Goal: Transaction & Acquisition: Purchase product/service

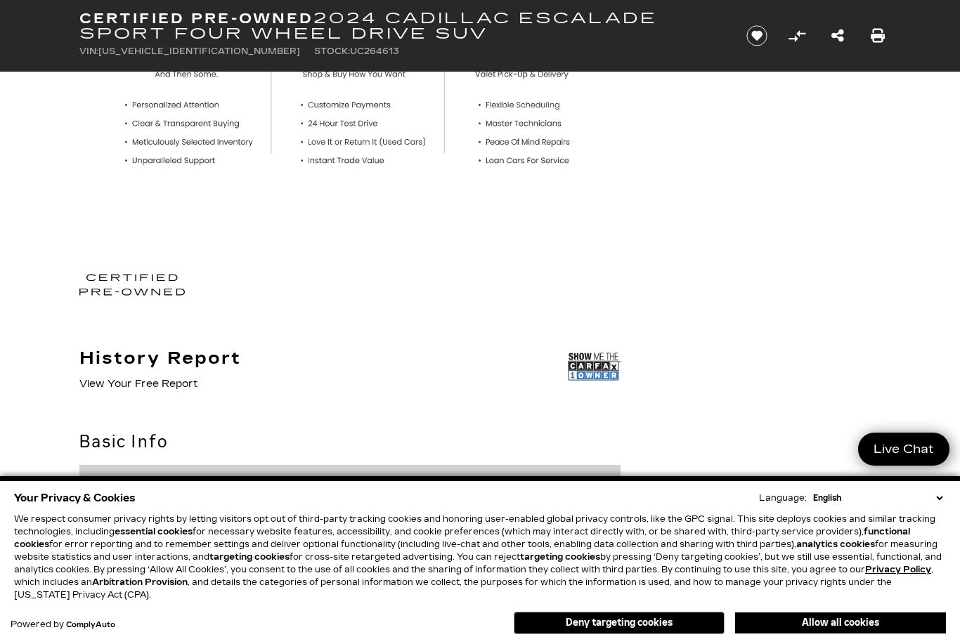
scroll to position [592, 0]
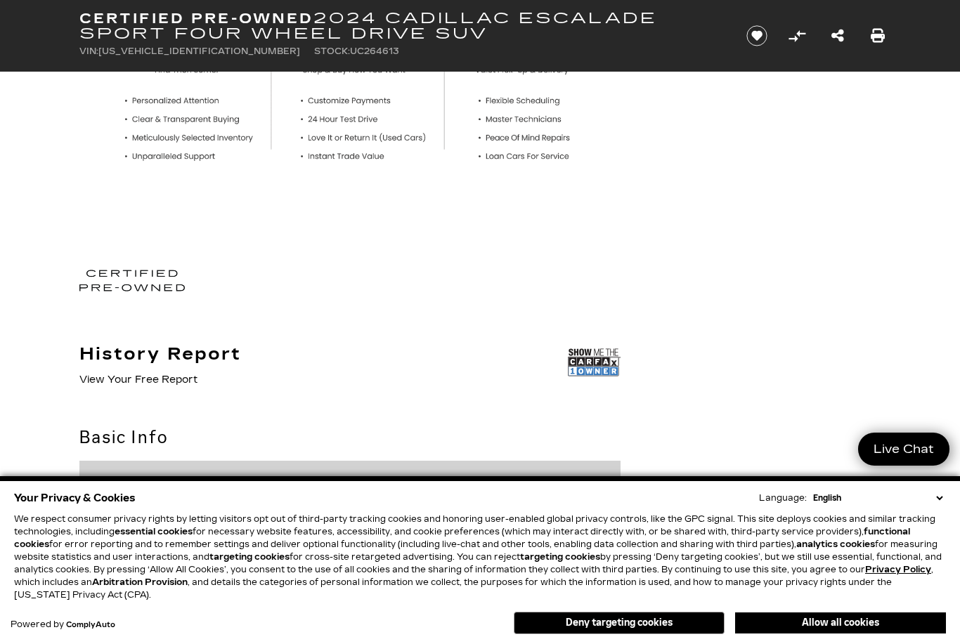
click at [936, 505] on select "English Spanish / Español English / United Kingdom Korean / 한국어 Vietnamese / Ti…" at bounding box center [877, 498] width 136 height 13
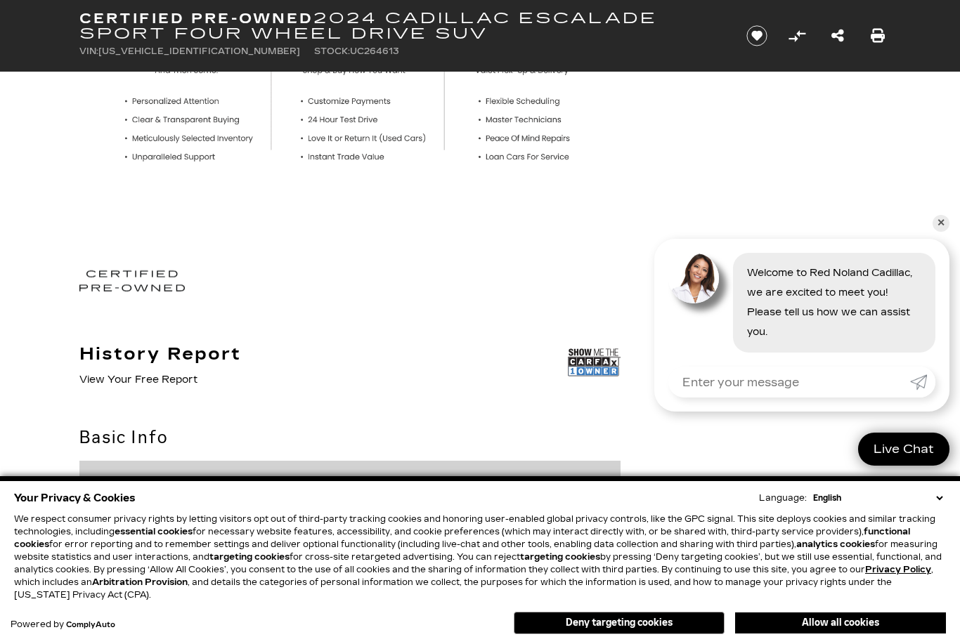
scroll to position [596, 0]
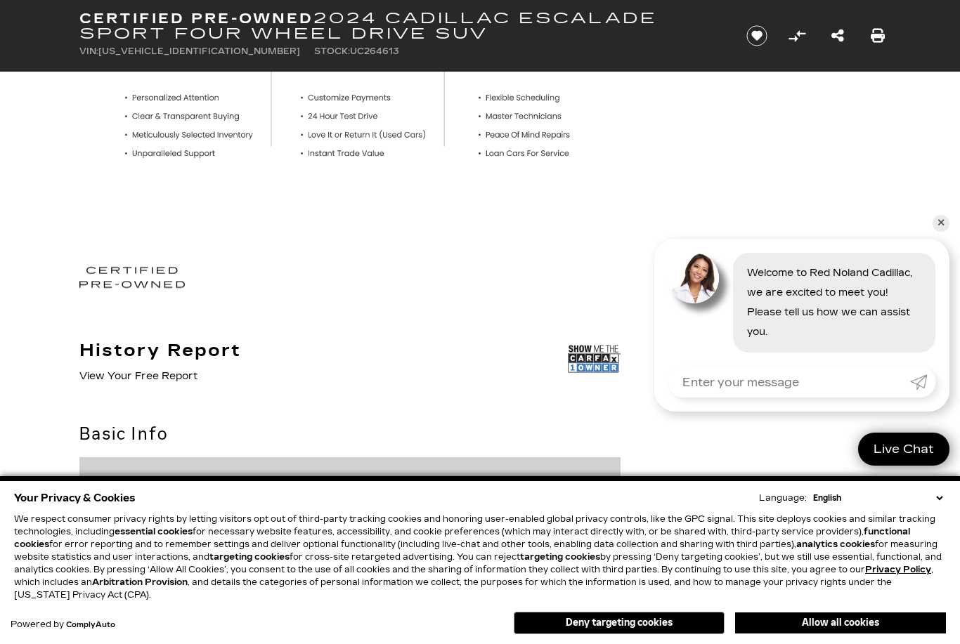
click at [617, 634] on button "Deny targeting cookies" at bounding box center [619, 623] width 211 height 22
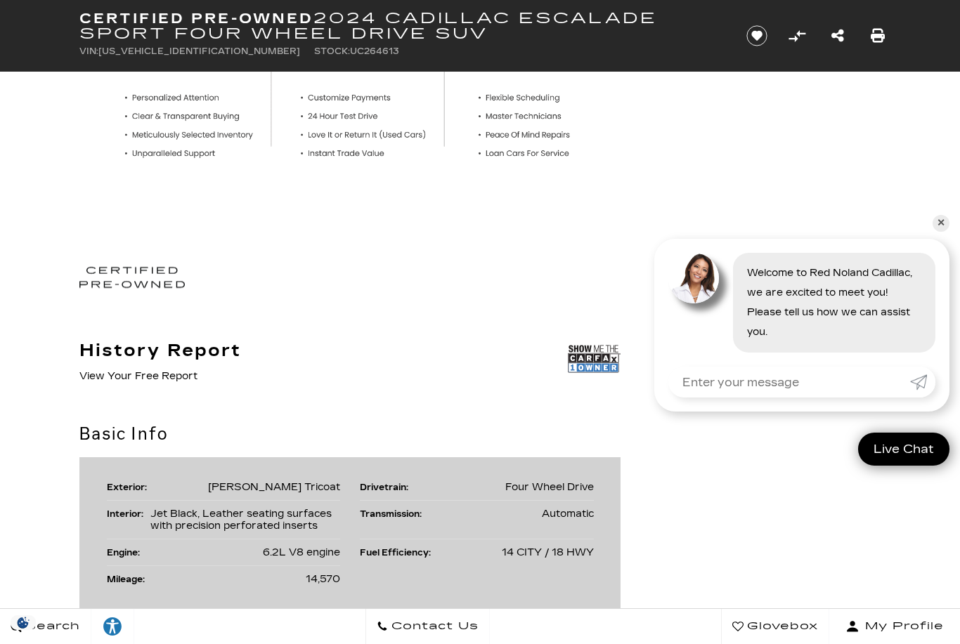
click at [573, 644] on div "Search Contact Us Glovebox My Profile" at bounding box center [480, 626] width 960 height 36
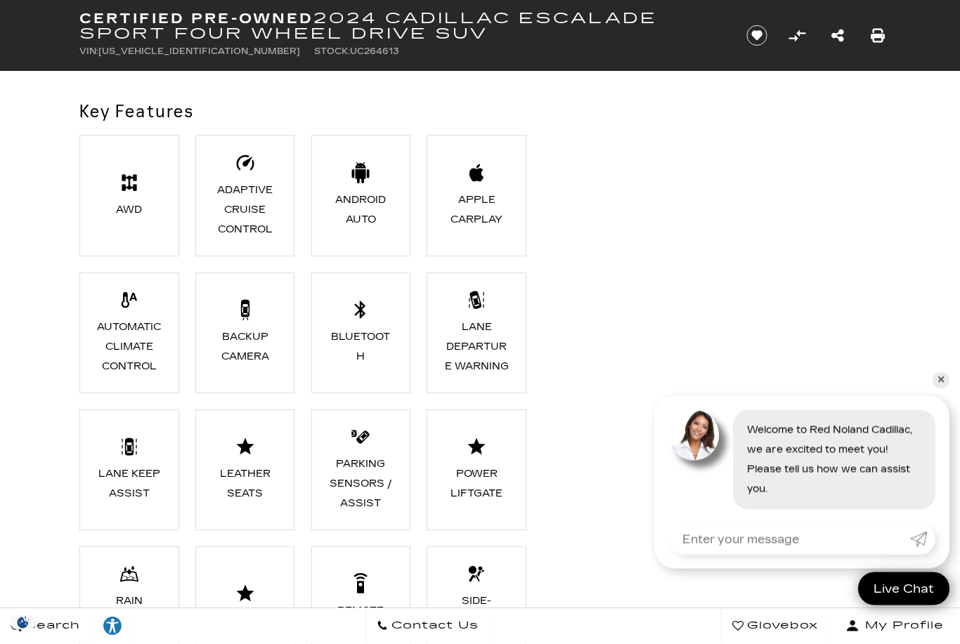
scroll to position [1109, 0]
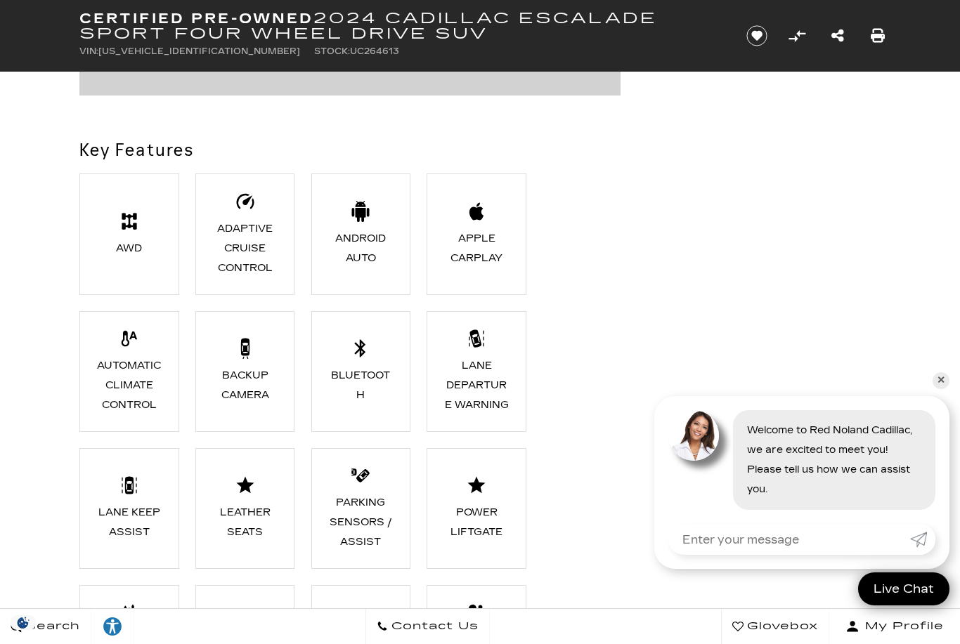
click at [126, 264] on li "AWD" at bounding box center [129, 234] width 100 height 121
click at [131, 257] on div "AWD" at bounding box center [128, 249] width 65 height 20
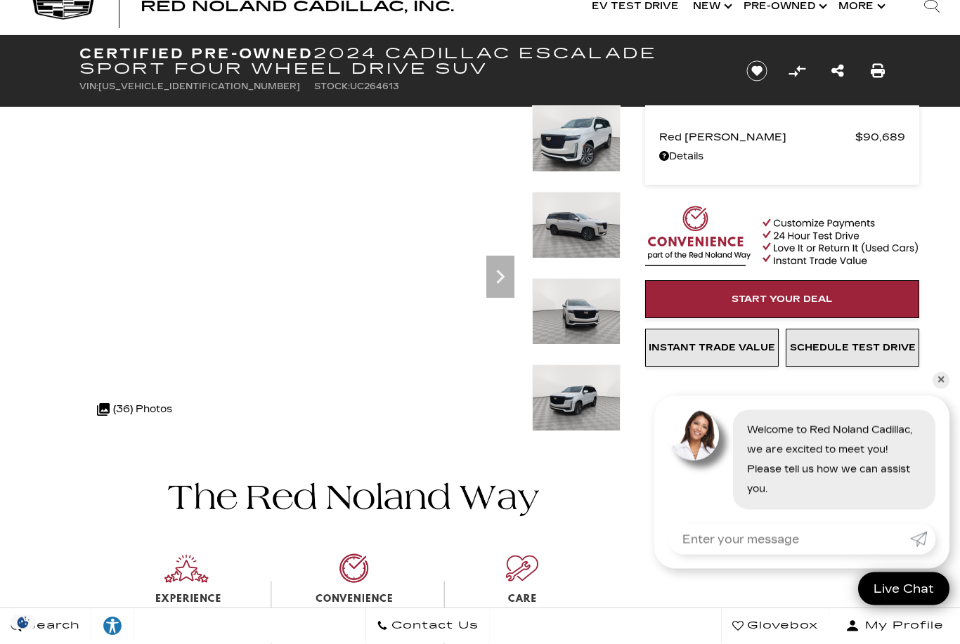
scroll to position [39, 0]
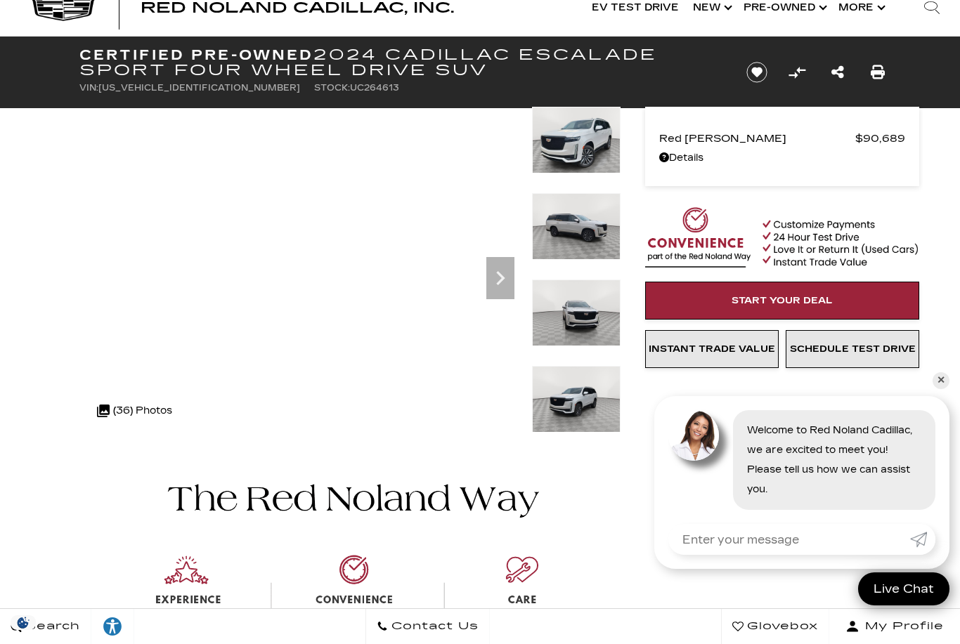
click at [203, 397] on div ".cls-1, .cls-3 { fill: #c50033; } .cls-1 { clip-rule: evenodd; } .cls-2 { clip-…" at bounding box center [152, 411] width 124 height 34
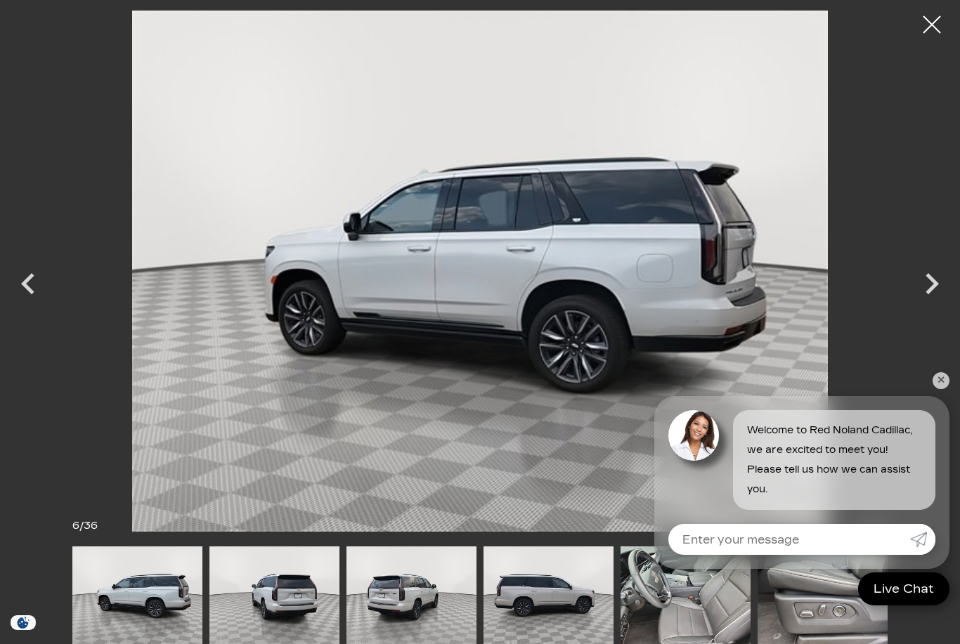
click at [894, 632] on div at bounding box center [959, 590] width 130 height 86
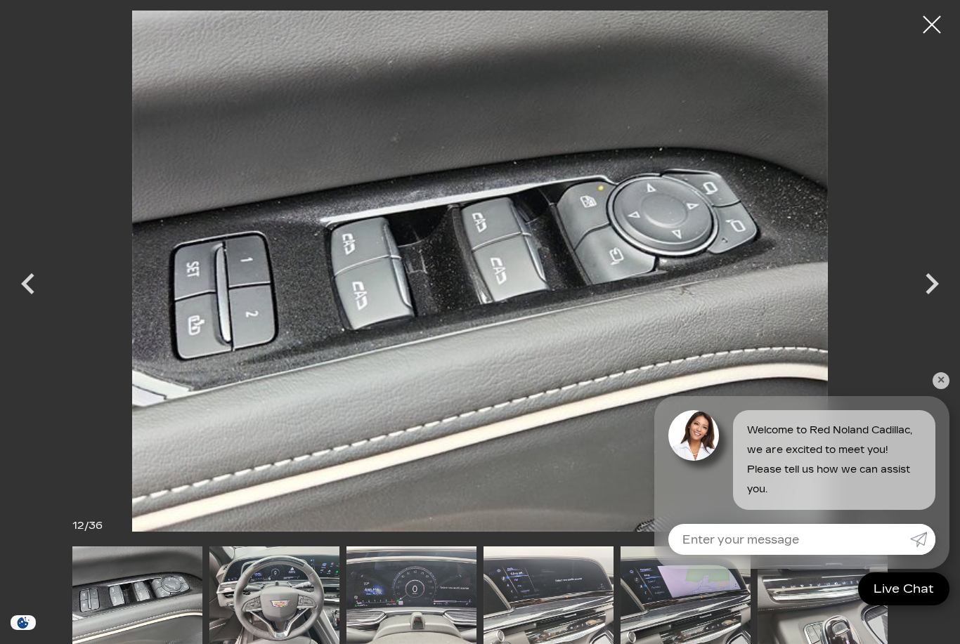
click at [346, 644] on img at bounding box center [411, 596] width 130 height 98
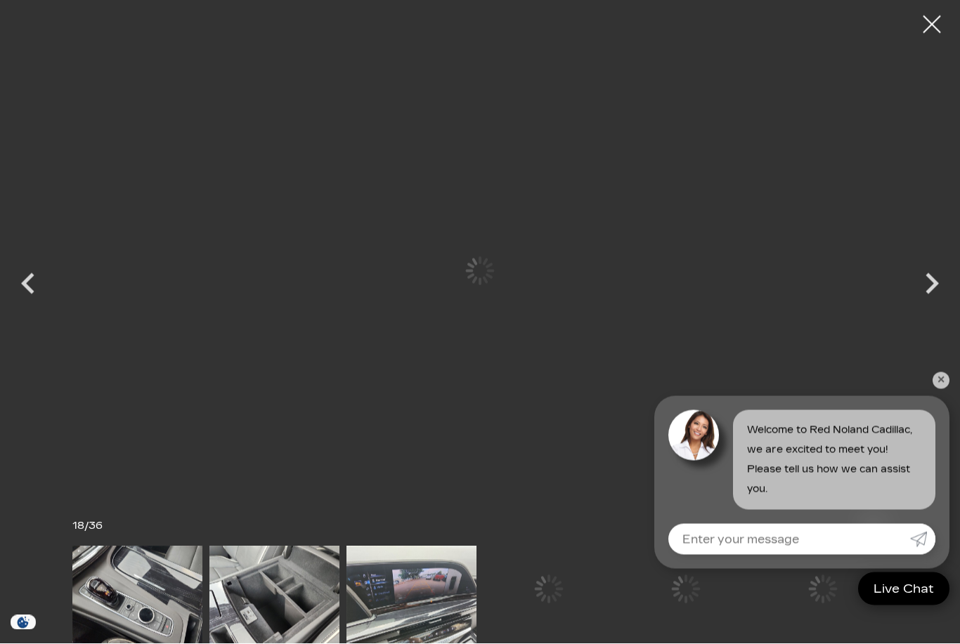
scroll to position [201, 0]
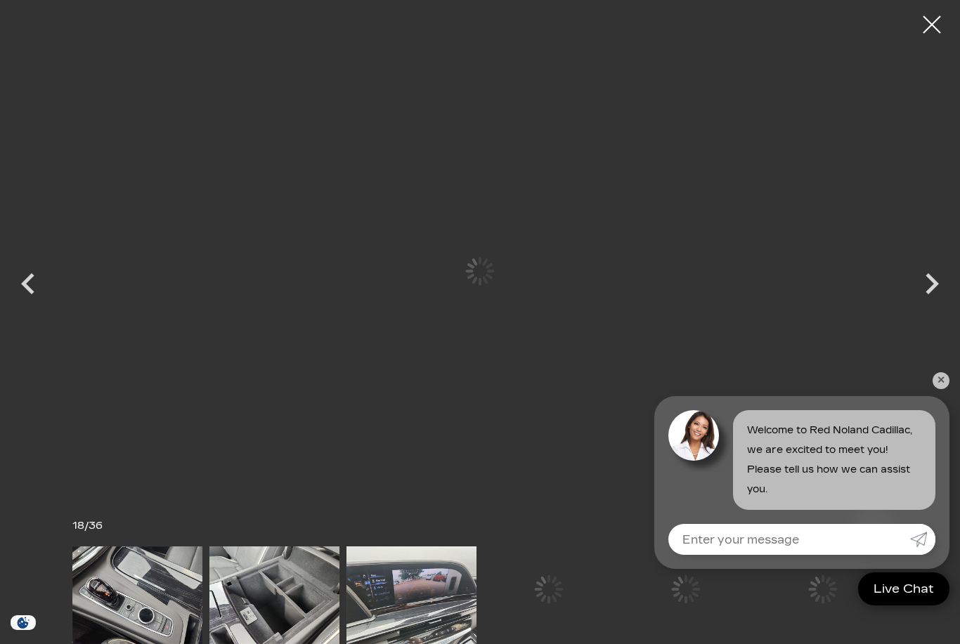
click at [476, 641] on img at bounding box center [411, 596] width 130 height 98
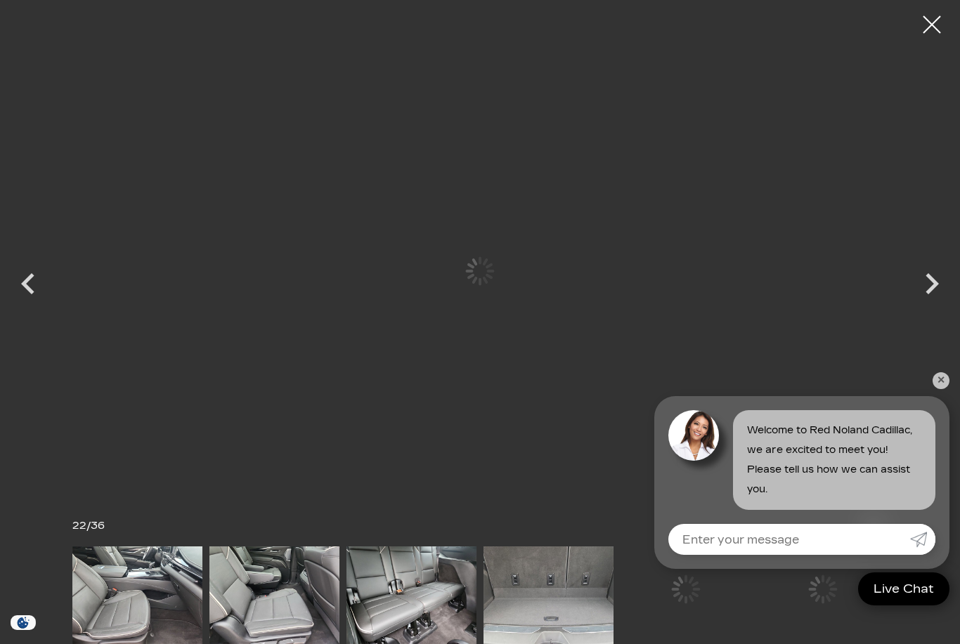
click at [339, 644] on img at bounding box center [274, 596] width 130 height 98
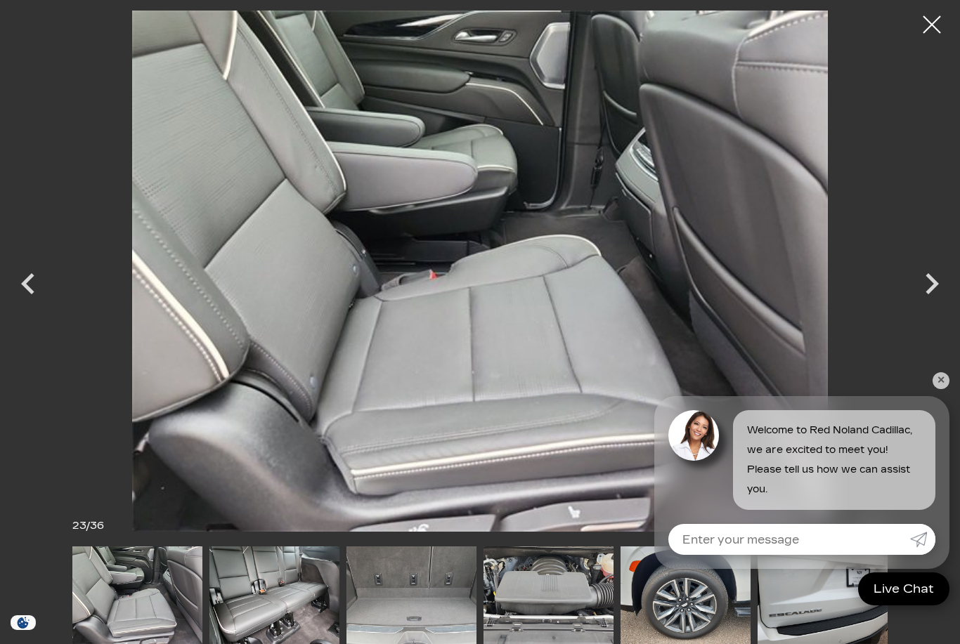
click at [339, 644] on img at bounding box center [274, 596] width 130 height 98
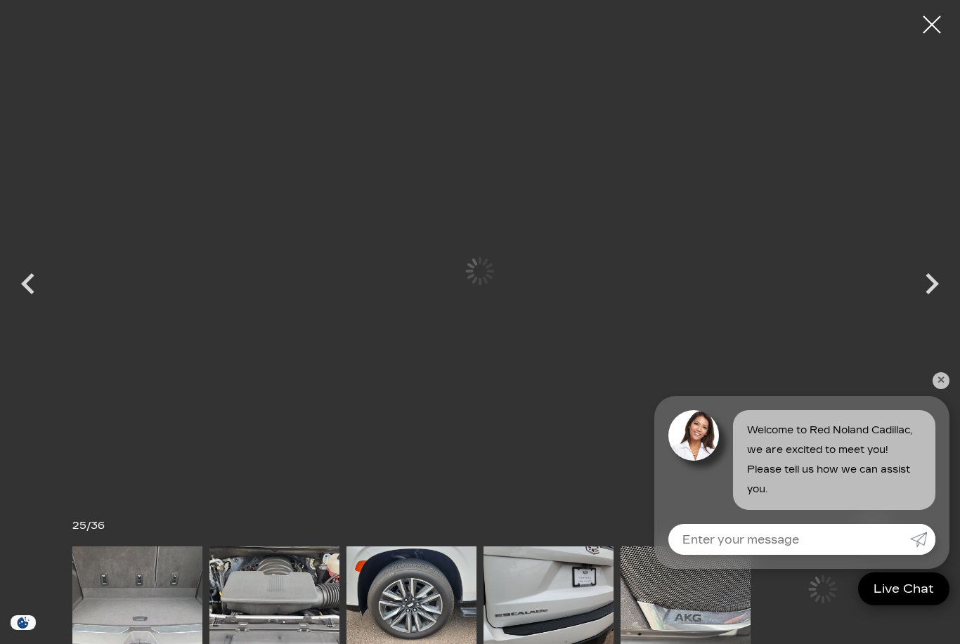
click at [701, 644] on img at bounding box center [685, 596] width 130 height 98
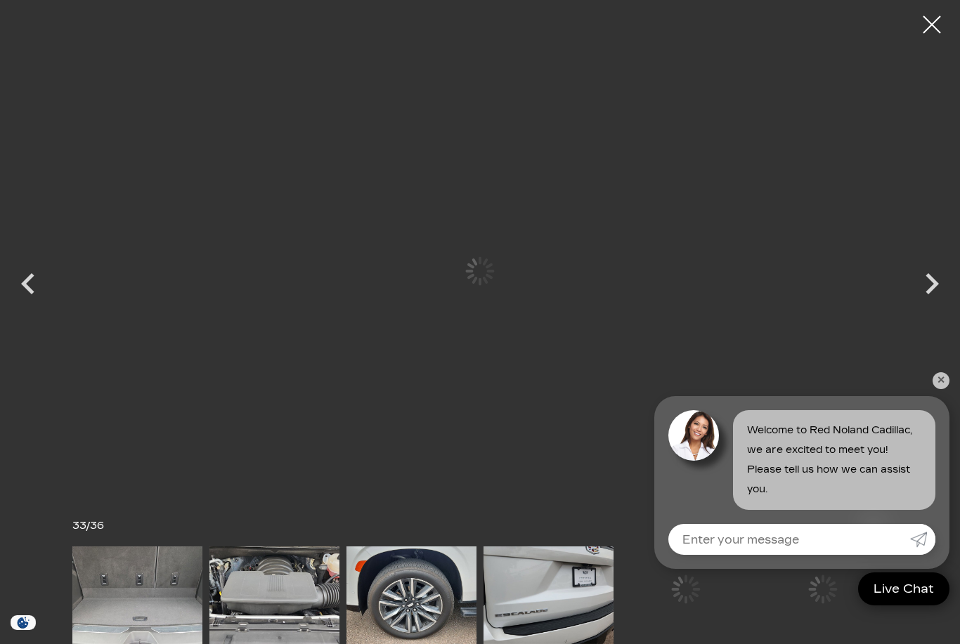
click at [613, 644] on img at bounding box center [548, 596] width 130 height 98
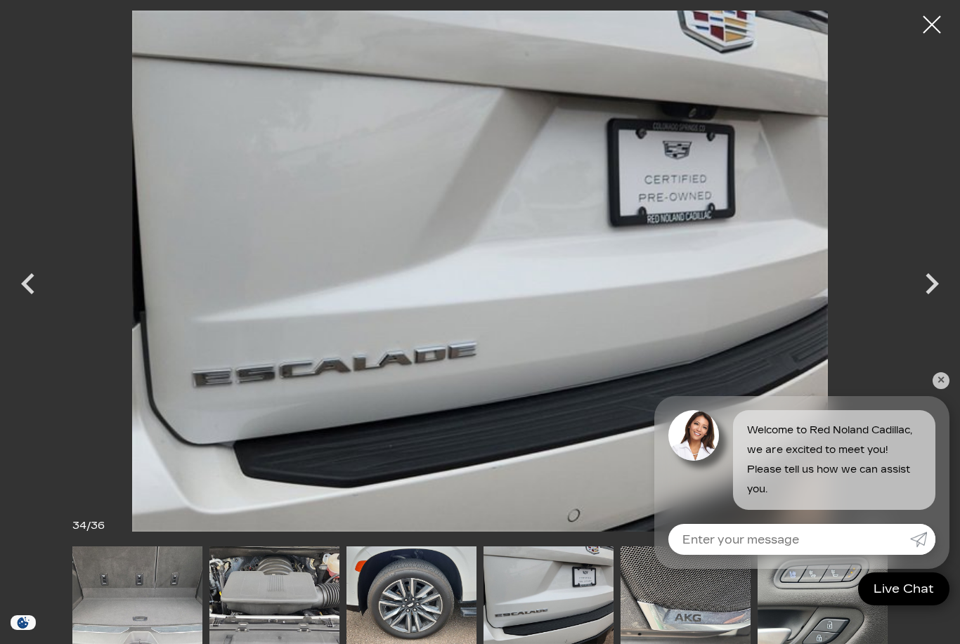
click at [941, 32] on div at bounding box center [931, 24] width 35 height 35
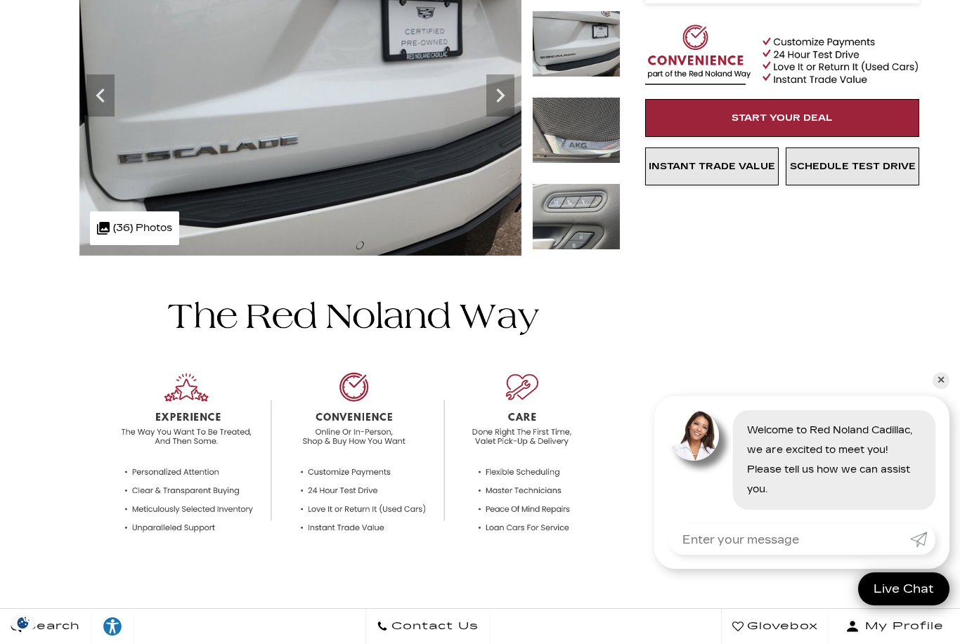
scroll to position [0, 0]
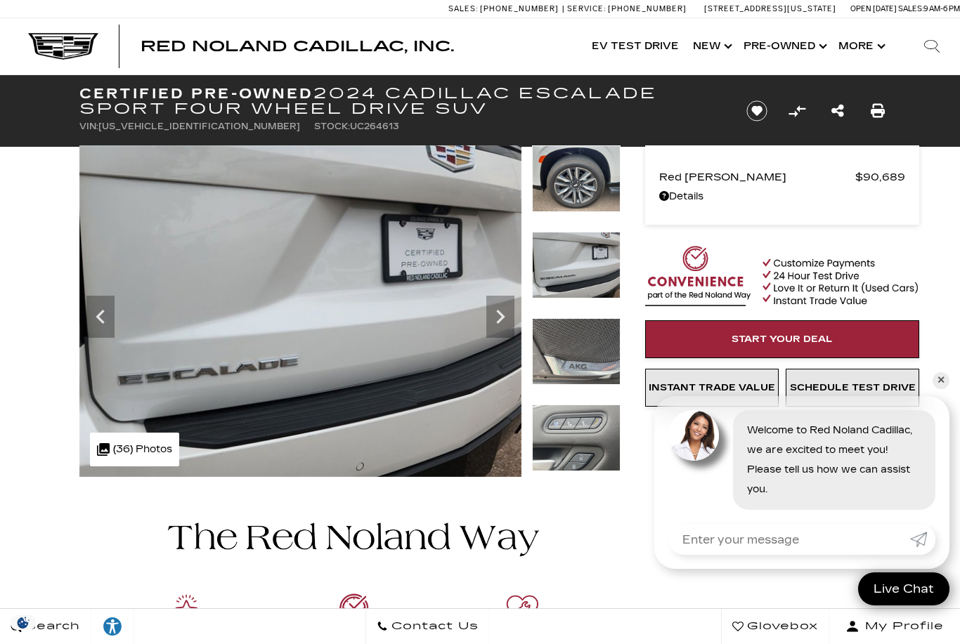
click at [777, 46] on link "Show Pre-Owned" at bounding box center [783, 46] width 95 height 56
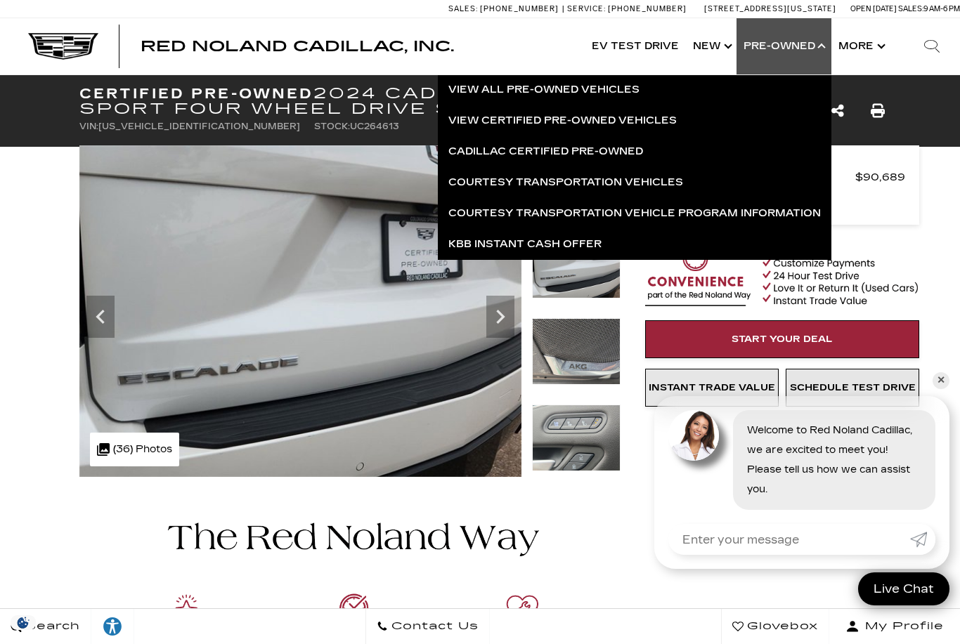
click at [471, 150] on link "Cadillac Certified Pre-Owned" at bounding box center [634, 151] width 393 height 31
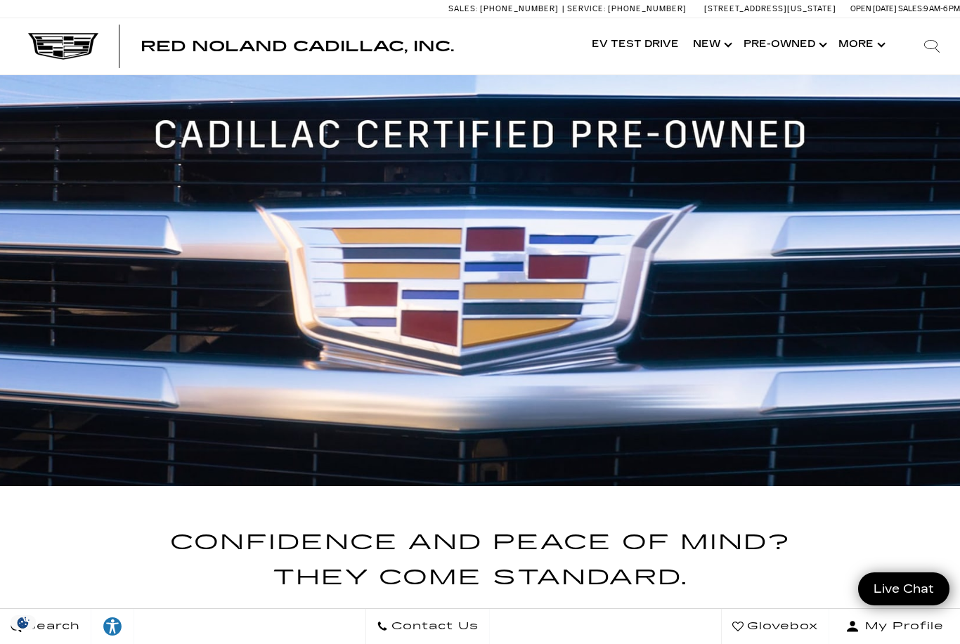
click at [776, 46] on link "Show Pre-Owned" at bounding box center [783, 45] width 95 height 56
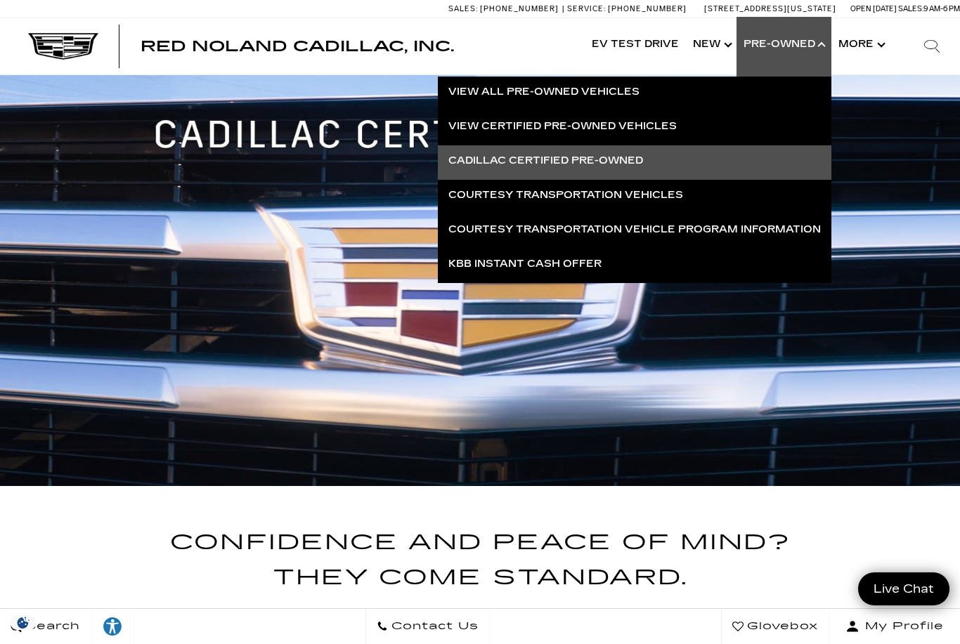
click at [486, 192] on link "Courtesy Transportation Vehicles" at bounding box center [634, 195] width 393 height 31
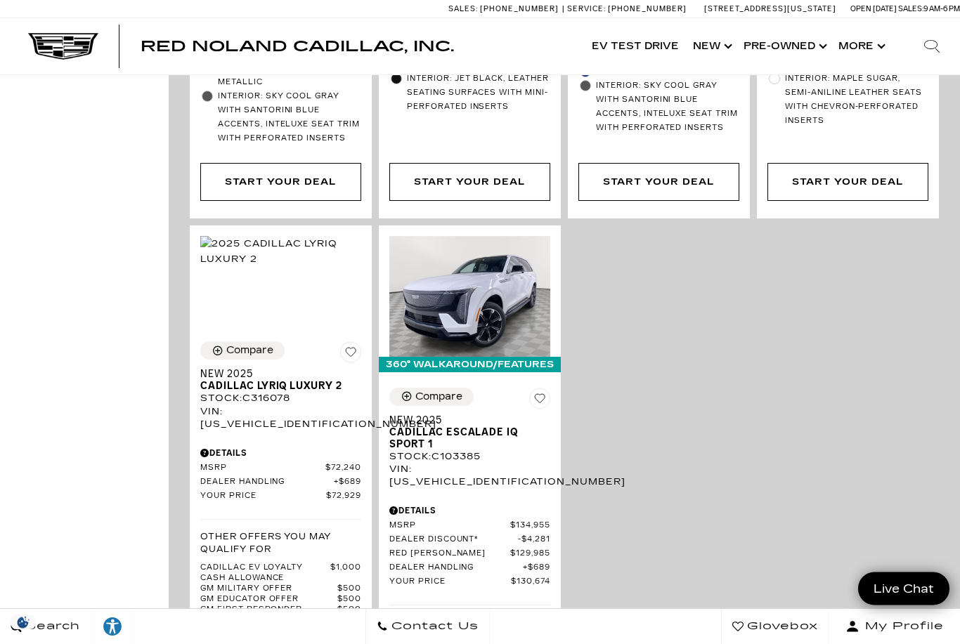
scroll to position [2332, 0]
click at [438, 427] on span "Cadillac ESCALADE IQ Sport 1" at bounding box center [464, 439] width 150 height 24
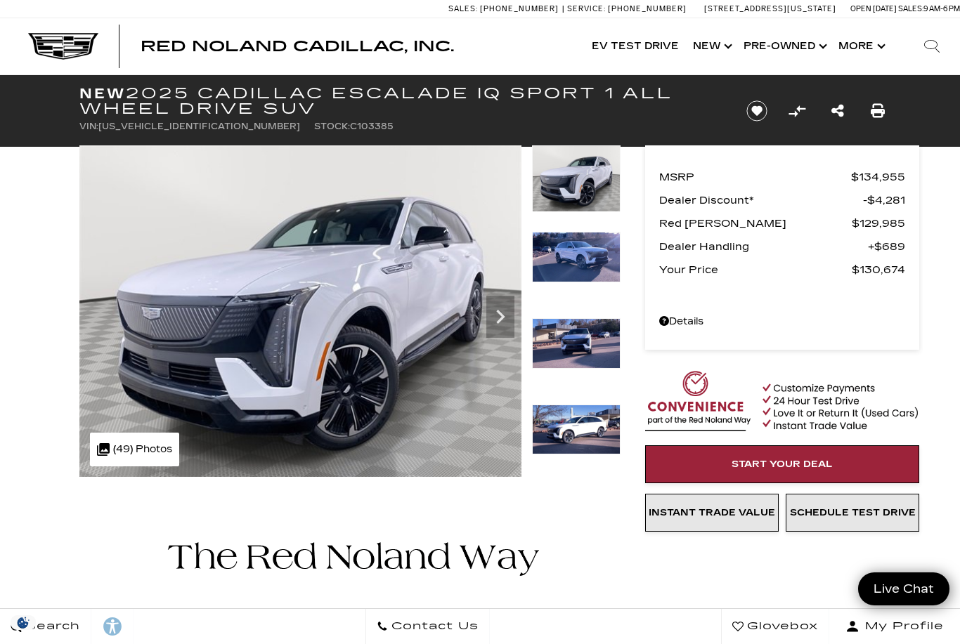
click at [133, 449] on div ".cls-1, .cls-3 { fill: #c50033; } .cls-1 { clip-rule: evenodd; } .cls-2 { clip-…" at bounding box center [134, 450] width 89 height 34
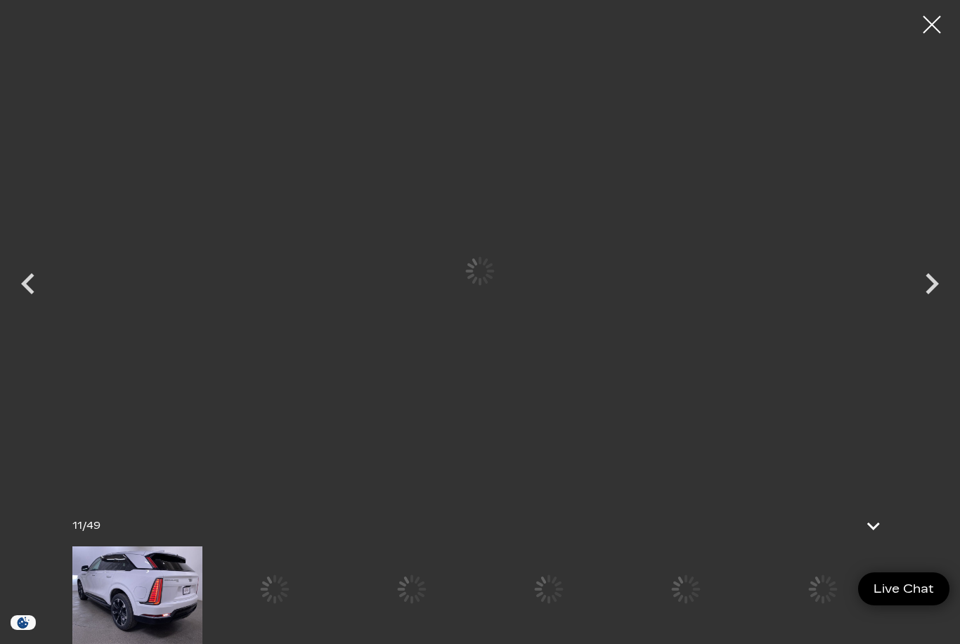
click at [750, 602] on div at bounding box center [685, 590] width 130 height 86
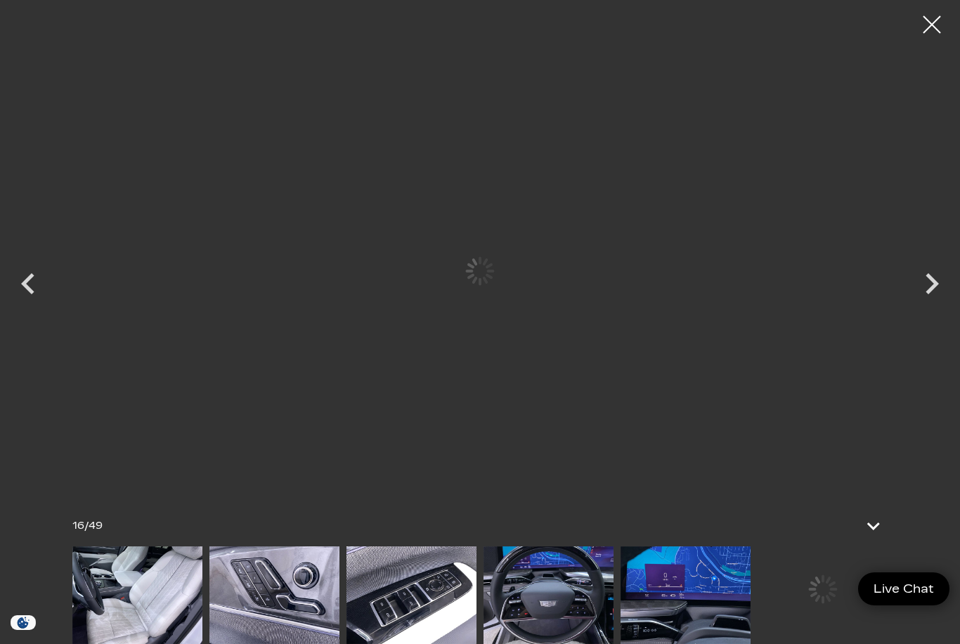
click at [272, 623] on img at bounding box center [274, 596] width 130 height 98
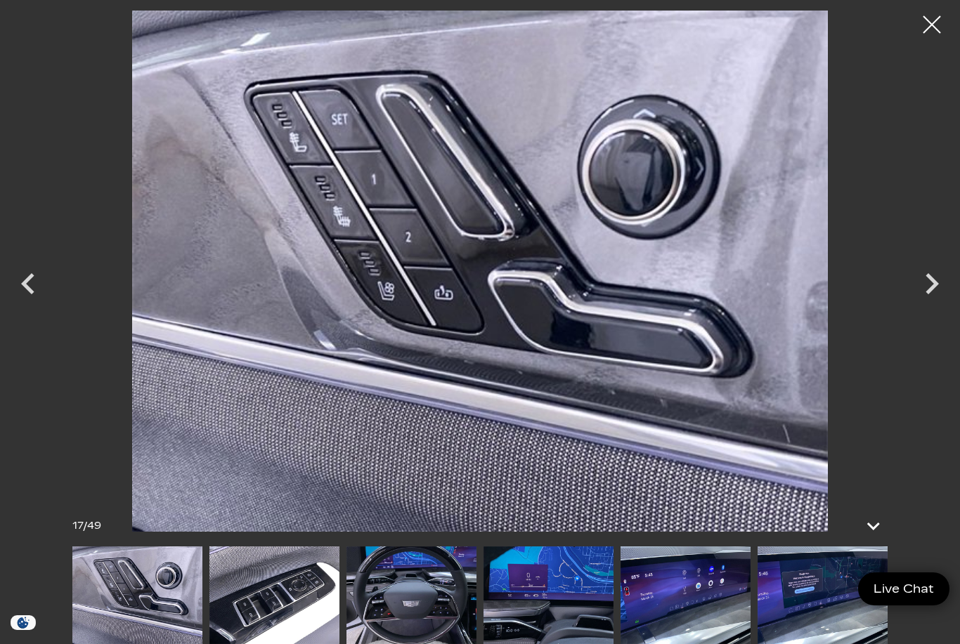
click at [115, 639] on img at bounding box center [137, 596] width 130 height 98
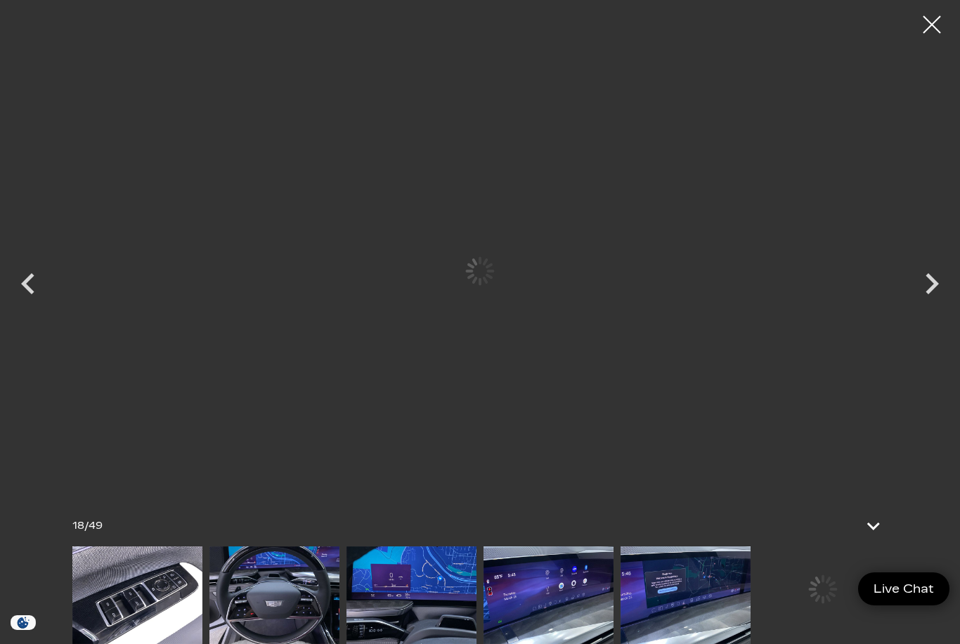
click at [261, 605] on img at bounding box center [274, 596] width 130 height 98
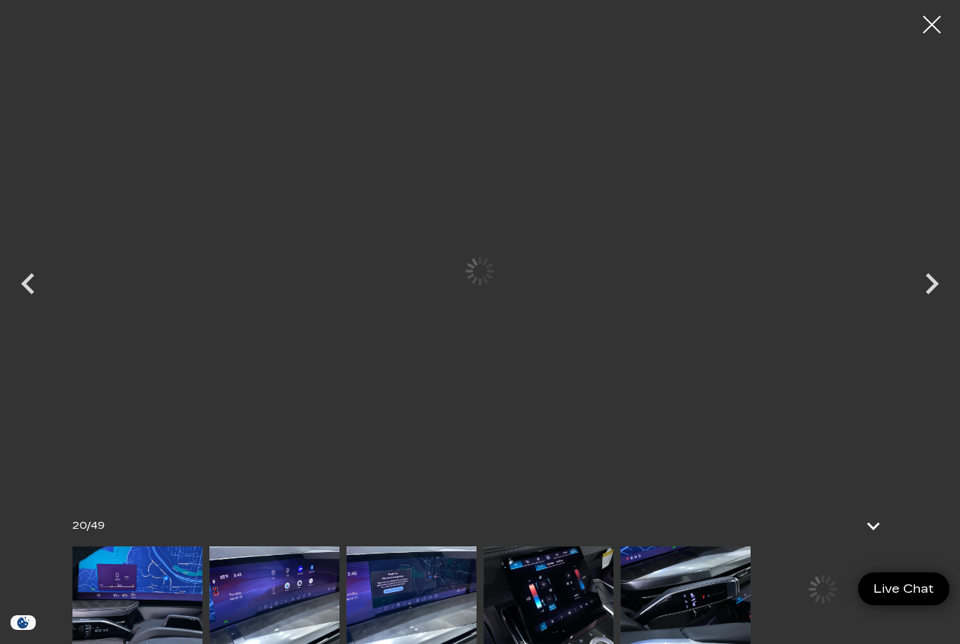
click at [339, 616] on img at bounding box center [274, 596] width 130 height 98
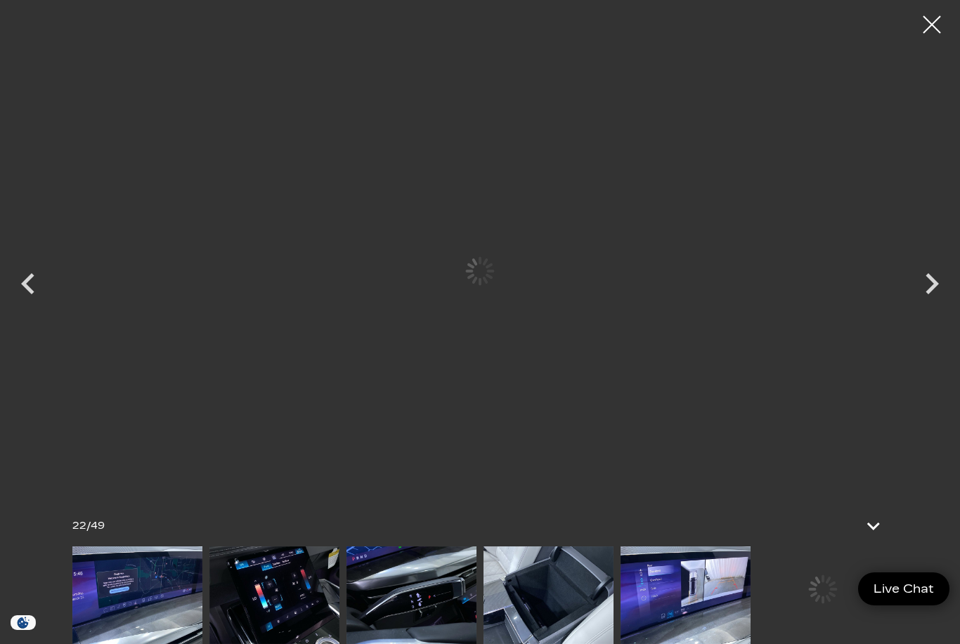
click at [282, 611] on img at bounding box center [274, 596] width 130 height 98
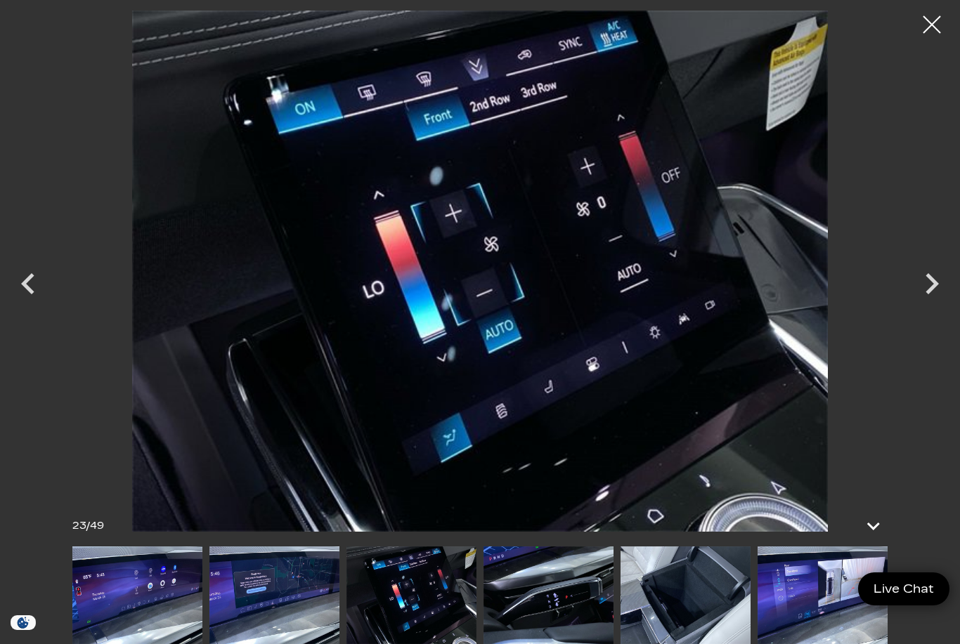
click at [483, 607] on img at bounding box center [548, 596] width 130 height 98
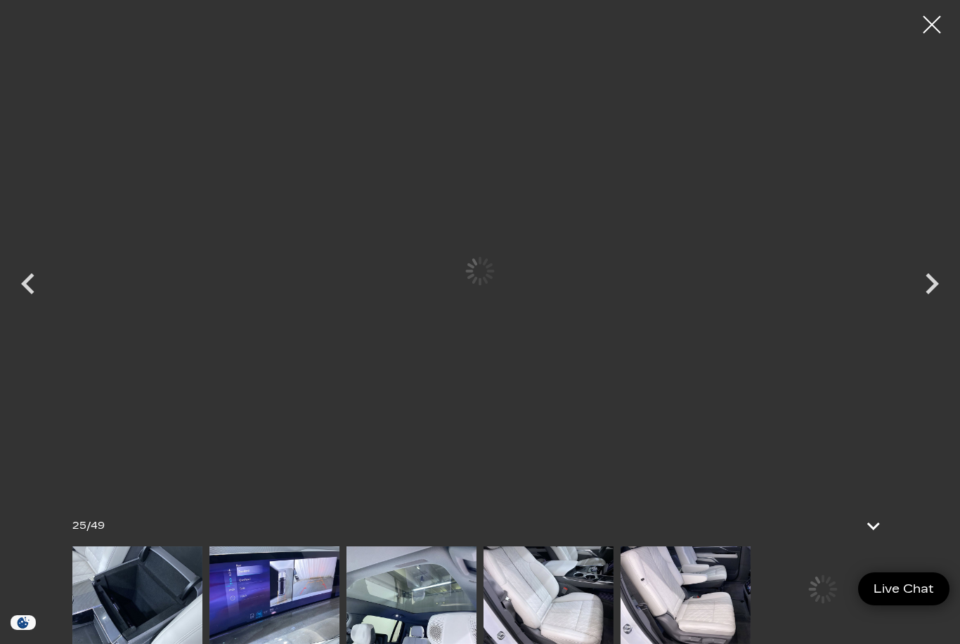
click at [202, 600] on img at bounding box center [137, 596] width 130 height 98
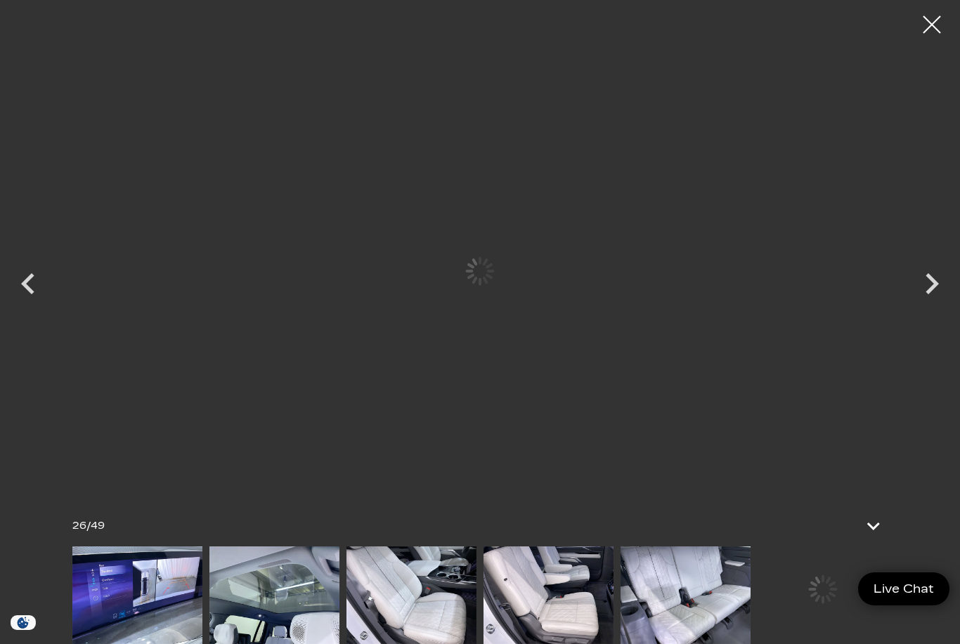
click at [202, 598] on img at bounding box center [137, 596] width 130 height 98
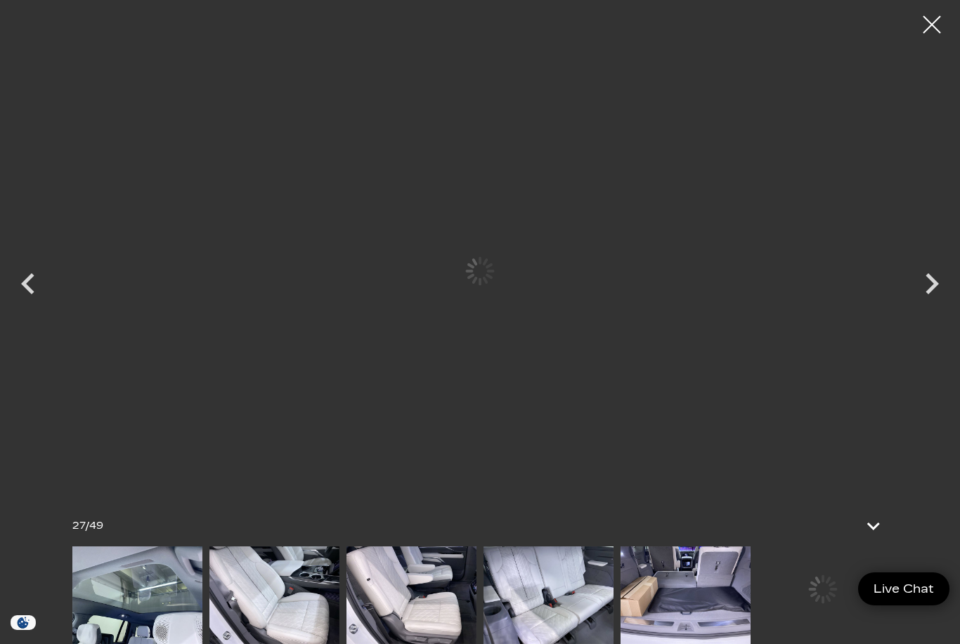
click at [202, 606] on img at bounding box center [137, 596] width 130 height 98
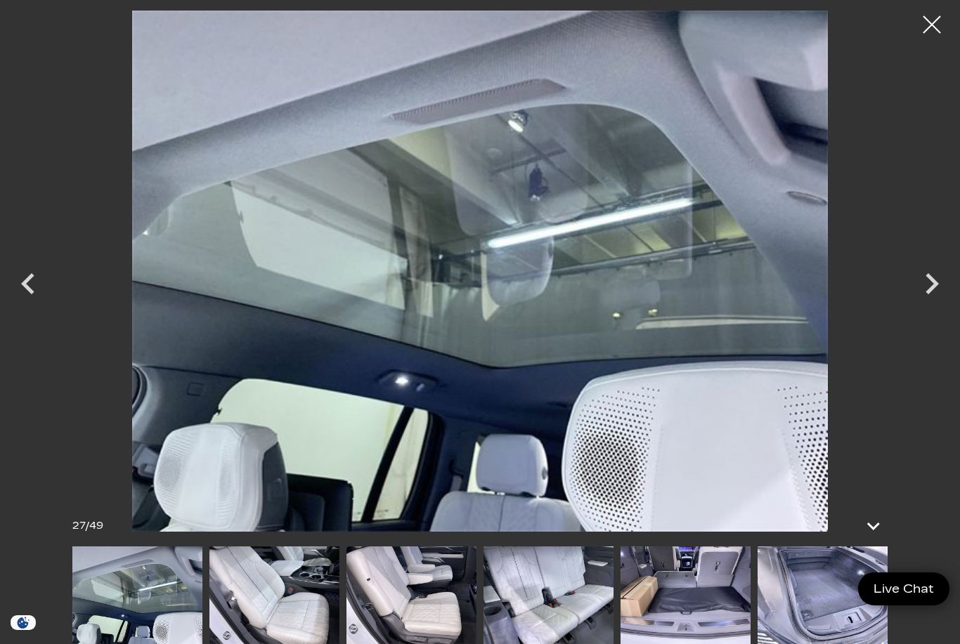
click at [249, 601] on img at bounding box center [274, 596] width 130 height 98
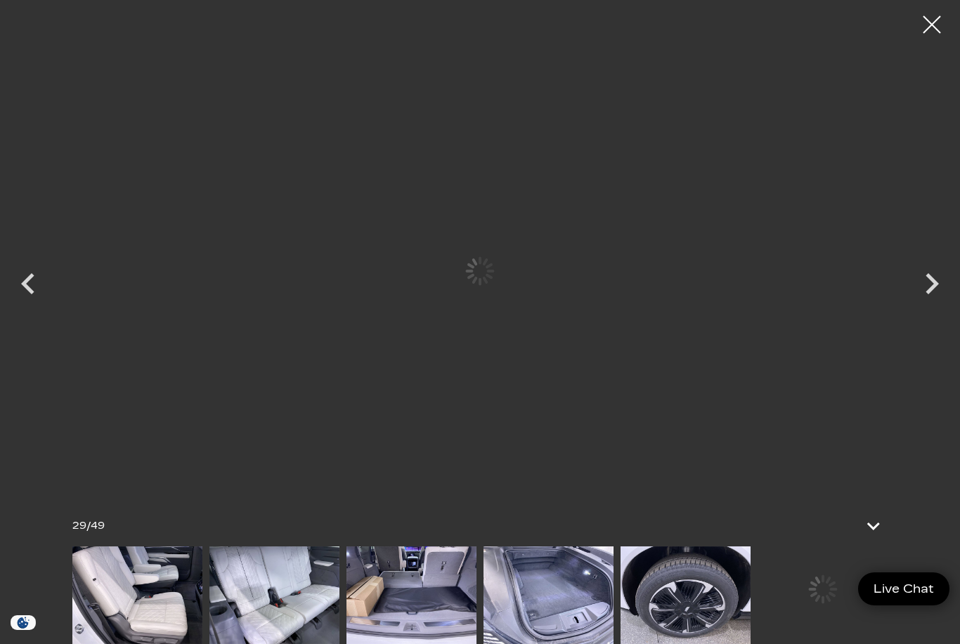
click at [202, 616] on img at bounding box center [137, 596] width 130 height 98
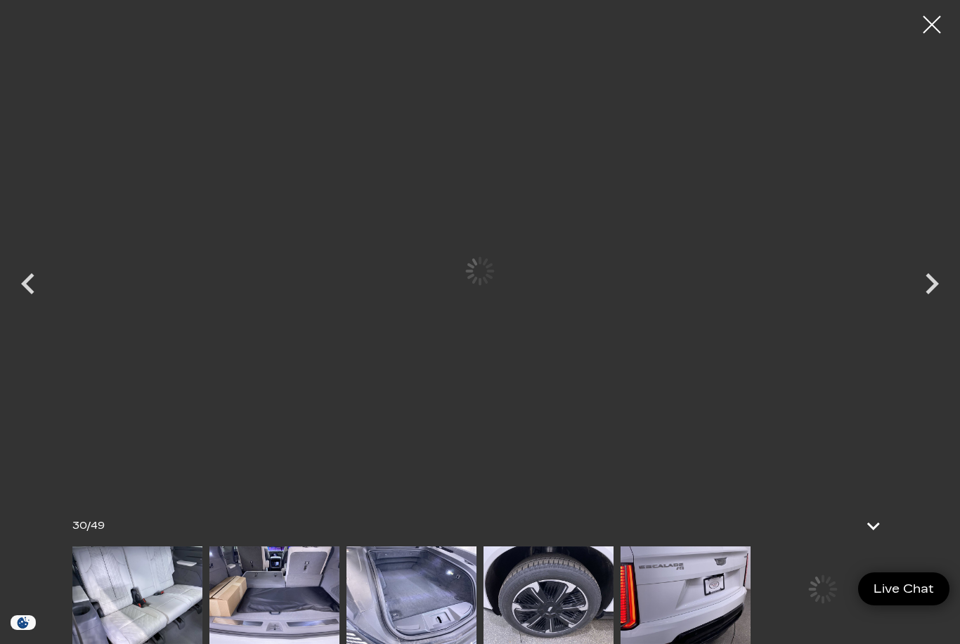
click at [261, 623] on div at bounding box center [479, 596] width 815 height 98
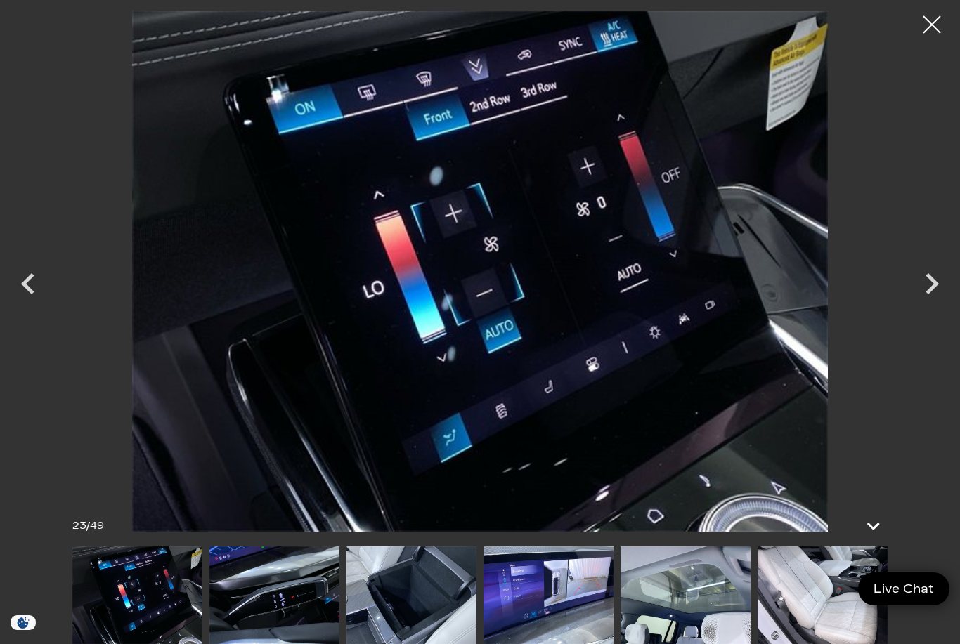
click at [613, 617] on img at bounding box center [548, 596] width 130 height 98
click at [278, 608] on img at bounding box center [274, 596] width 130 height 98
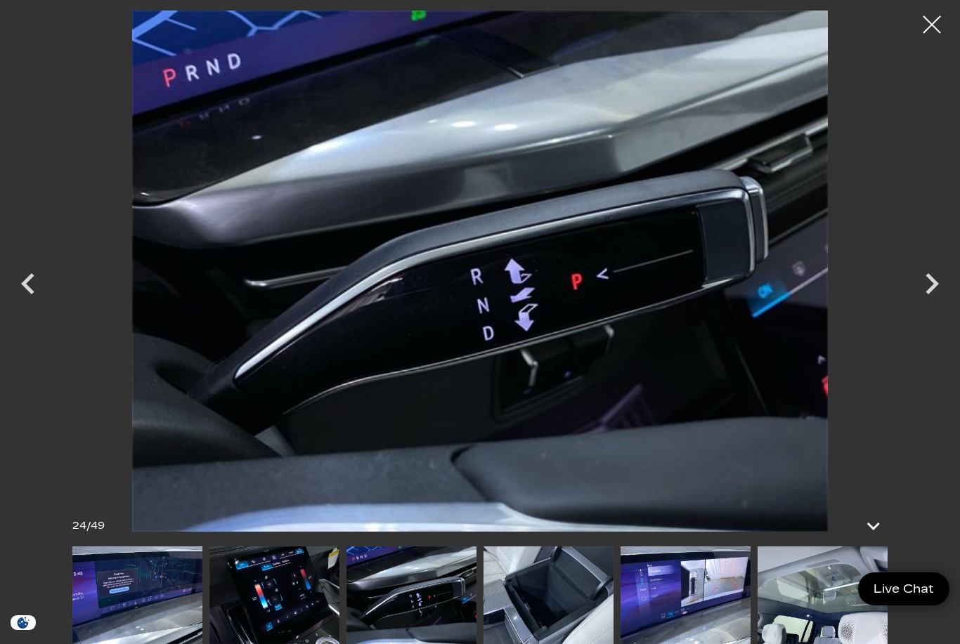
click at [346, 604] on img at bounding box center [411, 596] width 130 height 98
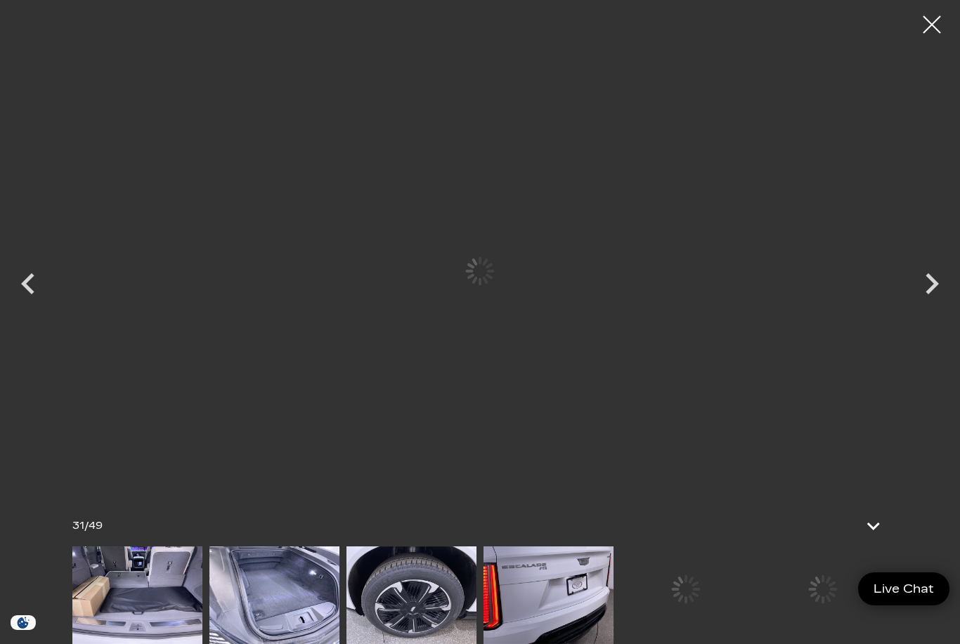
click at [476, 608] on img at bounding box center [411, 596] width 130 height 98
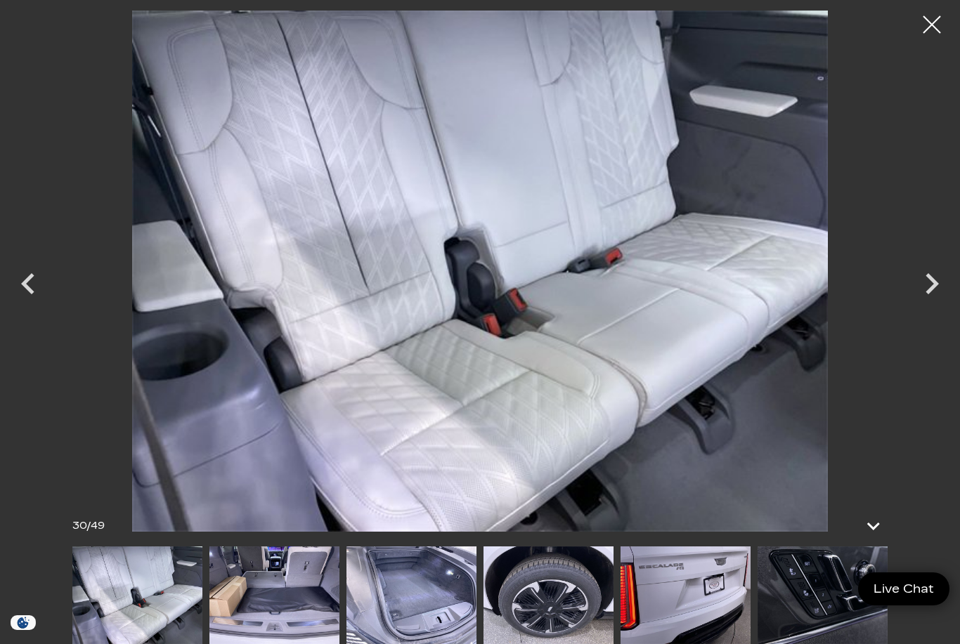
click at [346, 601] on img at bounding box center [411, 596] width 130 height 98
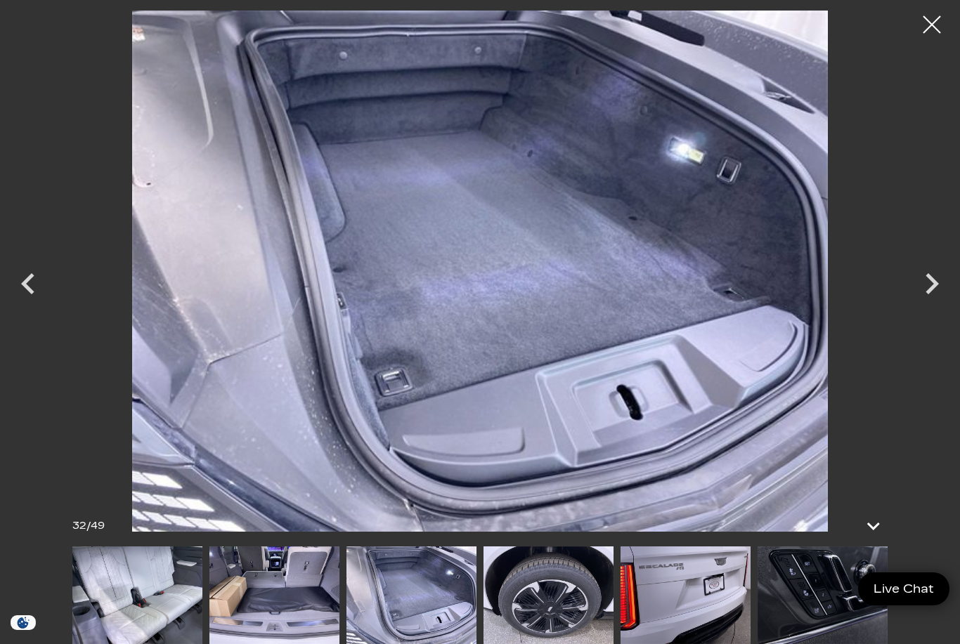
click at [346, 610] on img at bounding box center [411, 596] width 130 height 98
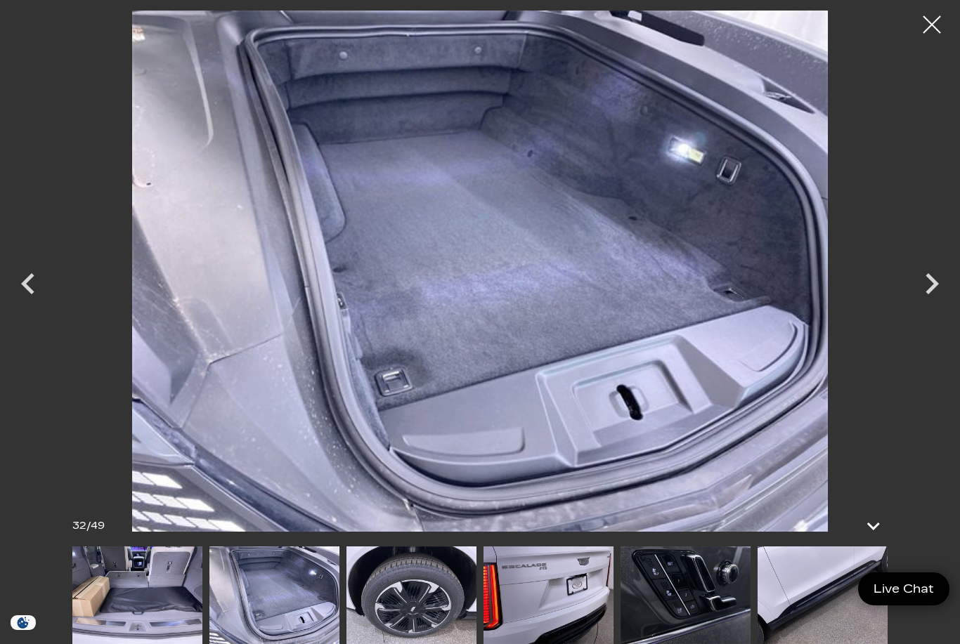
click at [124, 603] on img at bounding box center [137, 596] width 130 height 98
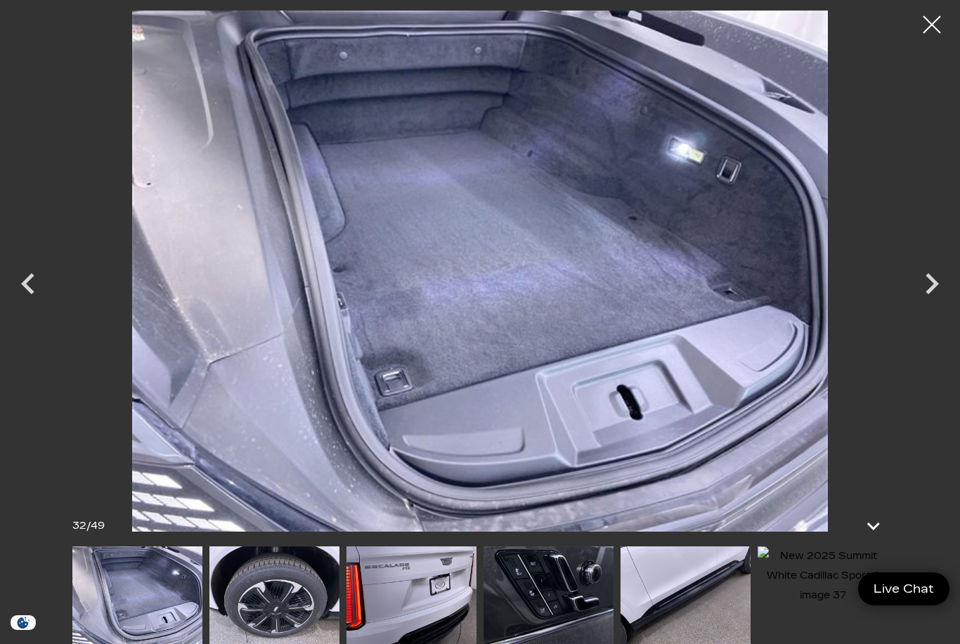
click at [282, 619] on img at bounding box center [274, 596] width 130 height 98
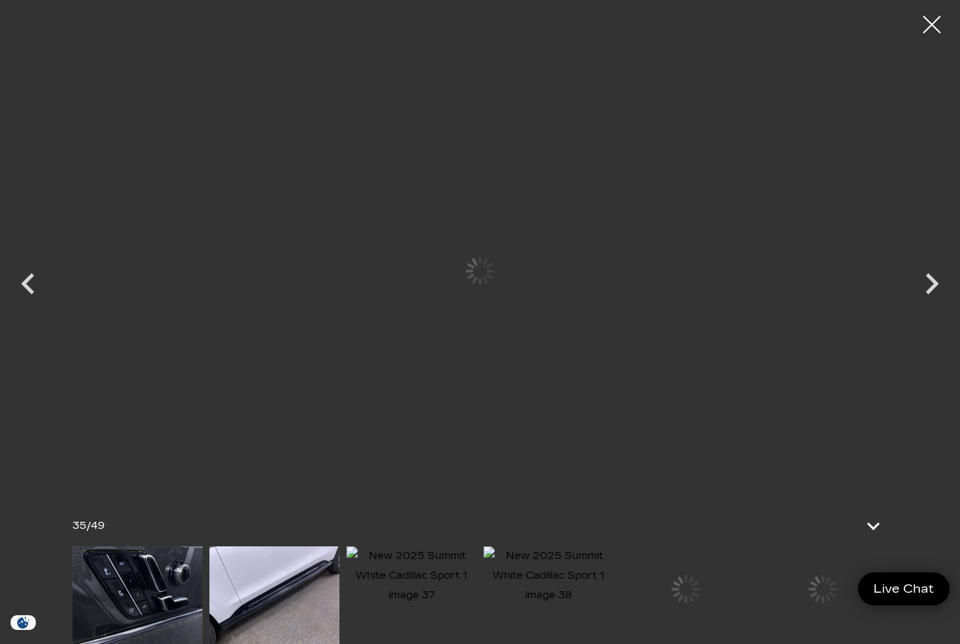
click at [339, 600] on img at bounding box center [274, 596] width 130 height 98
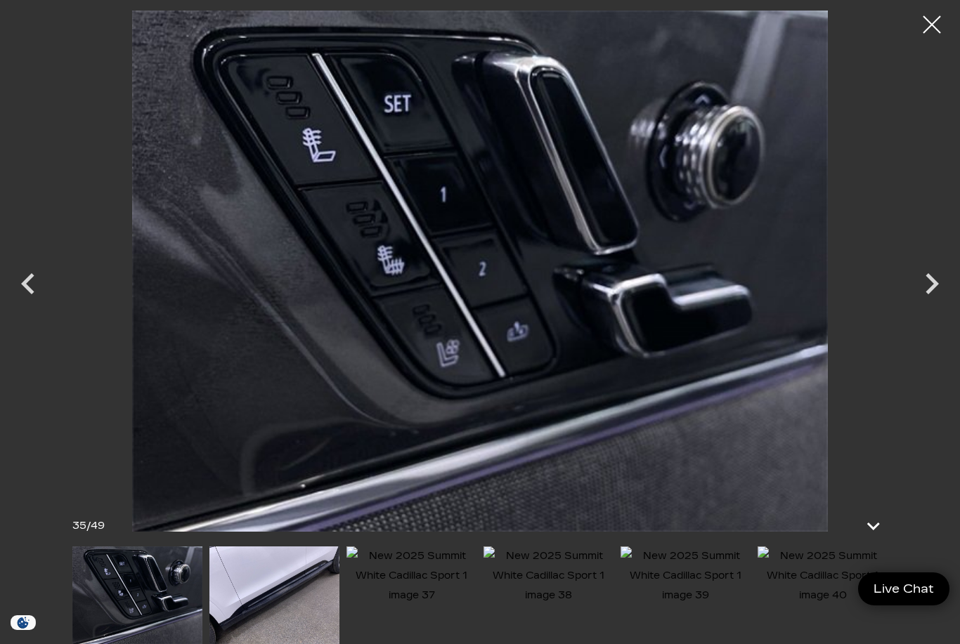
click at [34, 291] on icon "Previous" at bounding box center [28, 284] width 42 height 42
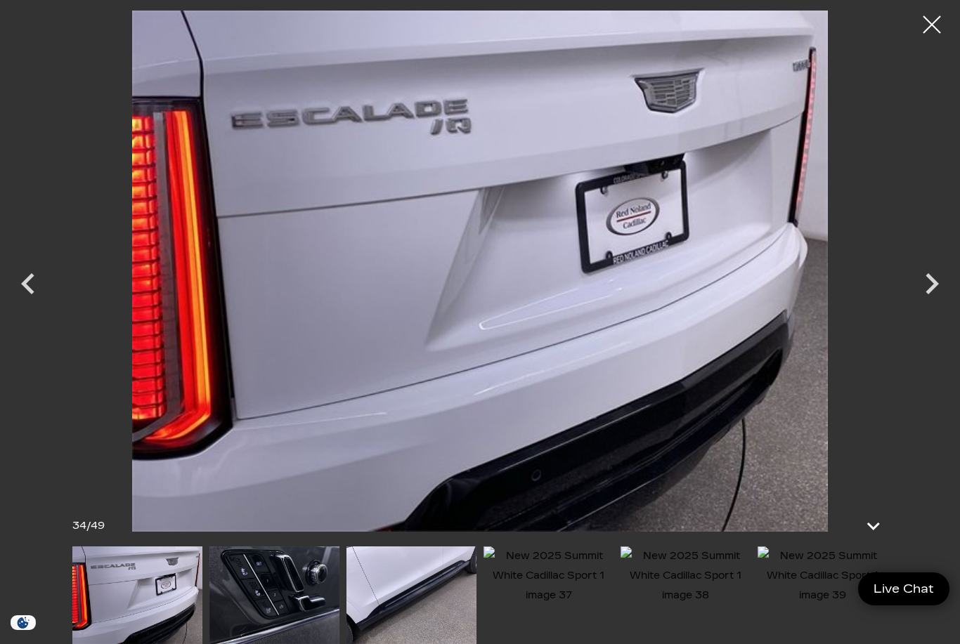
click at [24, 288] on icon "Previous" at bounding box center [28, 284] width 42 height 42
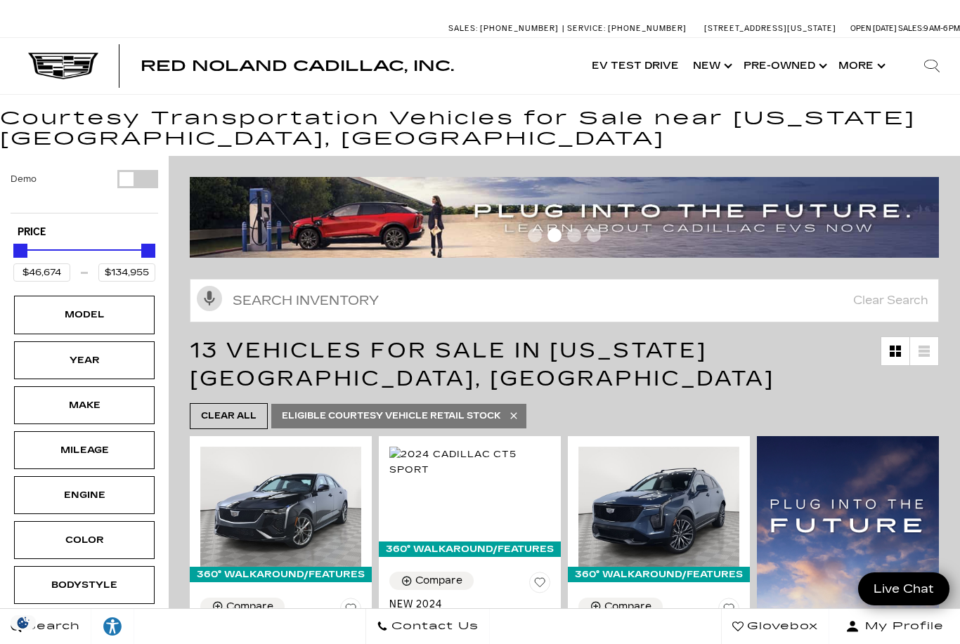
click at [785, 57] on link "Show Pre-Owned" at bounding box center [783, 66] width 95 height 56
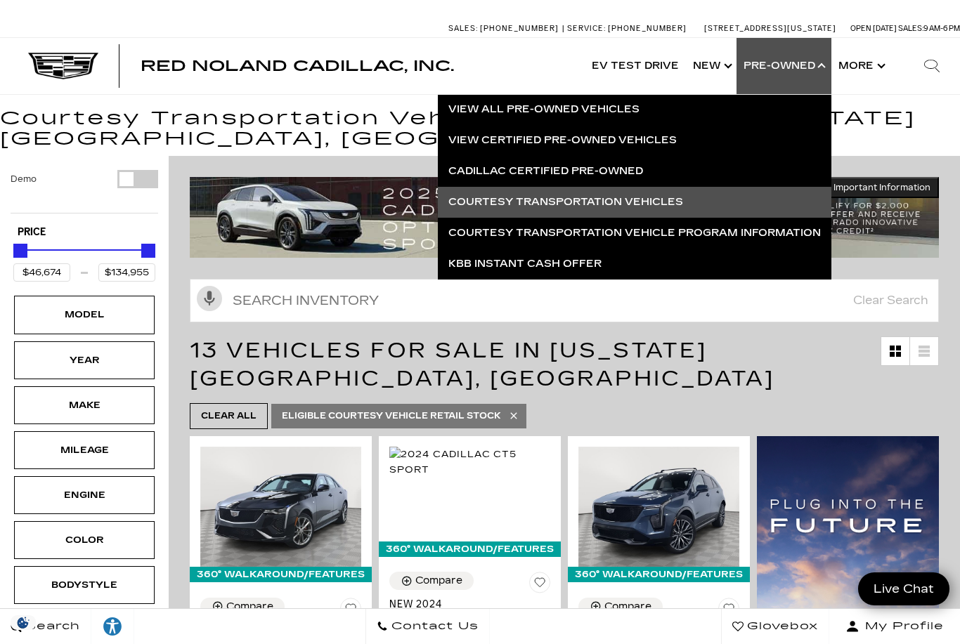
click at [471, 169] on link "Cadillac Certified Pre-Owned" at bounding box center [634, 171] width 393 height 31
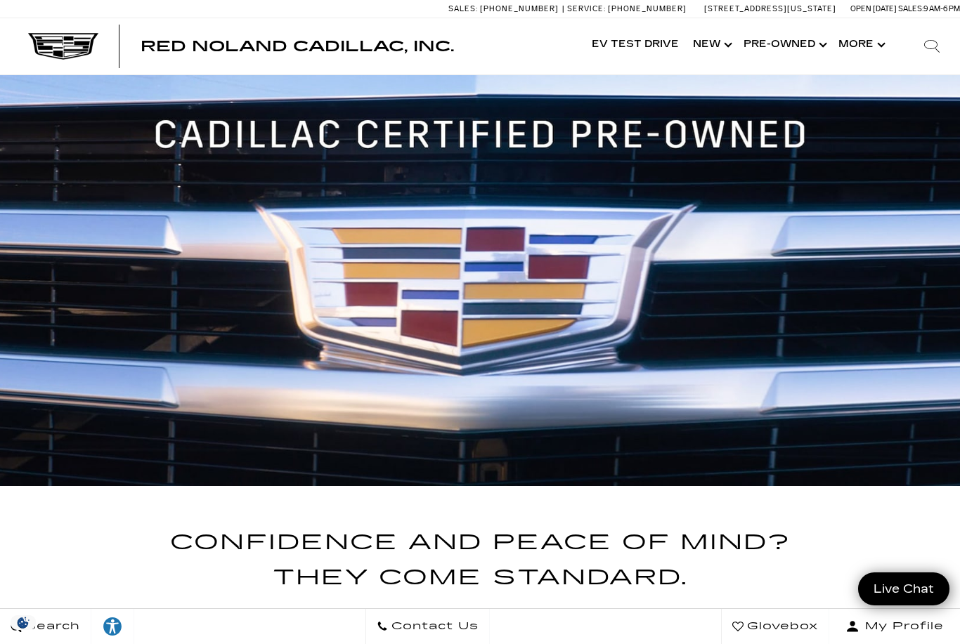
click at [775, 40] on link "Show Pre-Owned" at bounding box center [783, 45] width 95 height 56
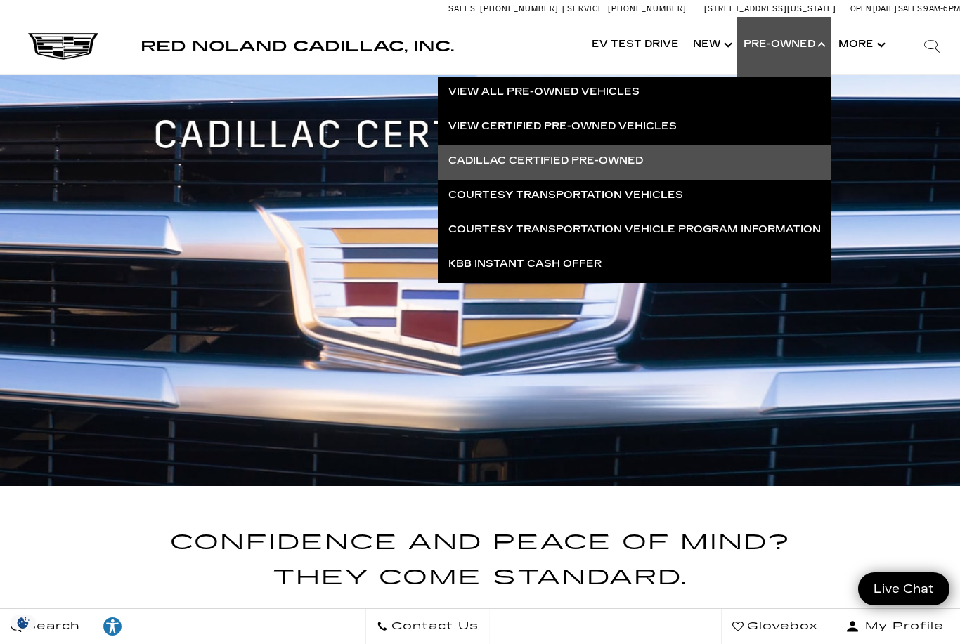
click at [505, 96] on link "View All Pre-Owned Vehicles" at bounding box center [634, 92] width 393 height 31
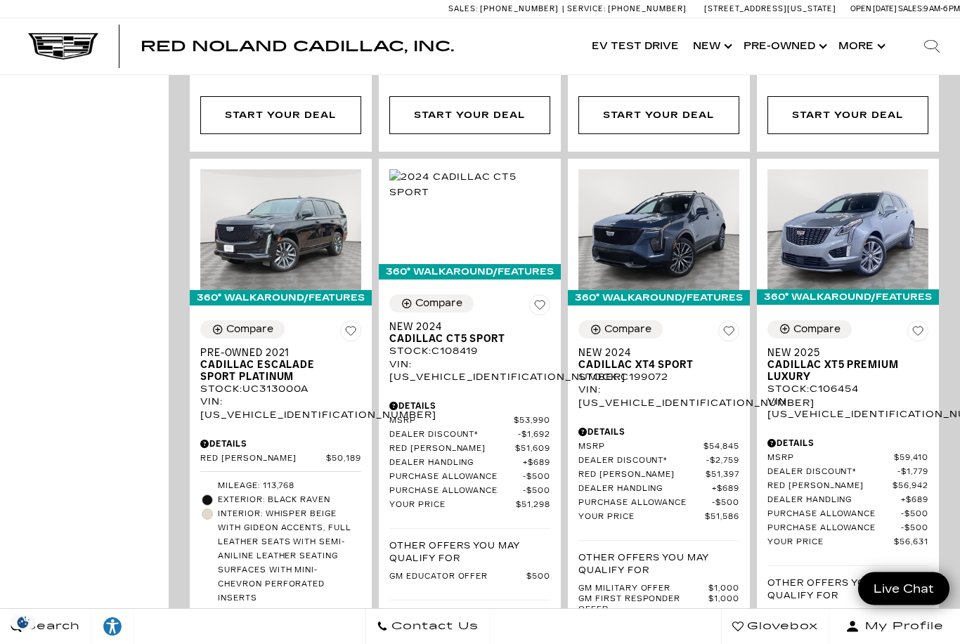
scroll to position [1433, 0]
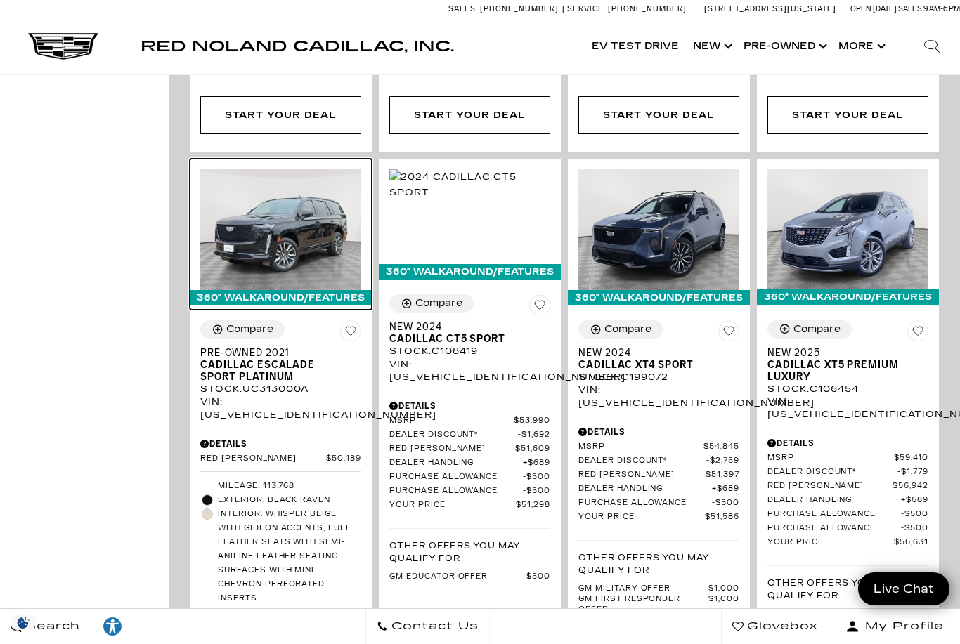
click at [272, 216] on img at bounding box center [280, 229] width 161 height 121
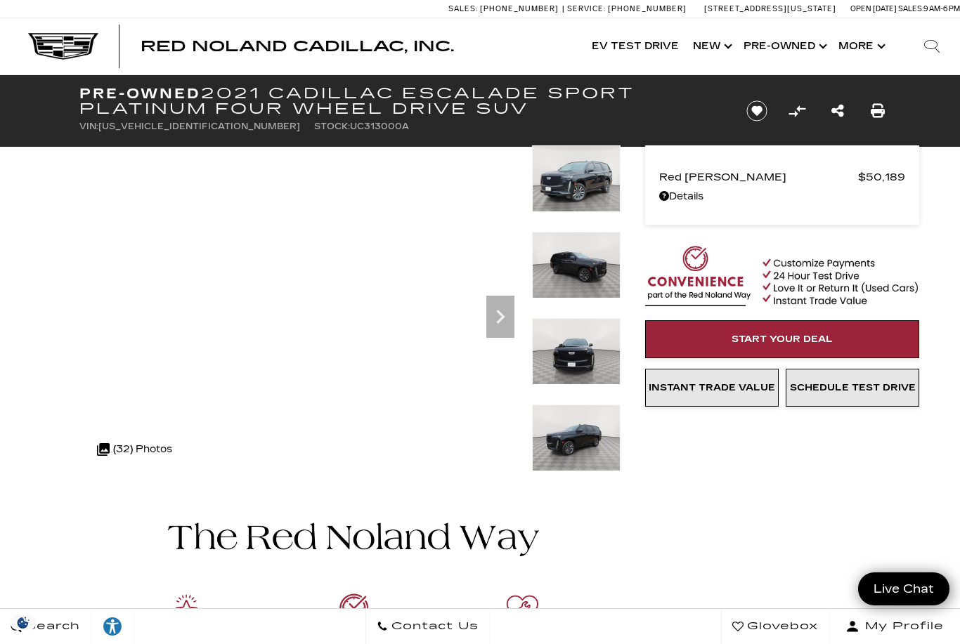
click at [127, 454] on div ".cls-1, .cls-3 { fill: #c50033; } .cls-1 { clip-rule: evenodd; } .cls-2 { clip-…" at bounding box center [134, 450] width 89 height 34
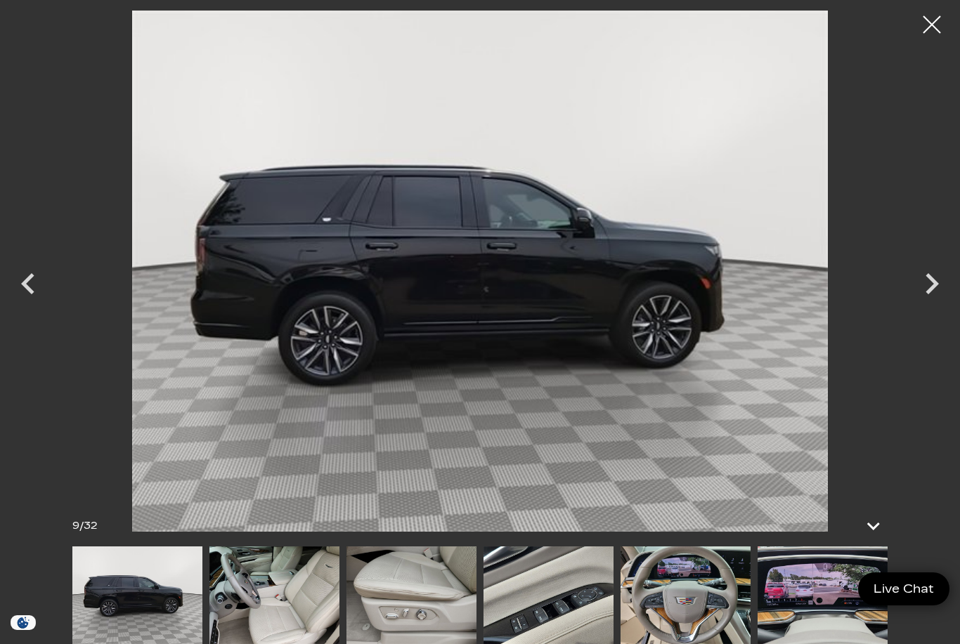
click at [249, 601] on img at bounding box center [274, 596] width 130 height 98
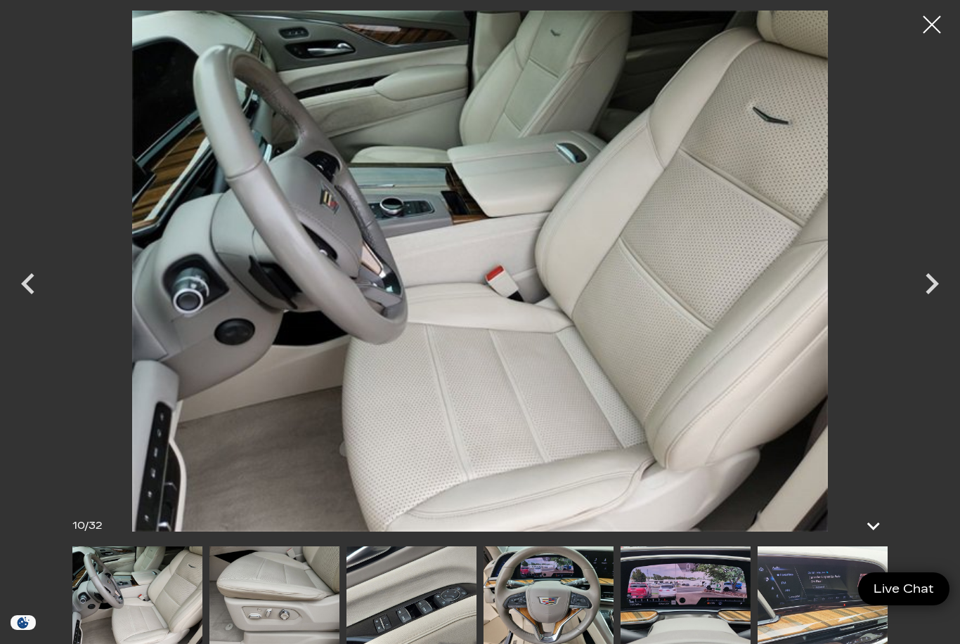
click at [346, 603] on img at bounding box center [411, 596] width 130 height 98
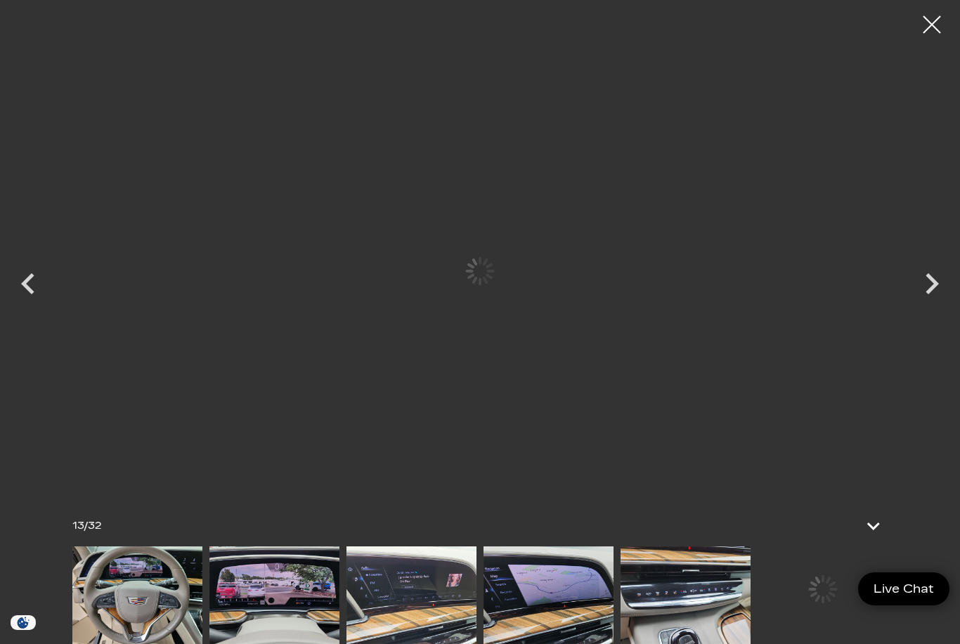
click at [476, 599] on img at bounding box center [411, 596] width 130 height 98
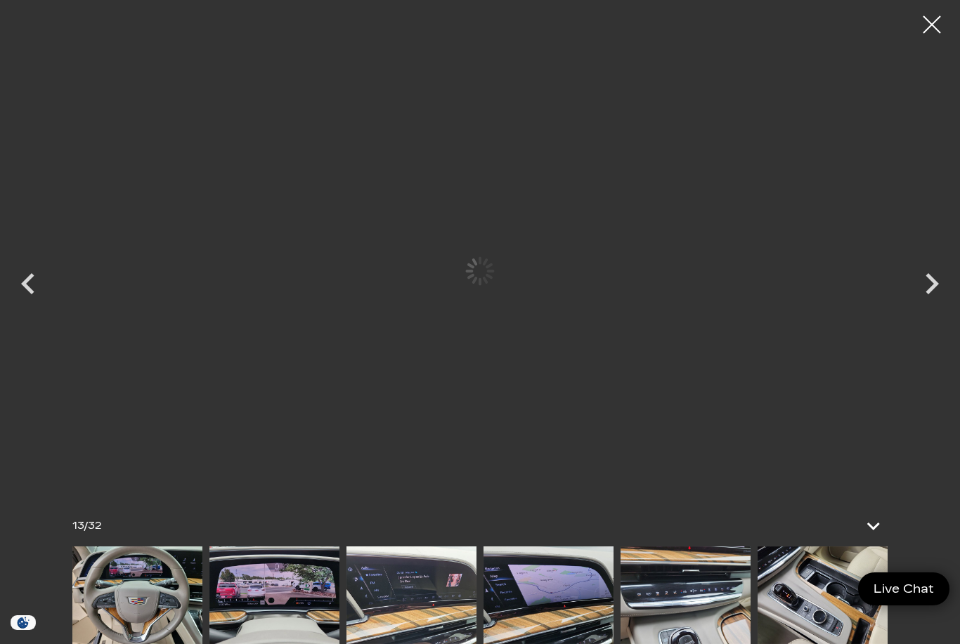
click at [279, 607] on img at bounding box center [274, 596] width 130 height 98
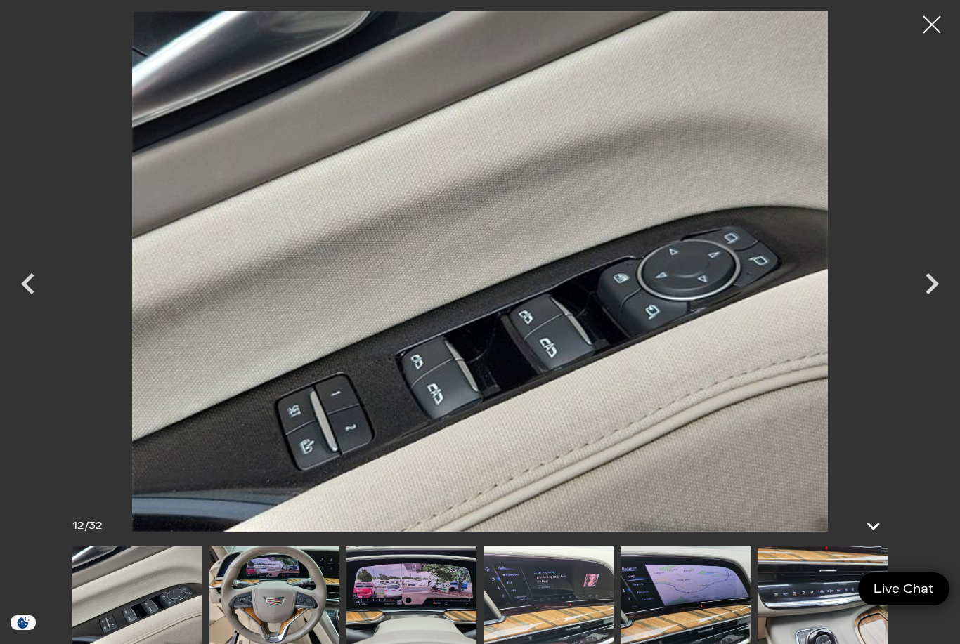
click at [144, 595] on img at bounding box center [137, 596] width 130 height 98
click at [141, 597] on img at bounding box center [137, 596] width 130 height 98
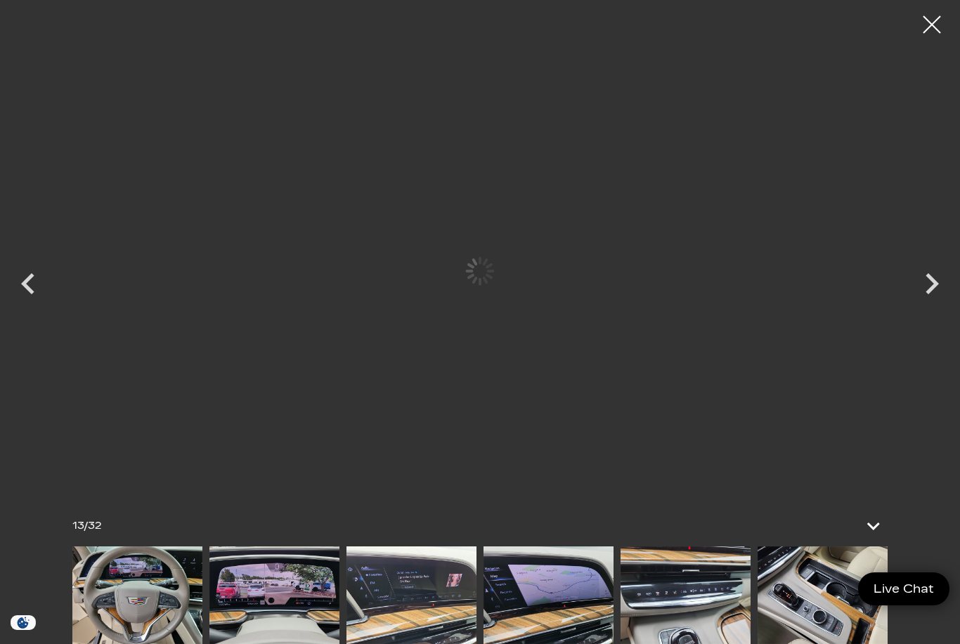
click at [256, 615] on div at bounding box center [479, 596] width 815 height 98
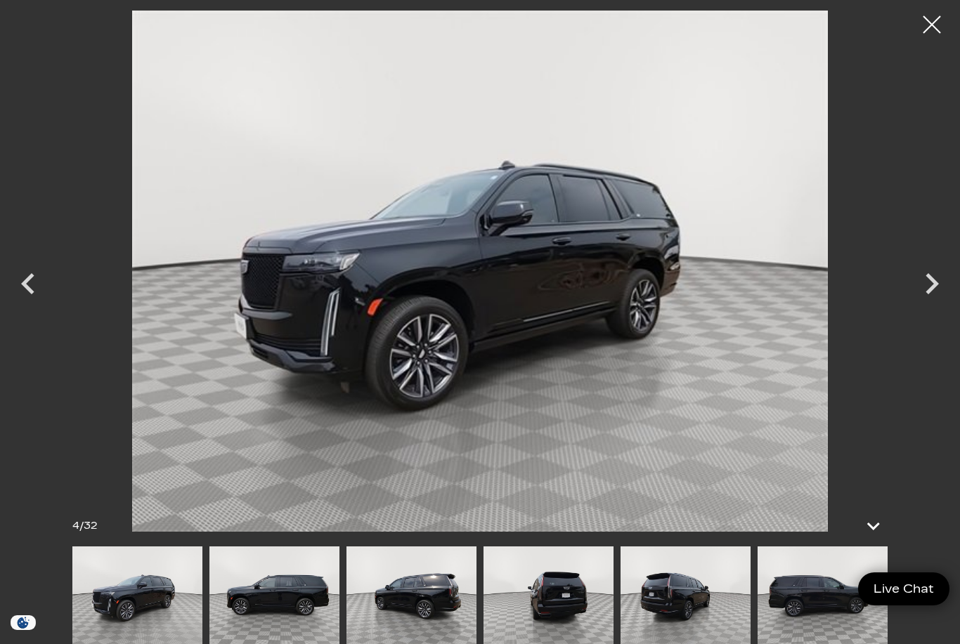
click at [927, 280] on icon "Next" at bounding box center [932, 284] width 42 height 42
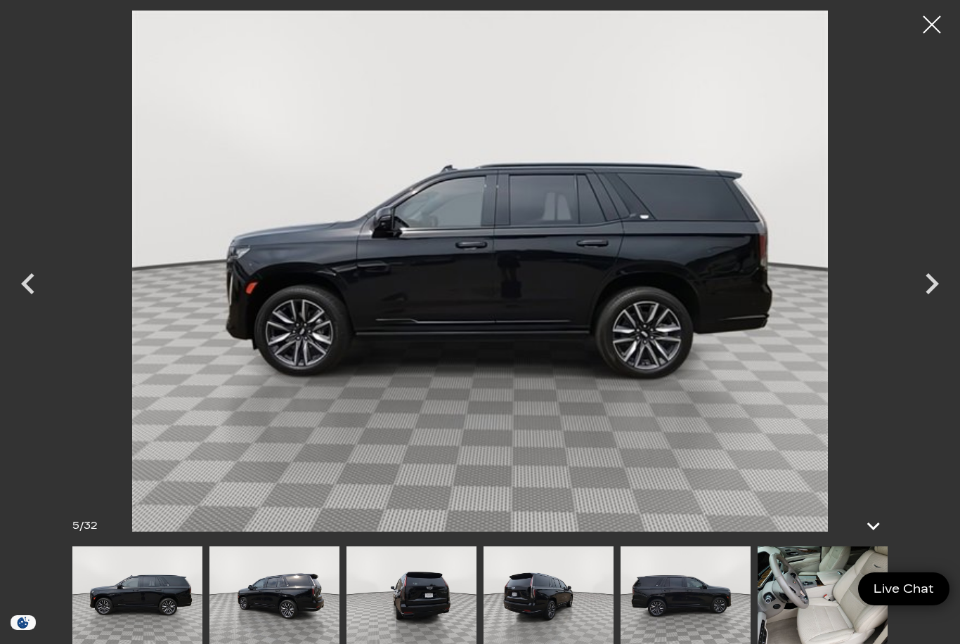
click at [935, 292] on icon "Next" at bounding box center [932, 284] width 42 height 42
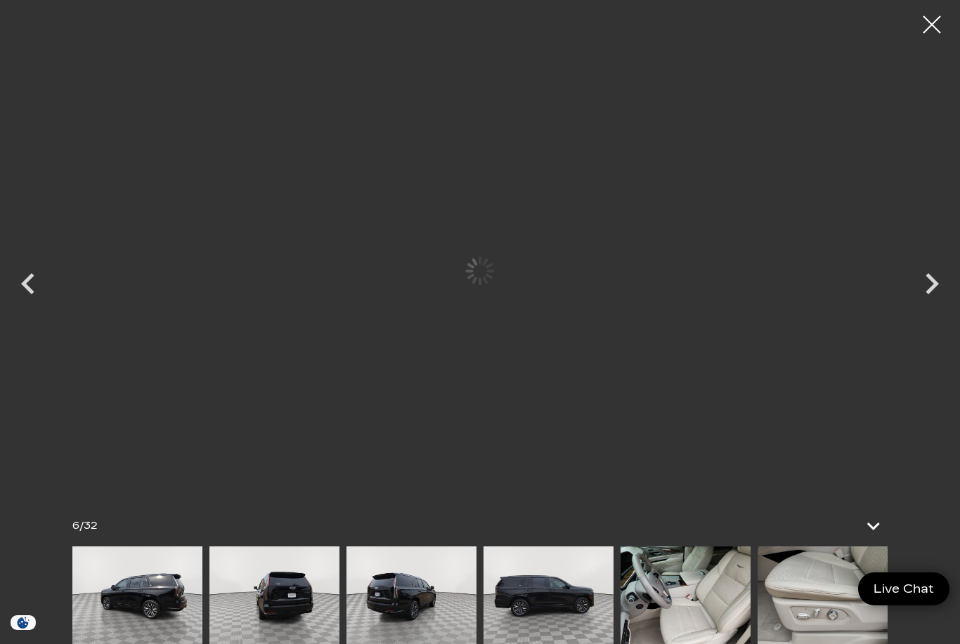
click at [927, 300] on icon "Next" at bounding box center [932, 284] width 42 height 42
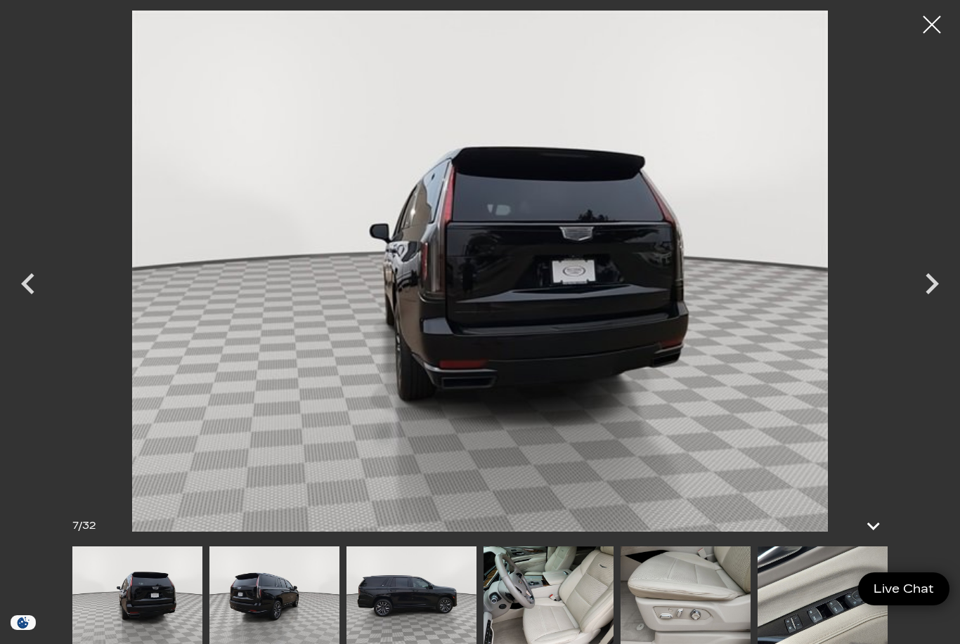
click at [928, 292] on icon "Next" at bounding box center [931, 283] width 13 height 21
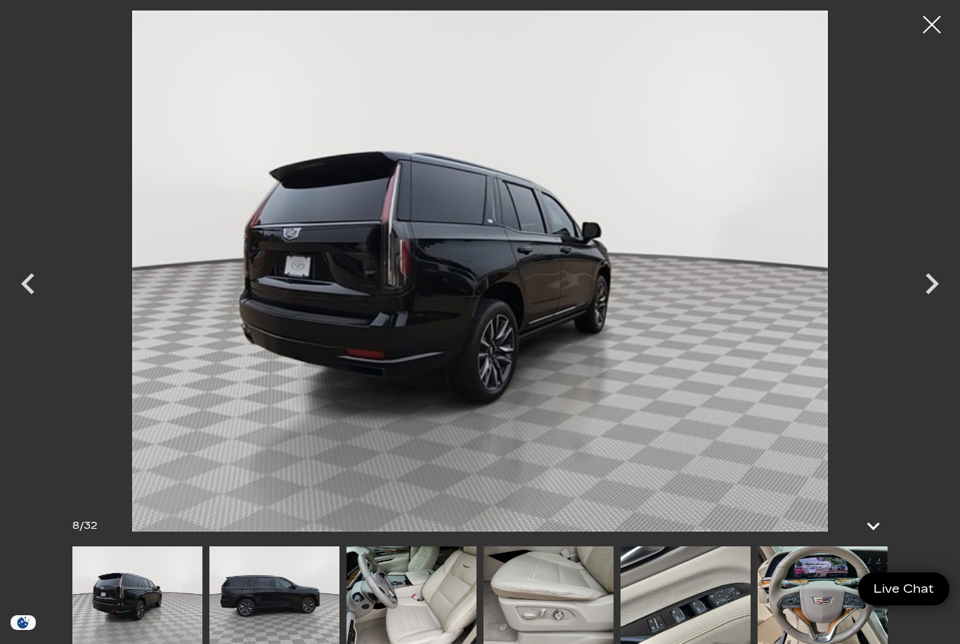
click at [935, 291] on icon "Next" at bounding box center [932, 284] width 42 height 42
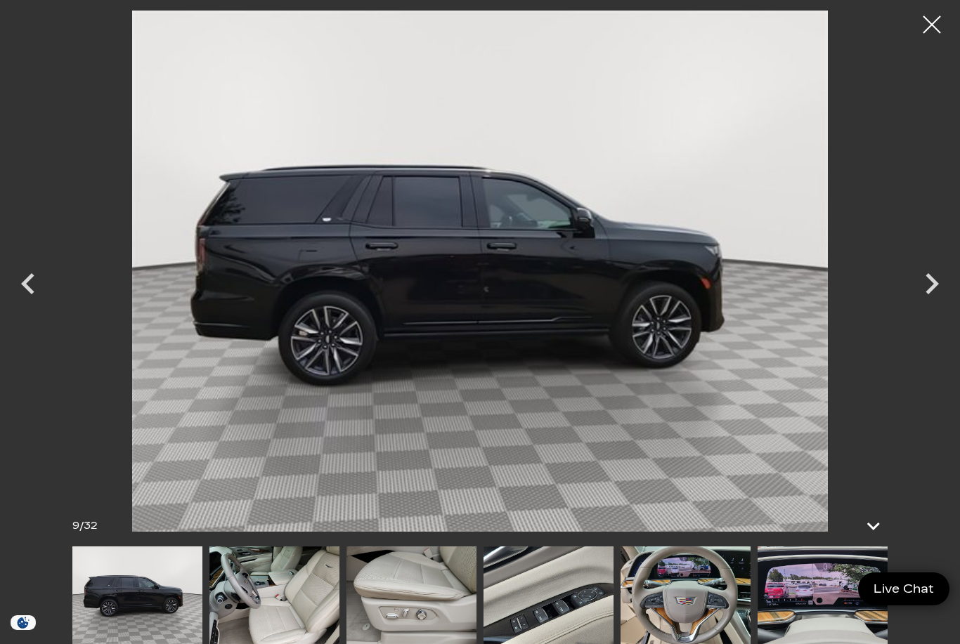
click at [930, 283] on icon "Next" at bounding box center [932, 284] width 42 height 42
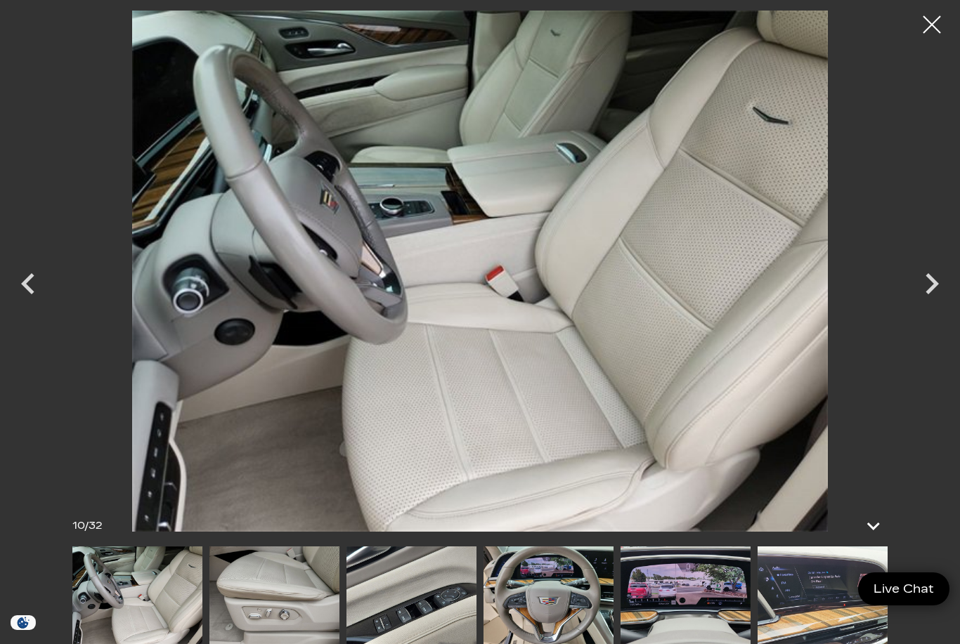
click at [933, 290] on icon "Next" at bounding box center [932, 284] width 42 height 42
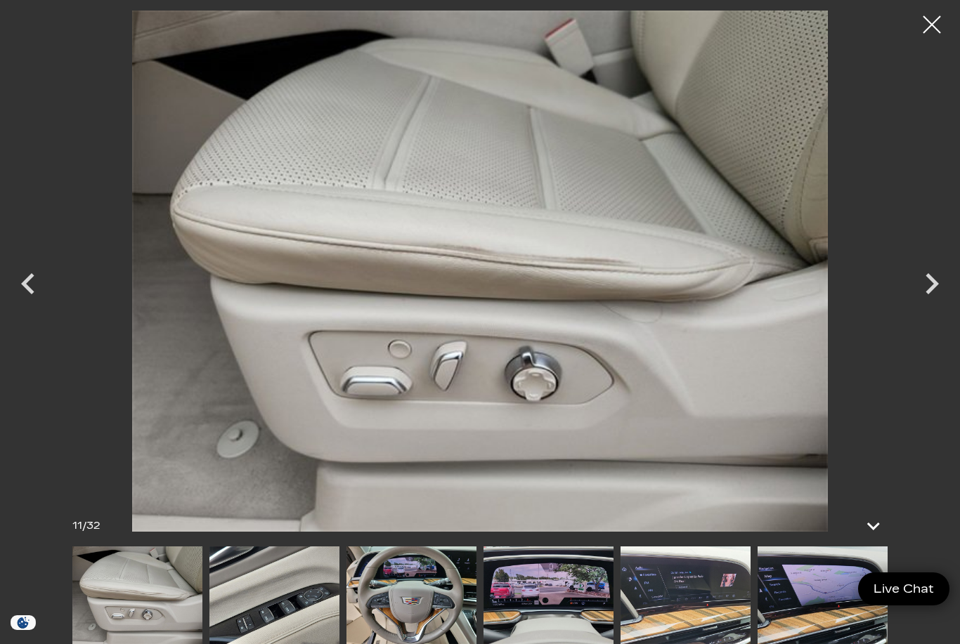
click at [933, 291] on icon "Next" at bounding box center [932, 284] width 42 height 42
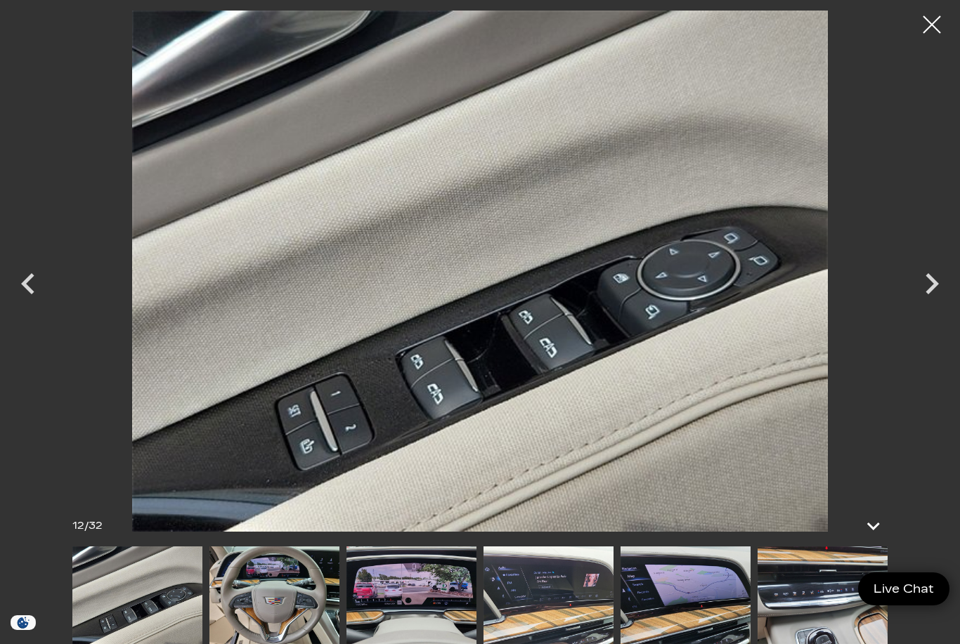
click at [941, 291] on icon "Next" at bounding box center [932, 284] width 42 height 42
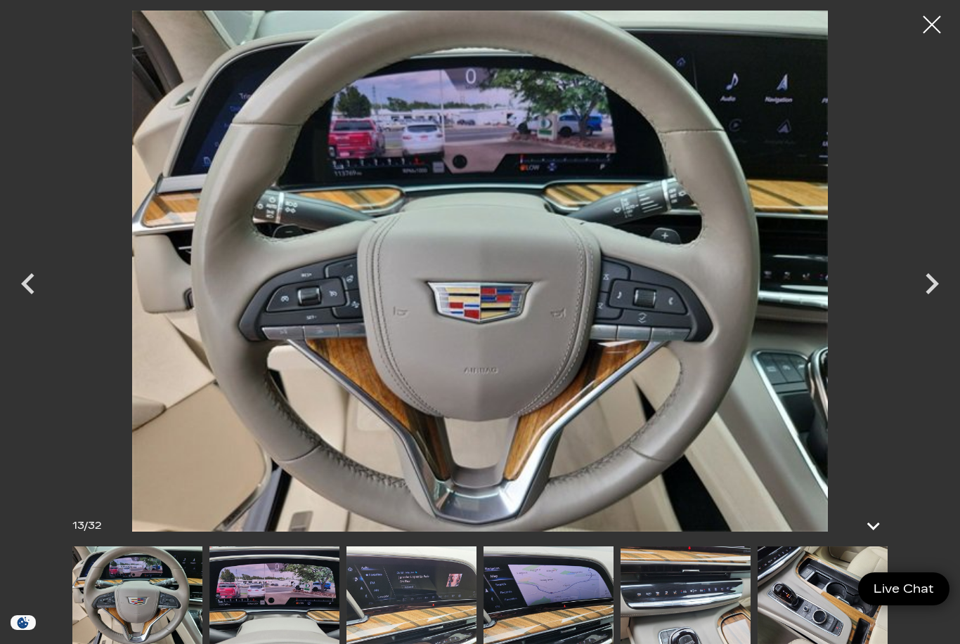
click at [952, 292] on icon "Next" at bounding box center [932, 284] width 42 height 42
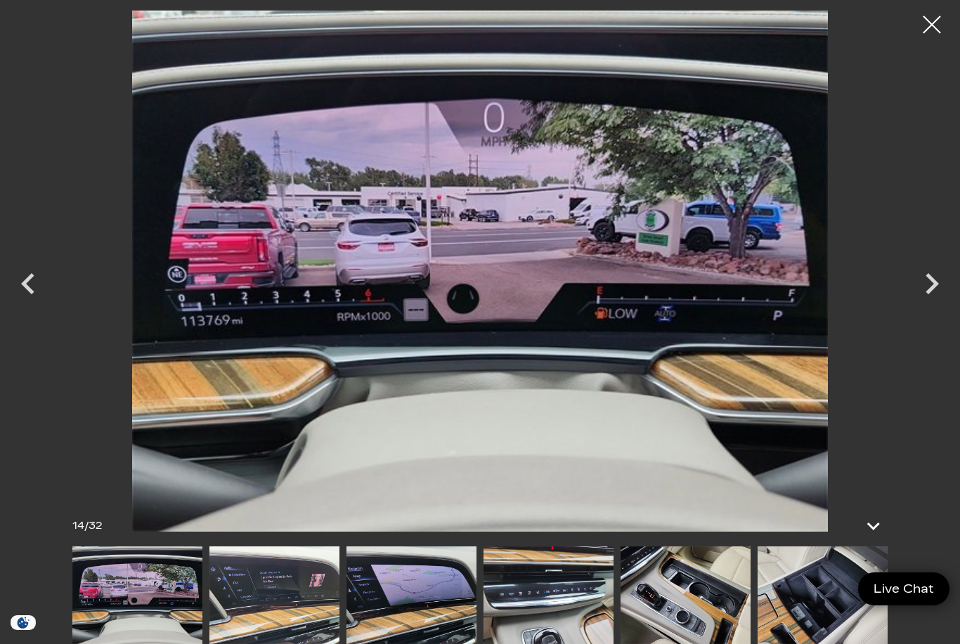
click at [938, 303] on icon "Next" at bounding box center [932, 284] width 42 height 42
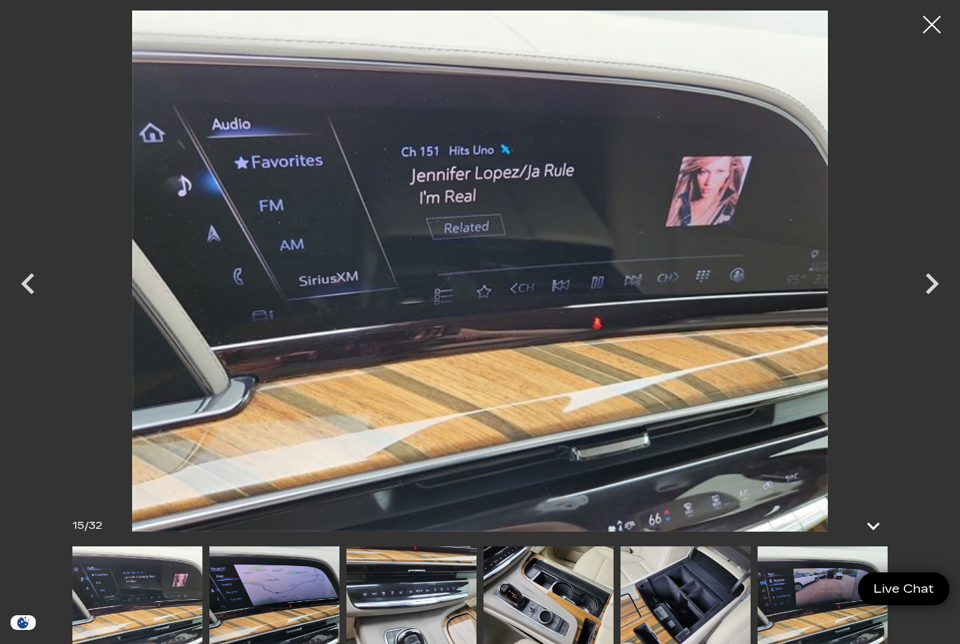
click at [934, 299] on icon "Next" at bounding box center [932, 284] width 42 height 42
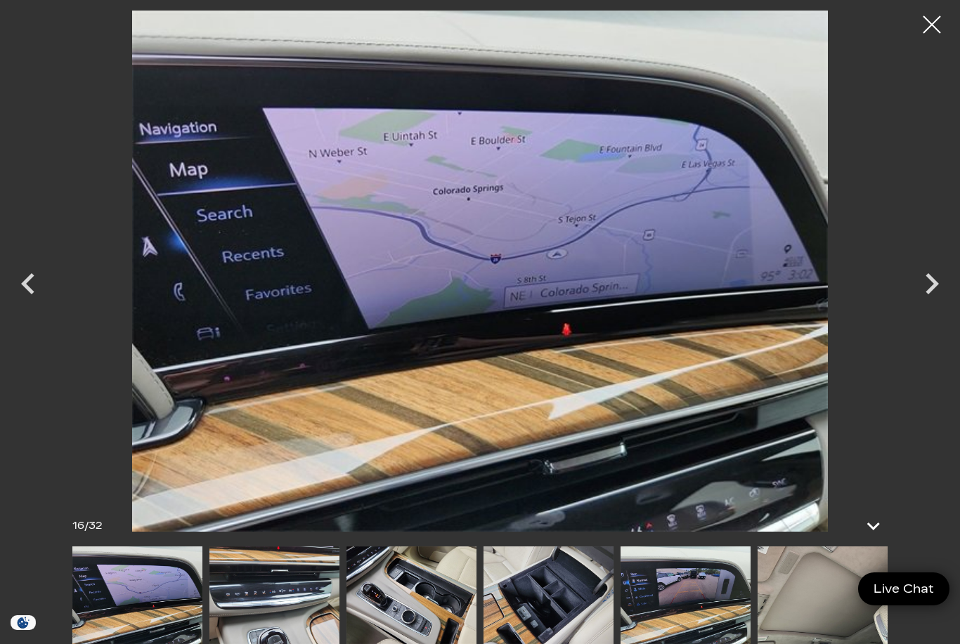
click at [935, 296] on icon "Next" at bounding box center [932, 284] width 42 height 42
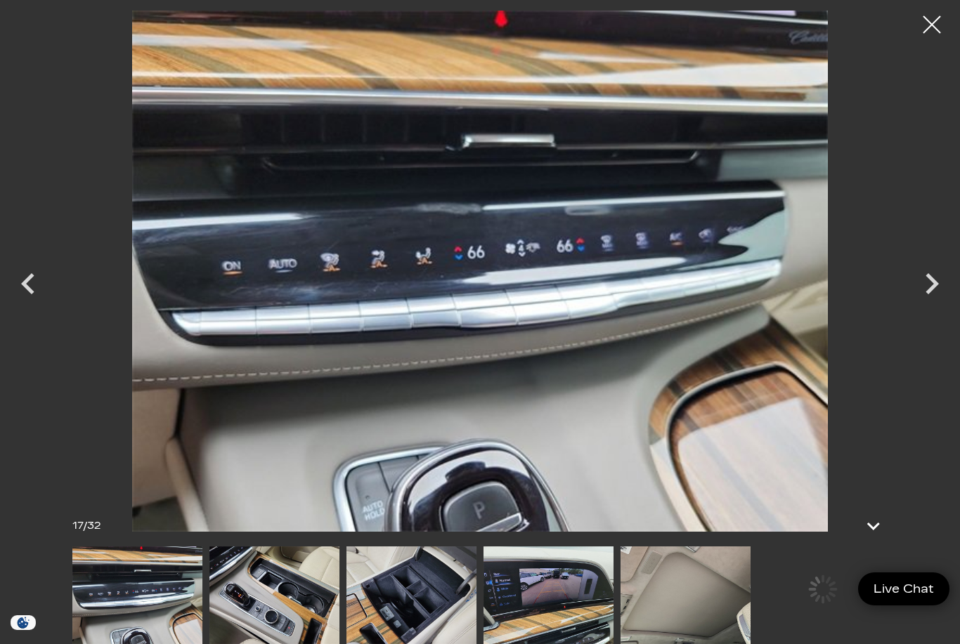
click at [935, 294] on icon "Next" at bounding box center [932, 284] width 42 height 42
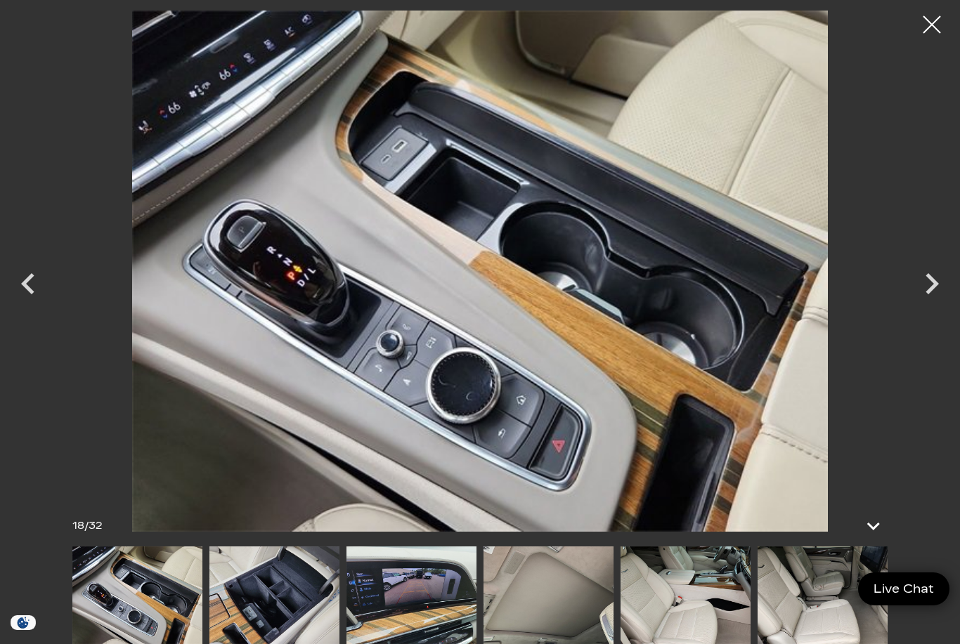
click at [932, 289] on icon "Next" at bounding box center [931, 283] width 13 height 21
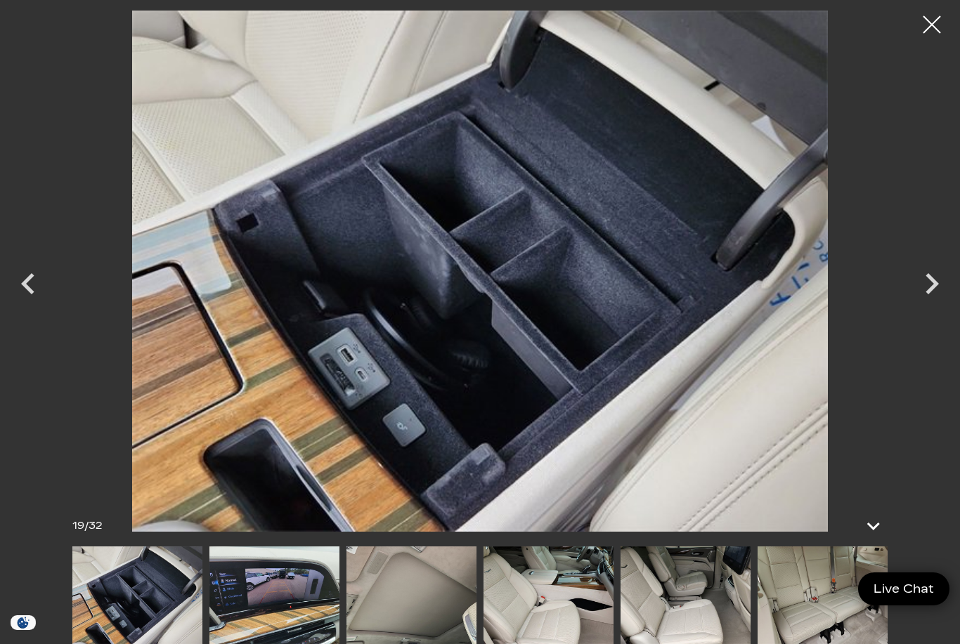
click at [932, 285] on icon "Next" at bounding box center [932, 284] width 42 height 42
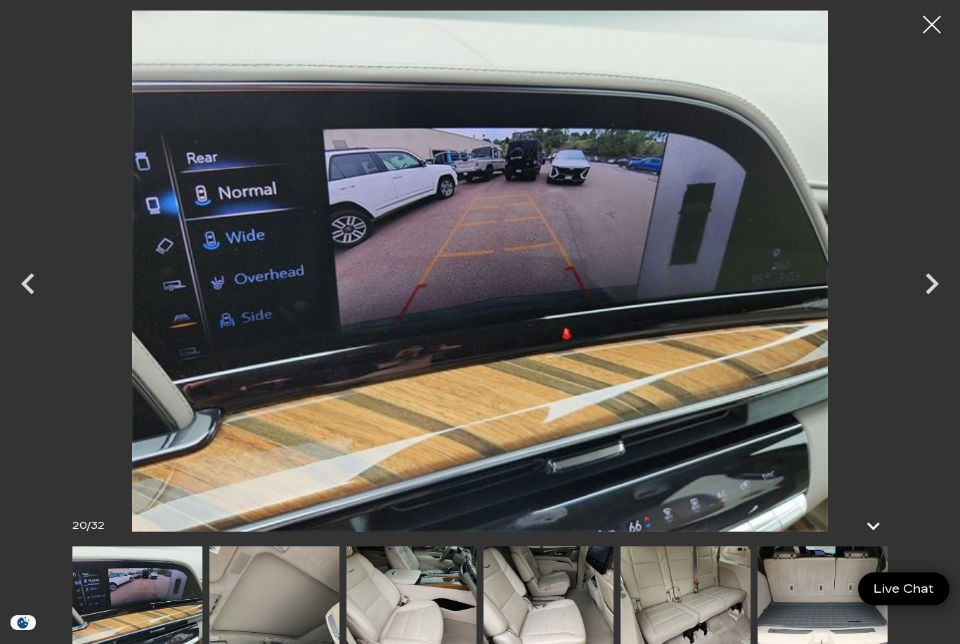
click at [944, 298] on icon "Next" at bounding box center [932, 284] width 42 height 42
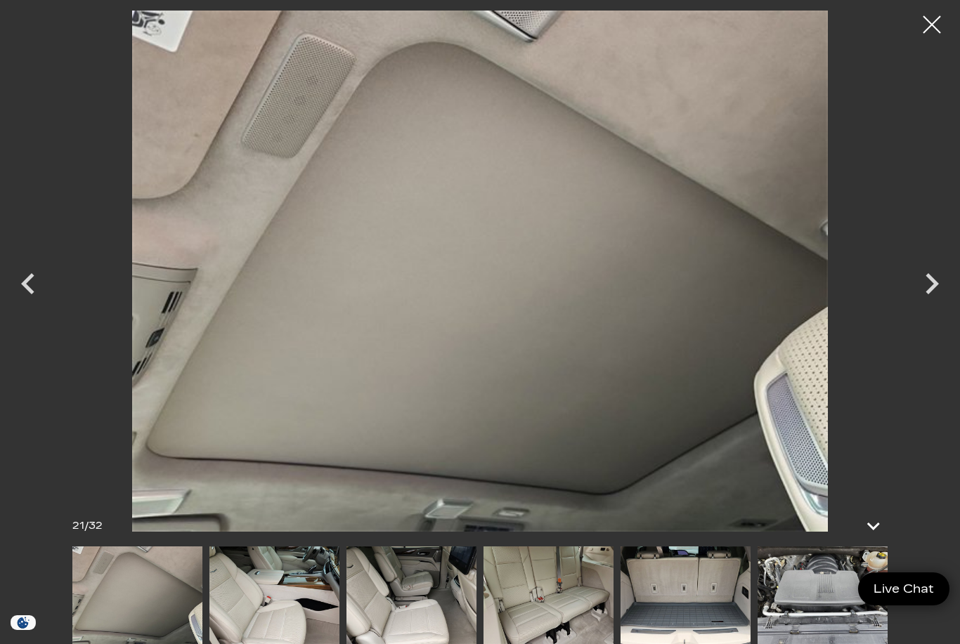
click at [944, 298] on icon "Next" at bounding box center [932, 284] width 42 height 42
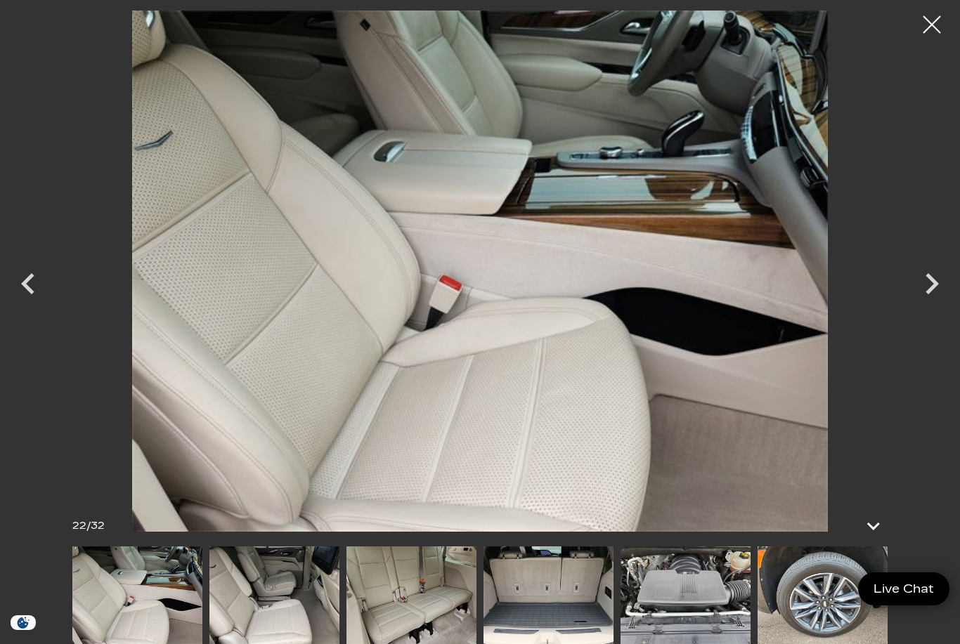
click at [30, 275] on icon "Previous" at bounding box center [27, 283] width 13 height 21
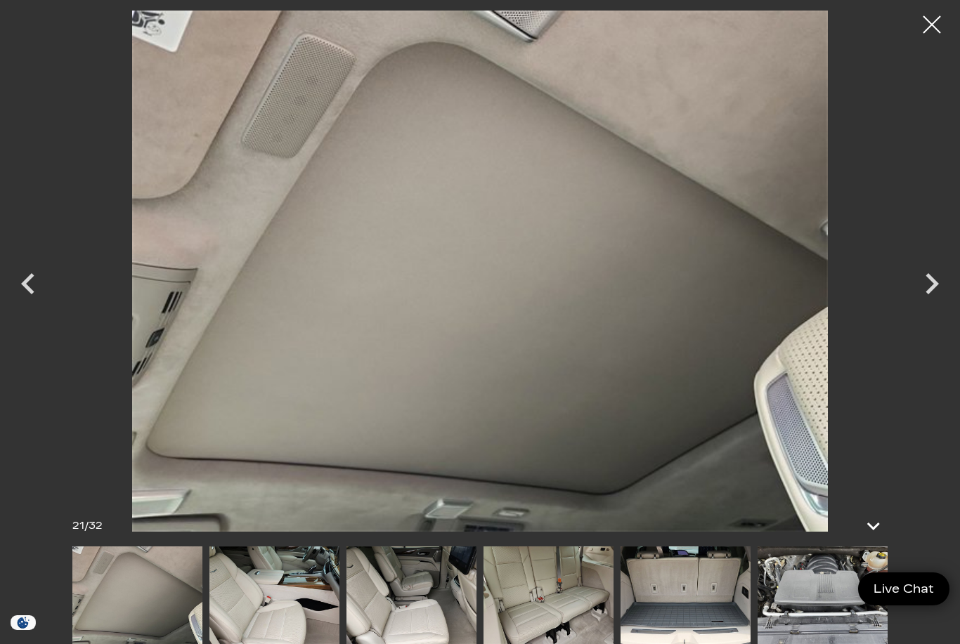
click at [39, 287] on icon "Previous" at bounding box center [28, 284] width 42 height 42
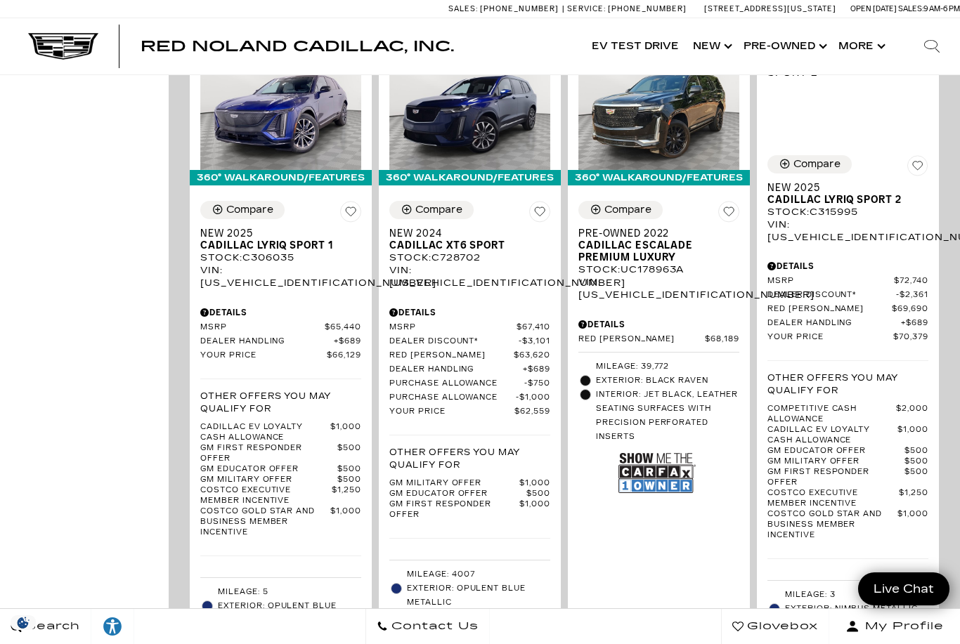
scroll to position [2945, 0]
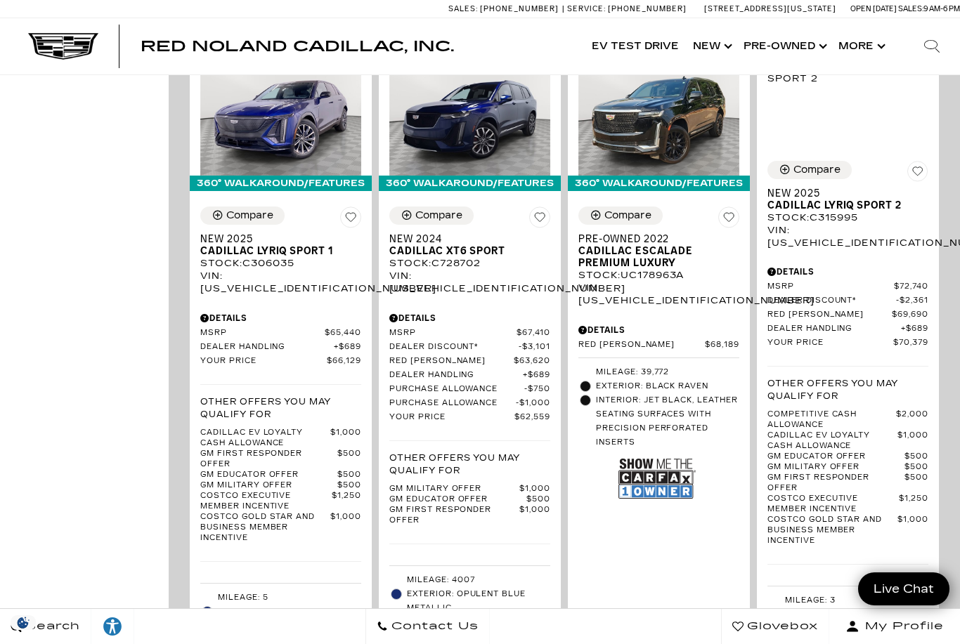
click at [646, 245] on span "Cadillac Escalade Premium Luxury" at bounding box center [653, 257] width 150 height 24
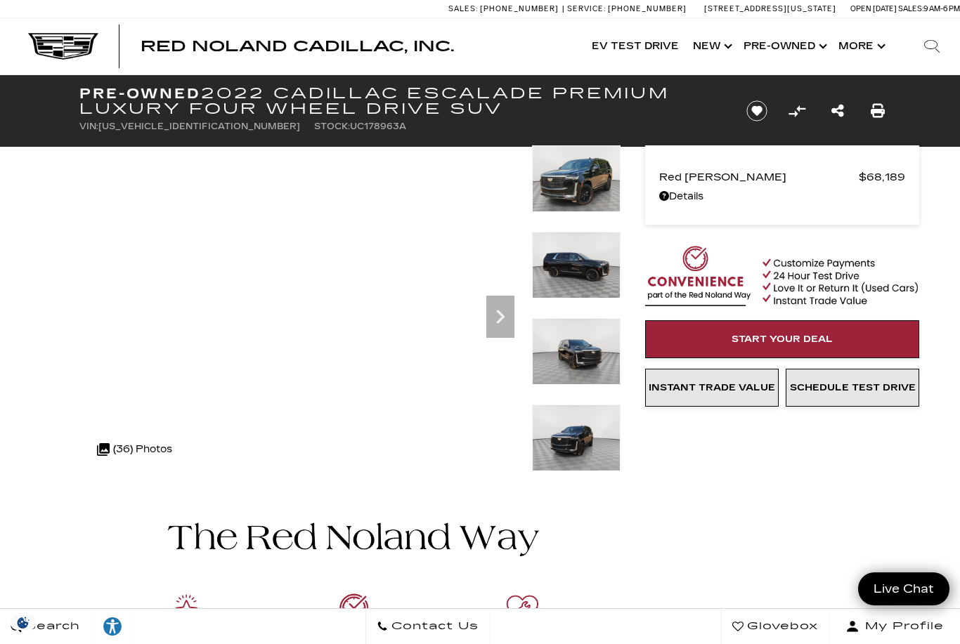
click at [117, 453] on div ".cls-1, .cls-3 { fill: #c50033; } .cls-1 { clip-rule: evenodd; } .cls-2 { clip-…" at bounding box center [134, 450] width 89 height 34
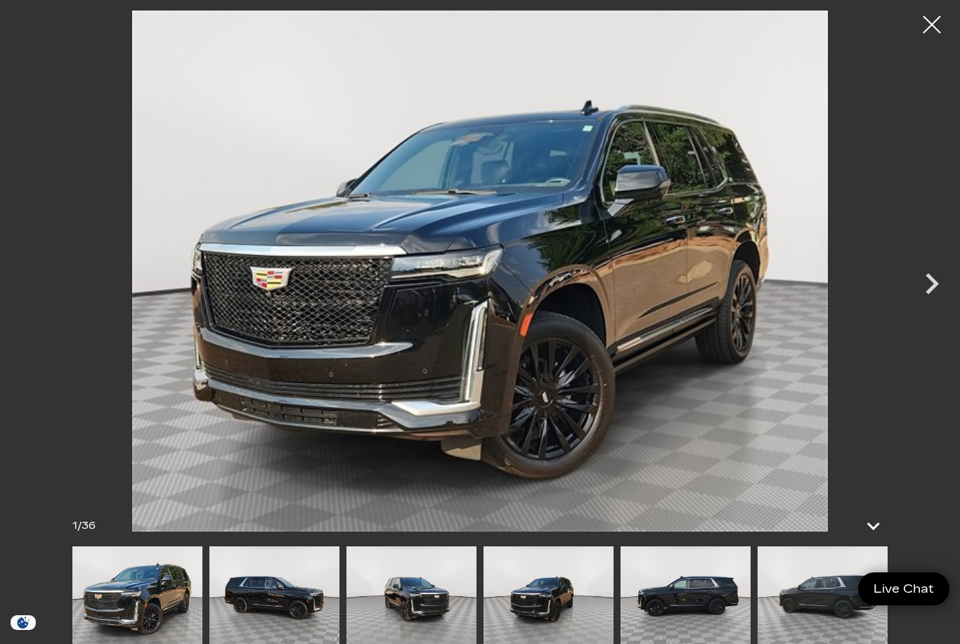
scroll to position [105, 0]
click at [936, 305] on icon "Next" at bounding box center [932, 284] width 42 height 42
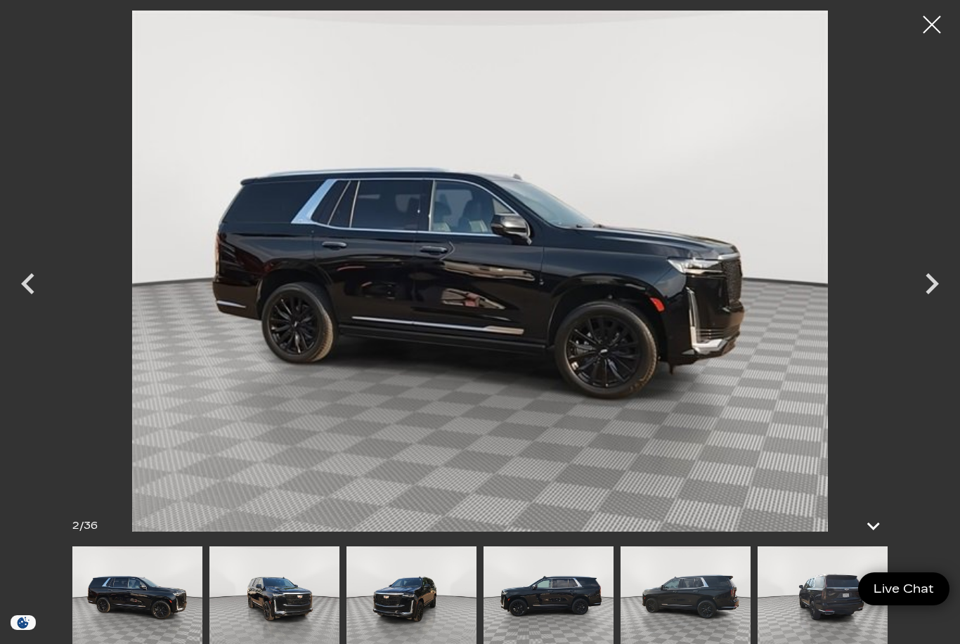
click at [936, 305] on icon "Next" at bounding box center [932, 284] width 42 height 42
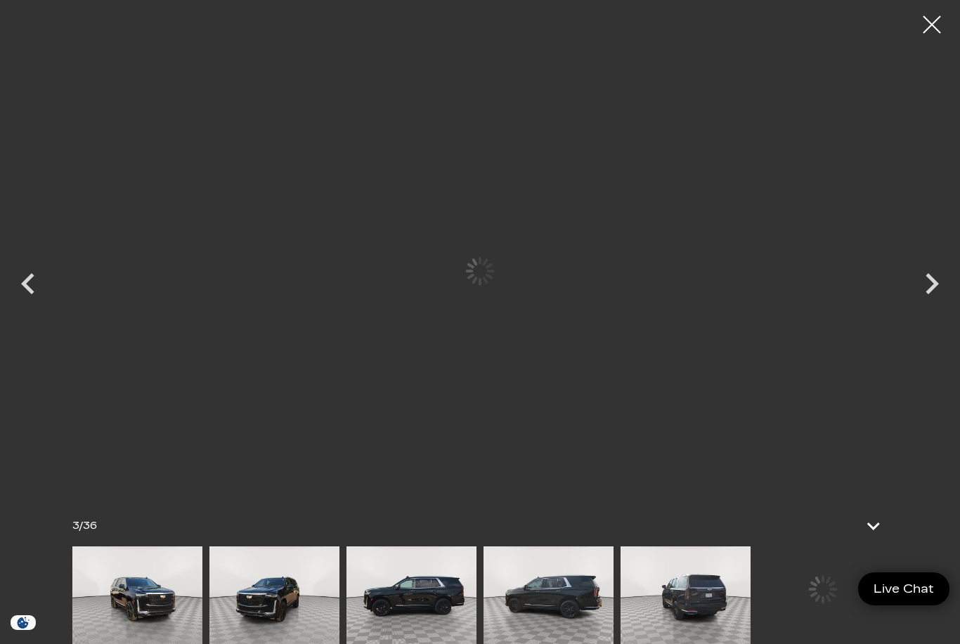
click at [932, 305] on icon "Next" at bounding box center [932, 284] width 42 height 42
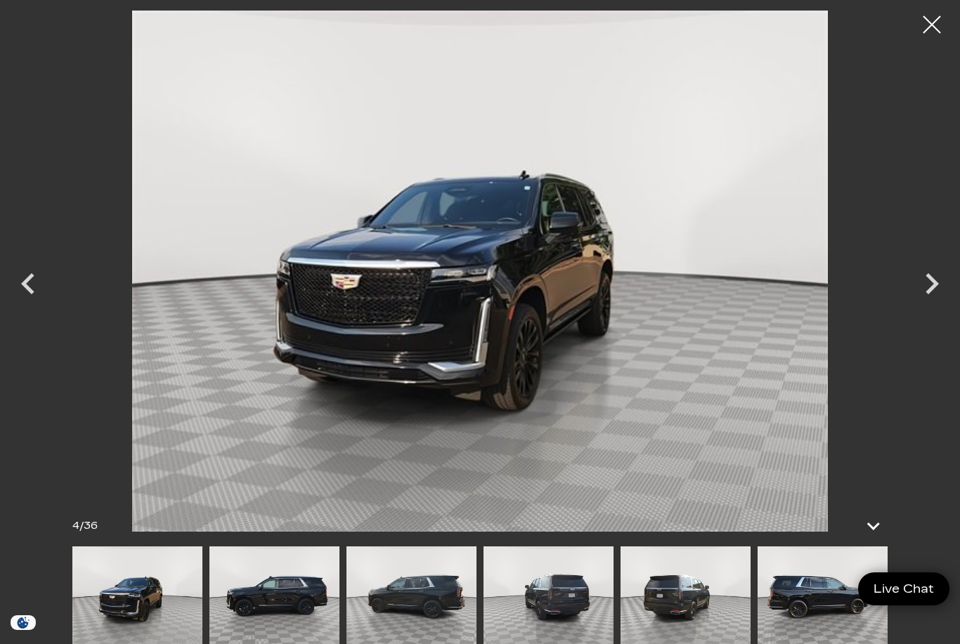
click at [928, 294] on icon "Next" at bounding box center [931, 283] width 13 height 21
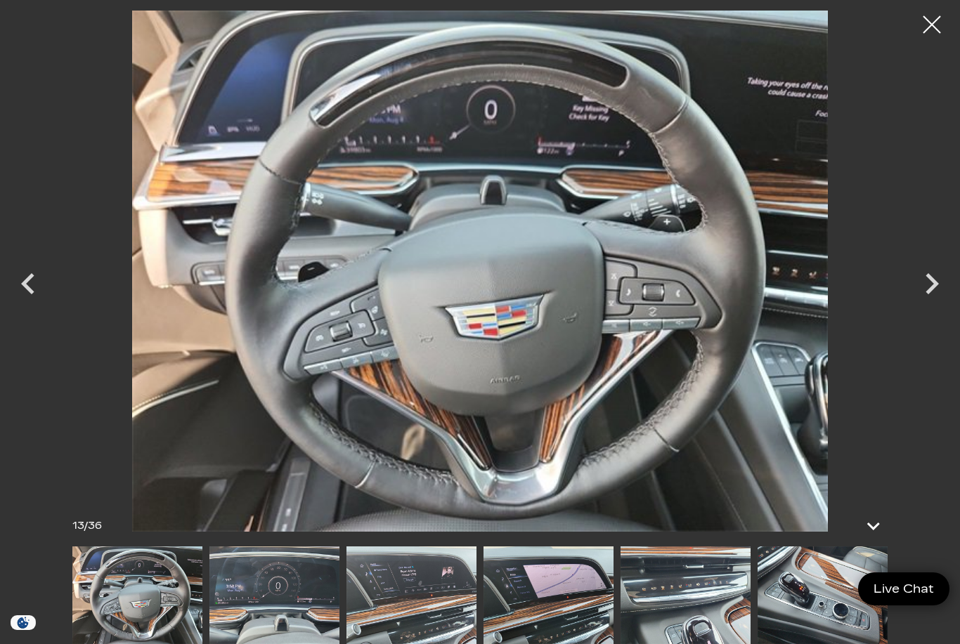
click at [932, 294] on icon "Next" at bounding box center [931, 283] width 13 height 21
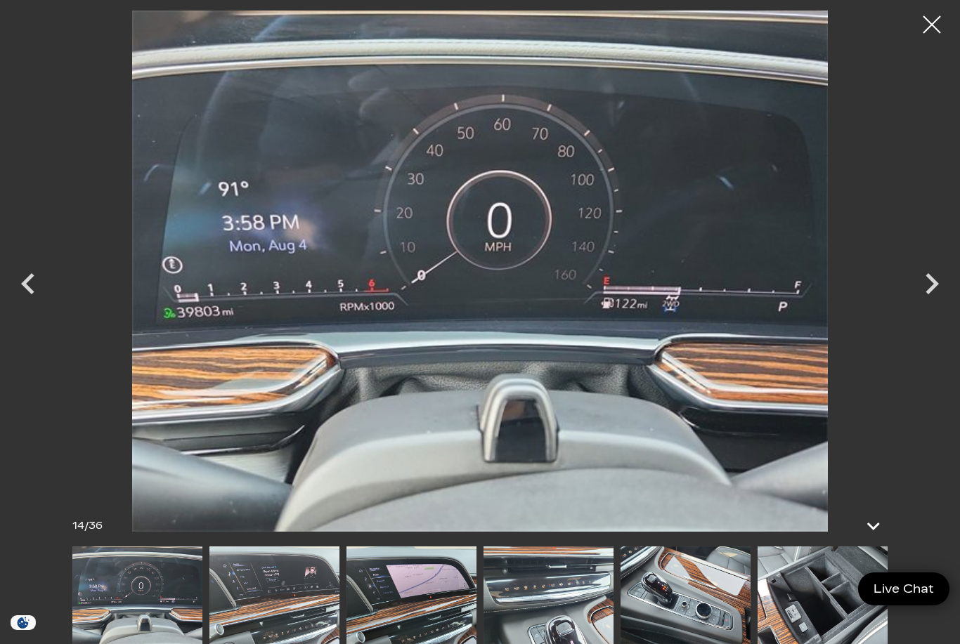
click at [39, 305] on icon "Previous" at bounding box center [28, 284] width 42 height 42
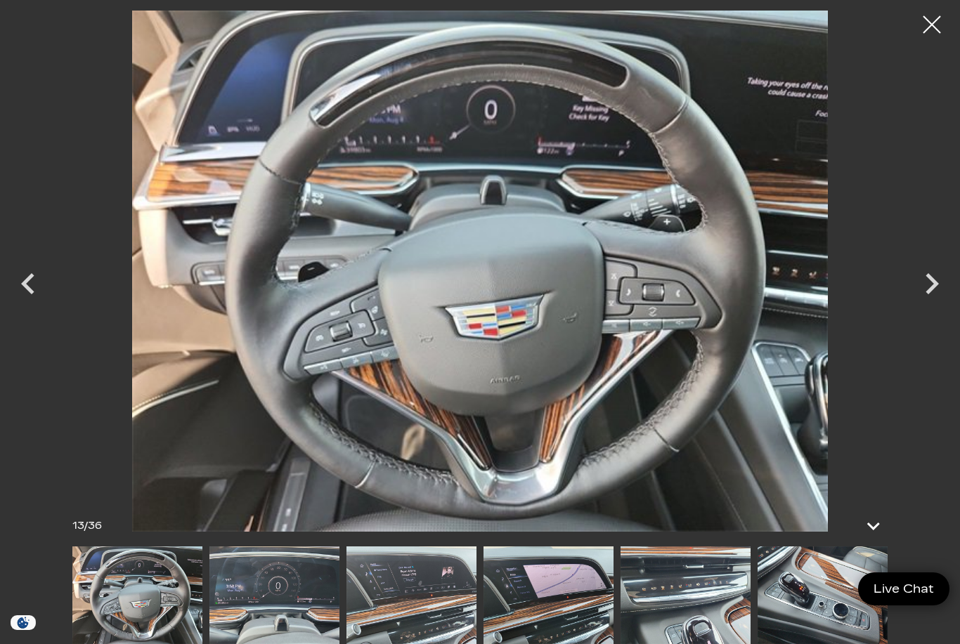
click at [23, 294] on icon "Previous" at bounding box center [27, 283] width 13 height 21
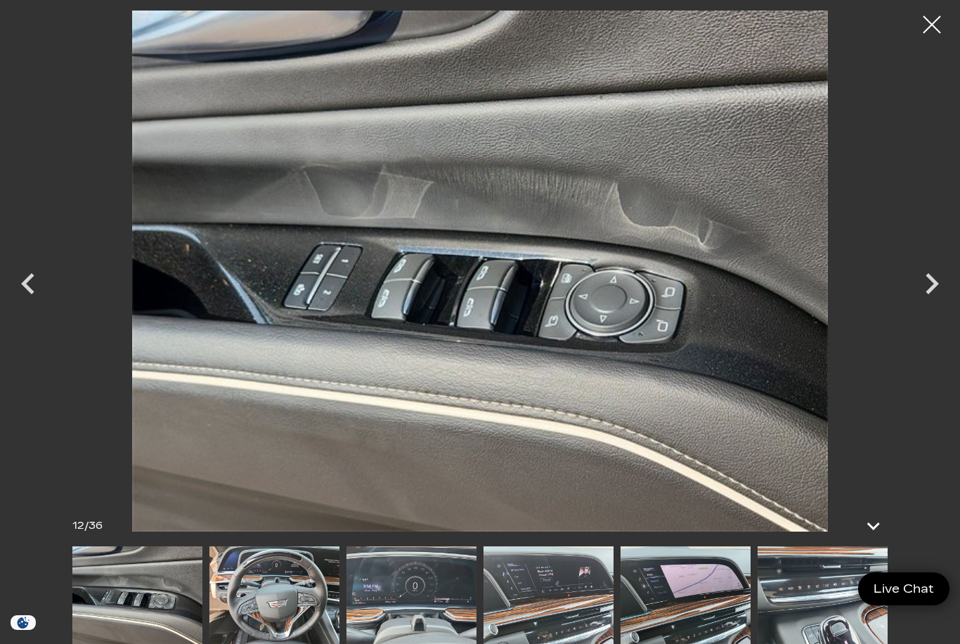
click at [37, 305] on icon "Previous" at bounding box center [28, 284] width 42 height 42
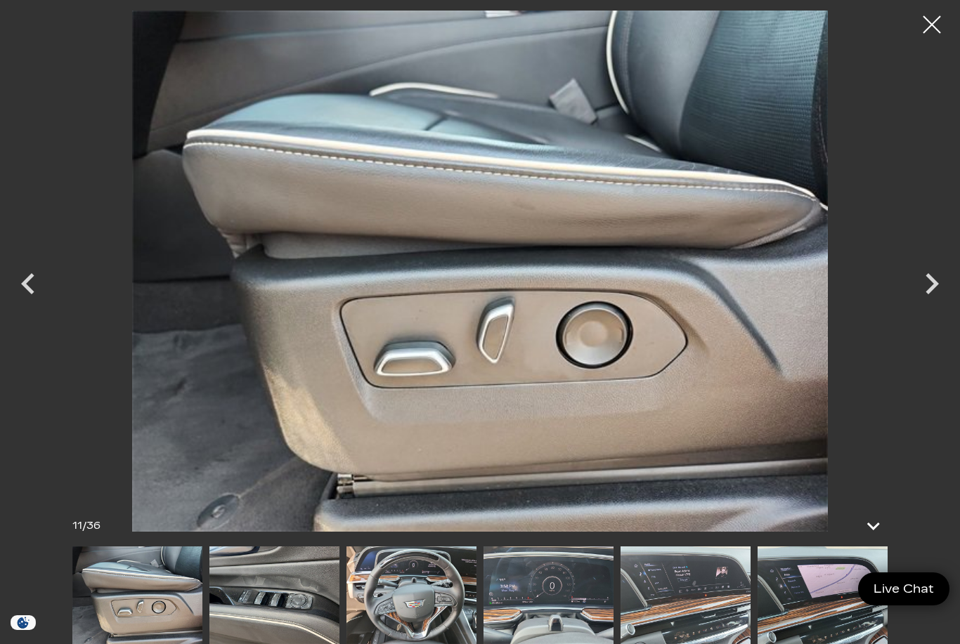
click at [27, 294] on icon "Previous" at bounding box center [27, 283] width 13 height 21
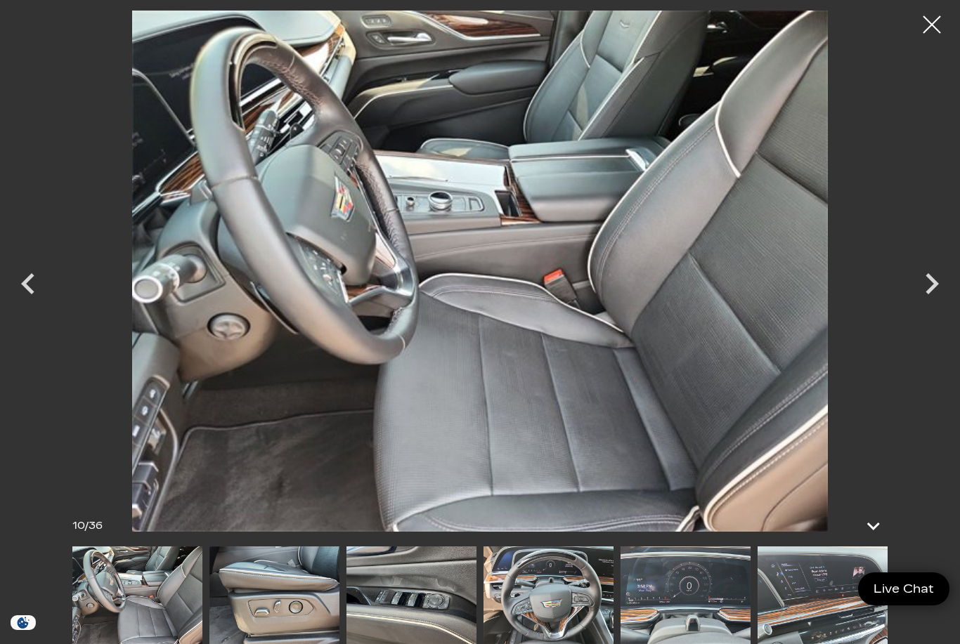
click at [30, 305] on icon "Previous" at bounding box center [28, 284] width 42 height 42
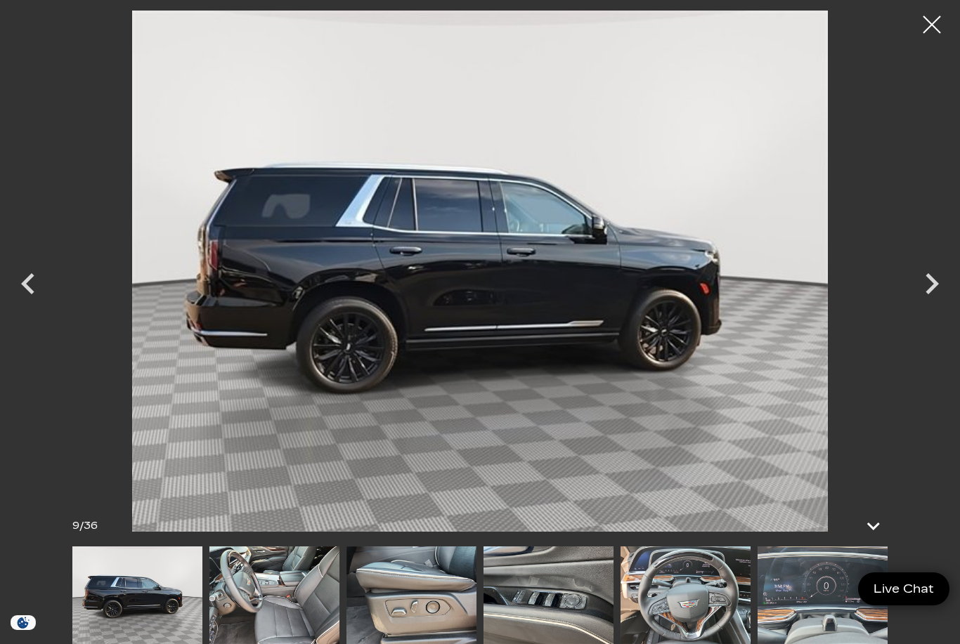
click at [929, 305] on icon "Next" at bounding box center [932, 284] width 42 height 42
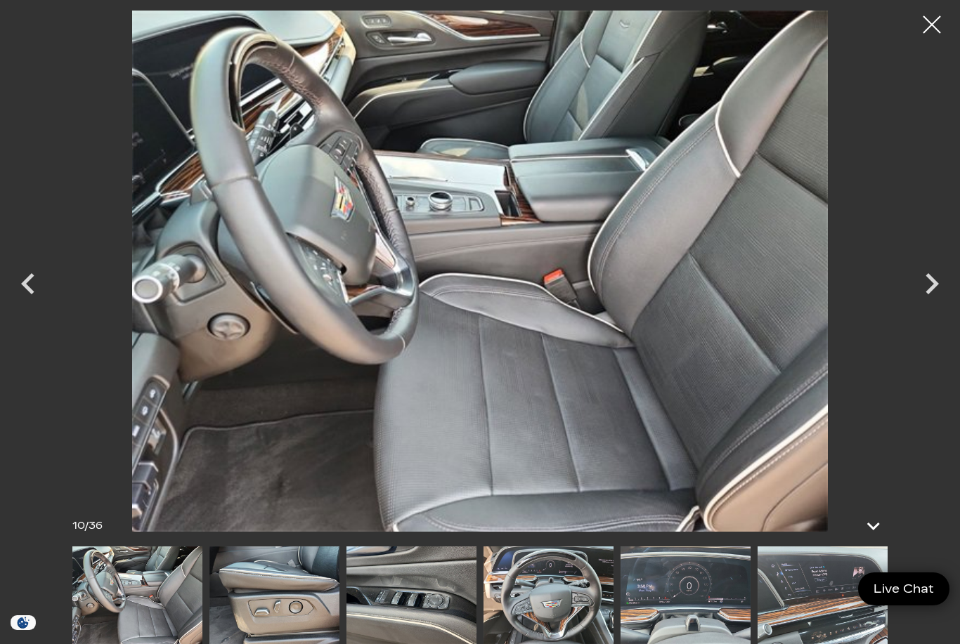
click at [925, 301] on icon "Next" at bounding box center [932, 284] width 42 height 42
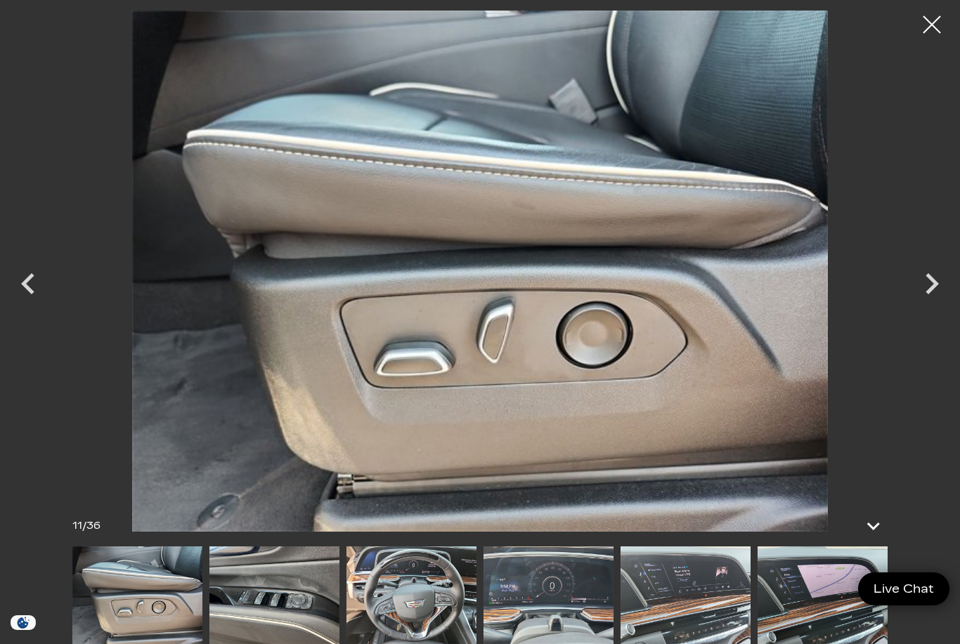
click at [944, 289] on icon "Next" at bounding box center [932, 284] width 42 height 42
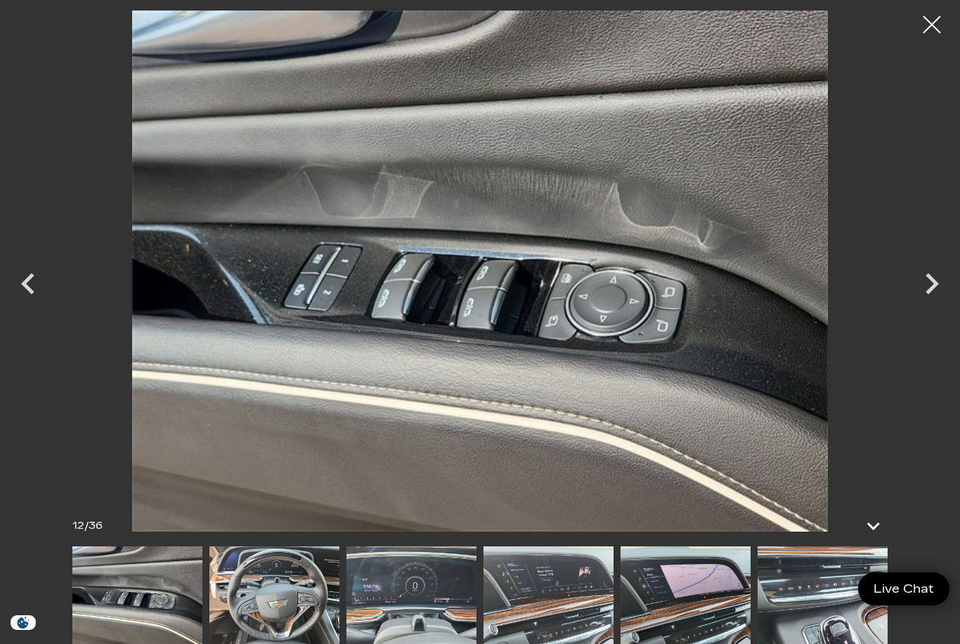
click at [927, 305] on icon "Next" at bounding box center [932, 284] width 42 height 42
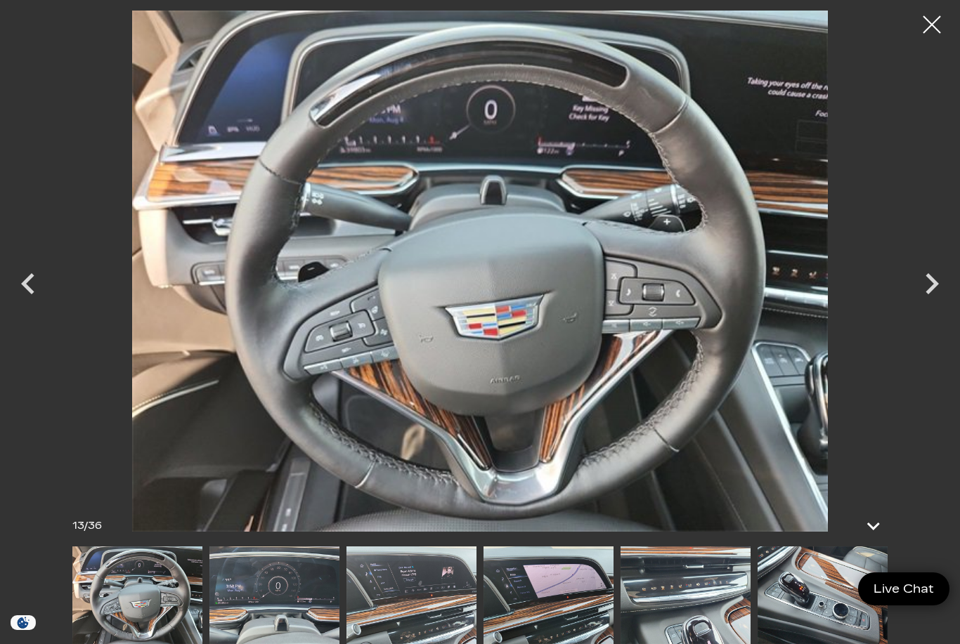
click at [936, 305] on icon "Next" at bounding box center [932, 284] width 42 height 42
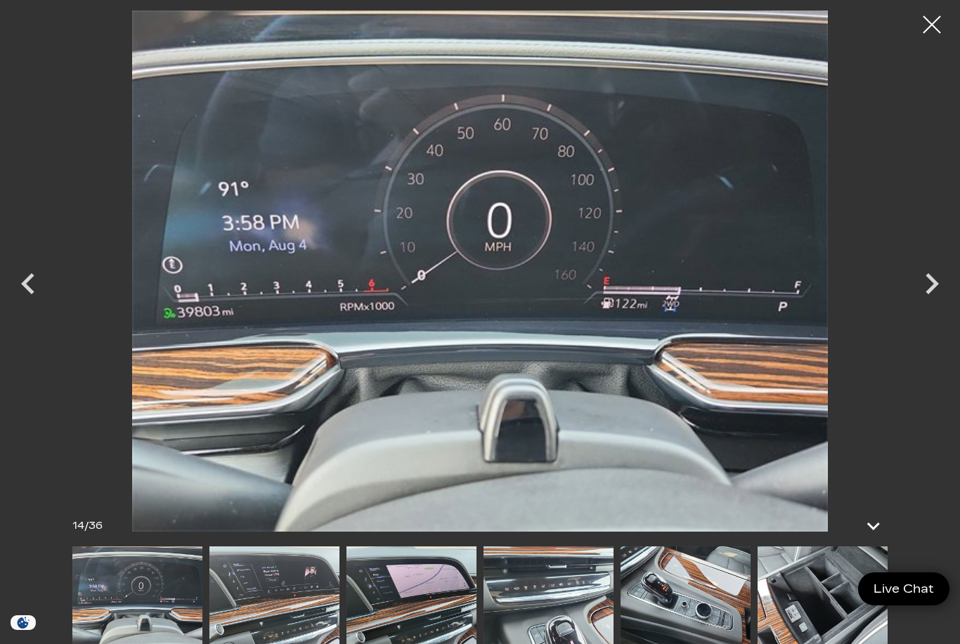
click at [941, 305] on icon "Next" at bounding box center [932, 284] width 42 height 42
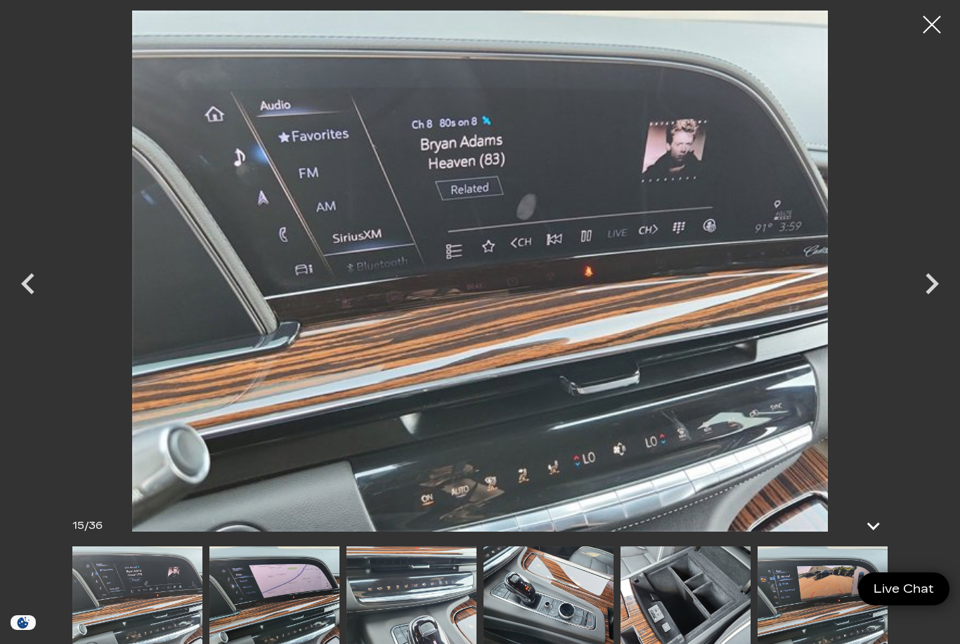
click at [941, 298] on icon "Next" at bounding box center [932, 284] width 42 height 42
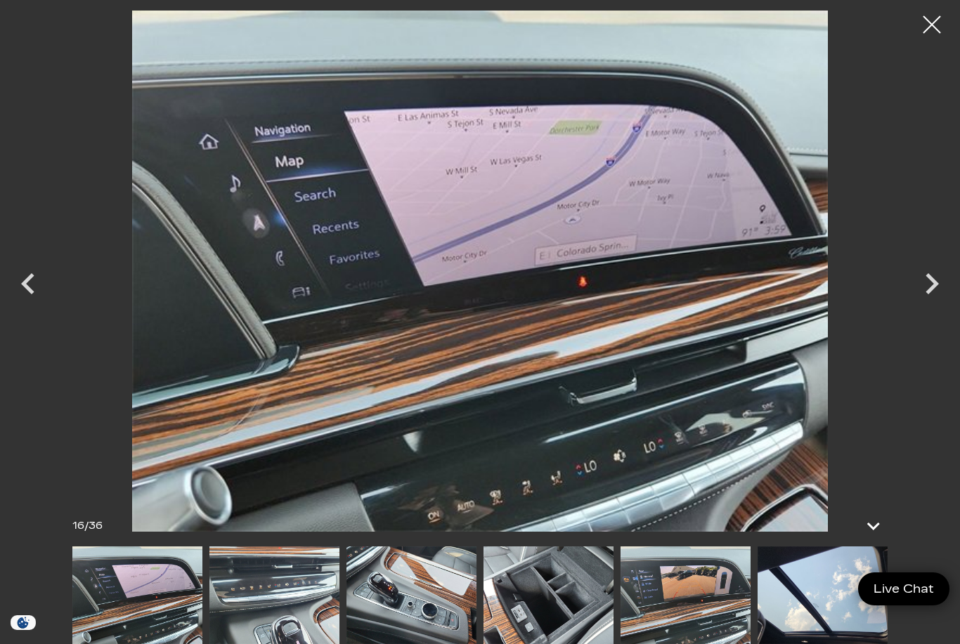
click at [936, 305] on icon "Next" at bounding box center [932, 284] width 42 height 42
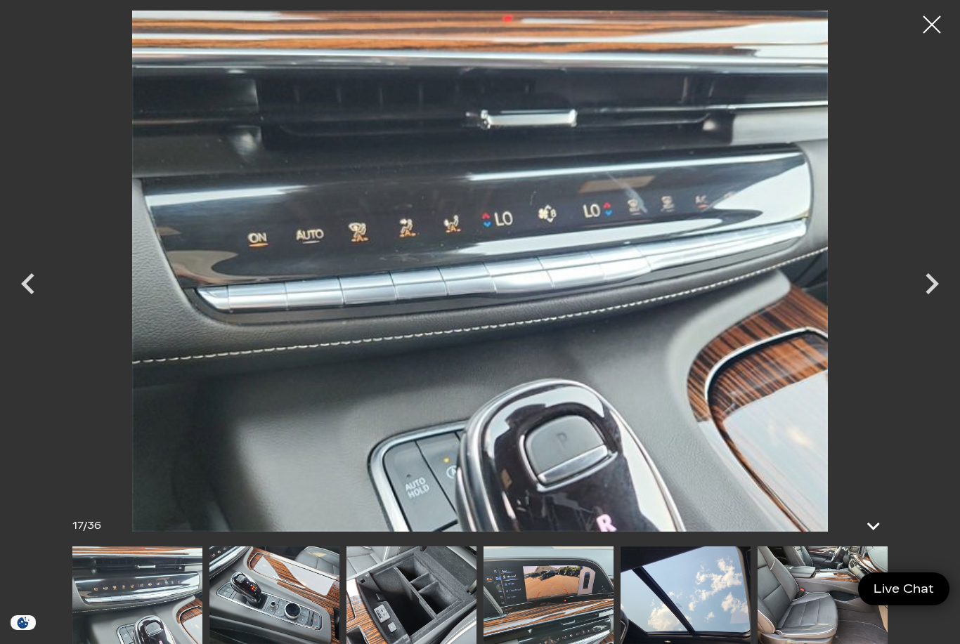
click at [937, 305] on icon "Next" at bounding box center [932, 284] width 42 height 42
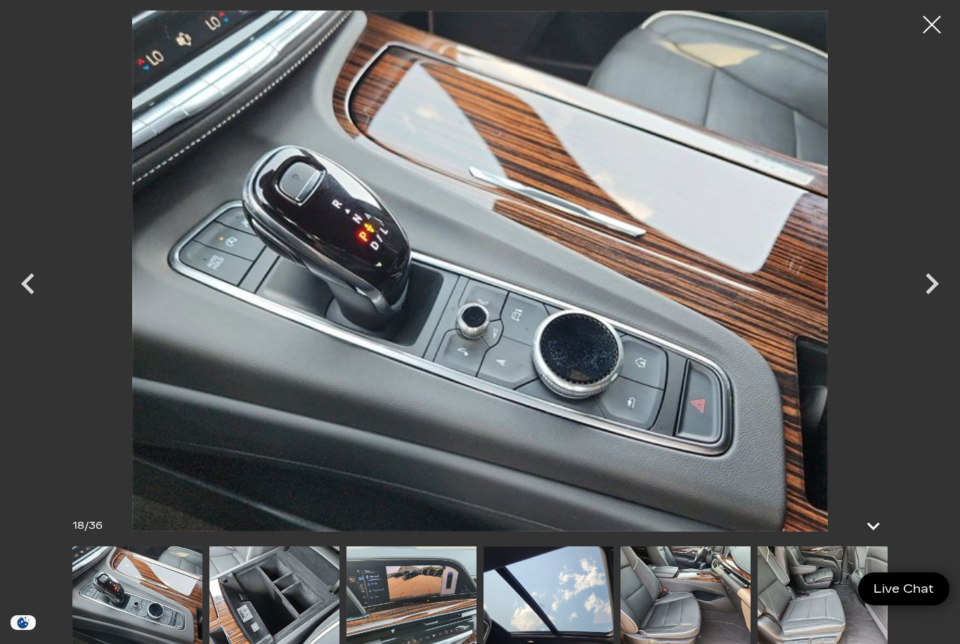
click at [944, 305] on icon "Next" at bounding box center [932, 284] width 42 height 42
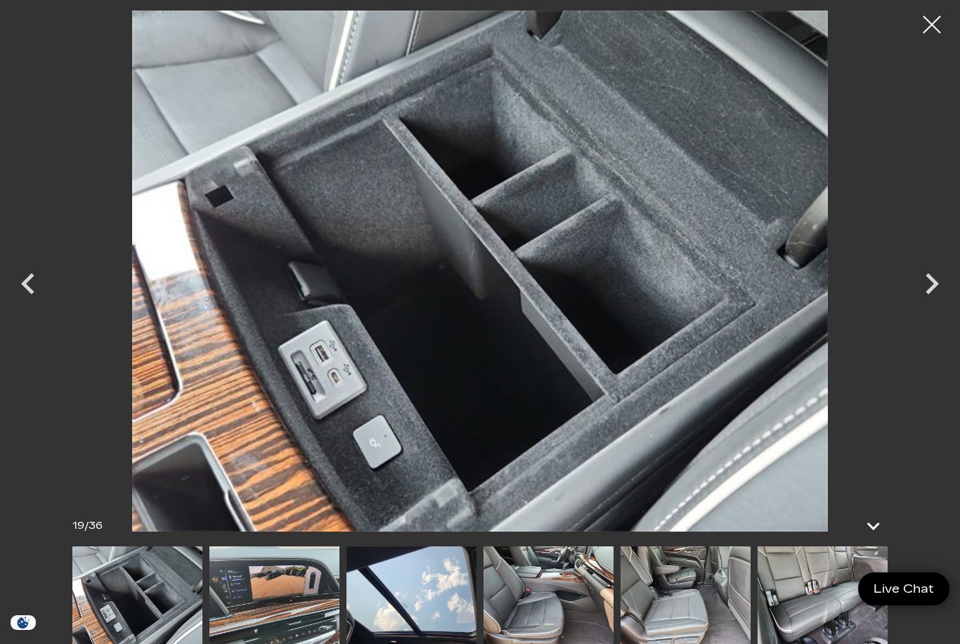
click at [928, 305] on icon "Next" at bounding box center [932, 284] width 42 height 42
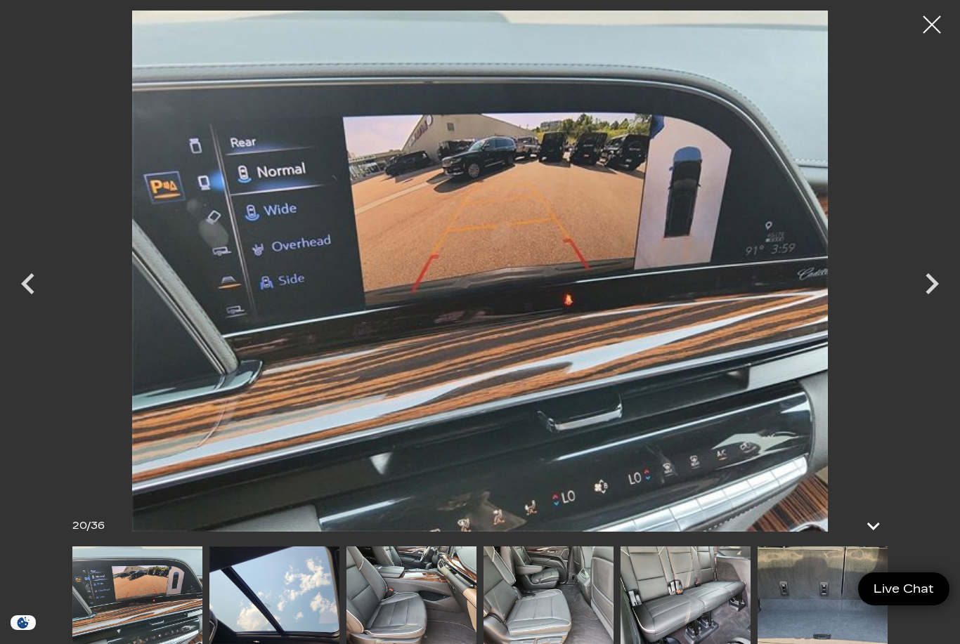
click at [939, 305] on icon "Next" at bounding box center [932, 284] width 42 height 42
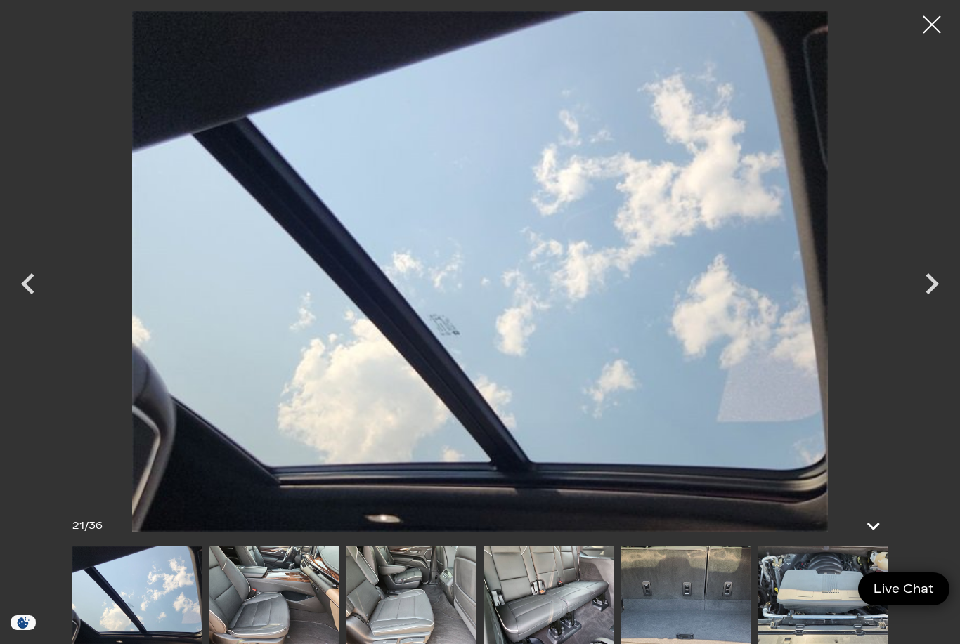
click at [939, 305] on icon "Next" at bounding box center [932, 284] width 42 height 42
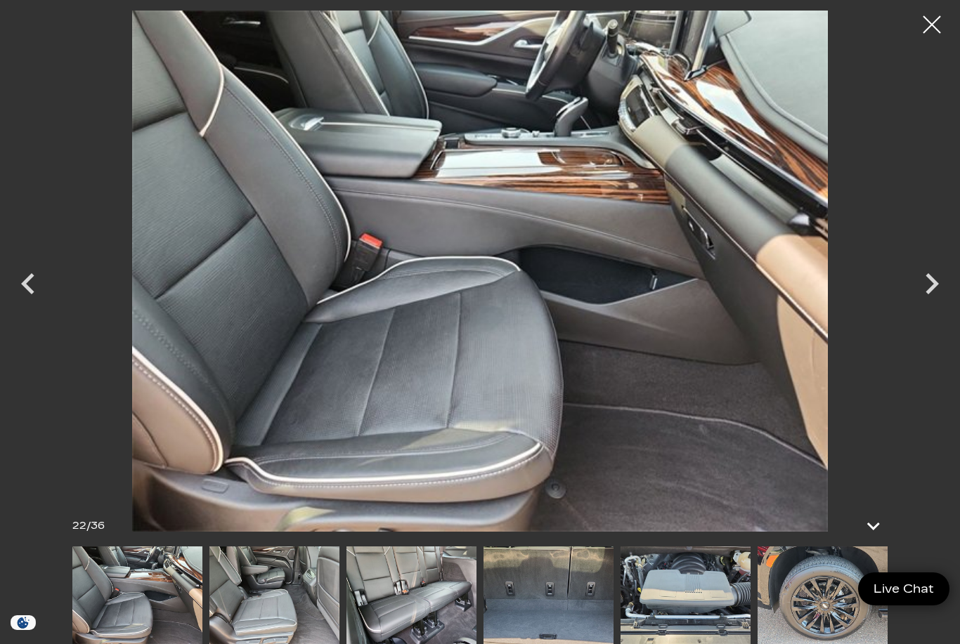
click at [929, 305] on icon "Next" at bounding box center [932, 284] width 42 height 42
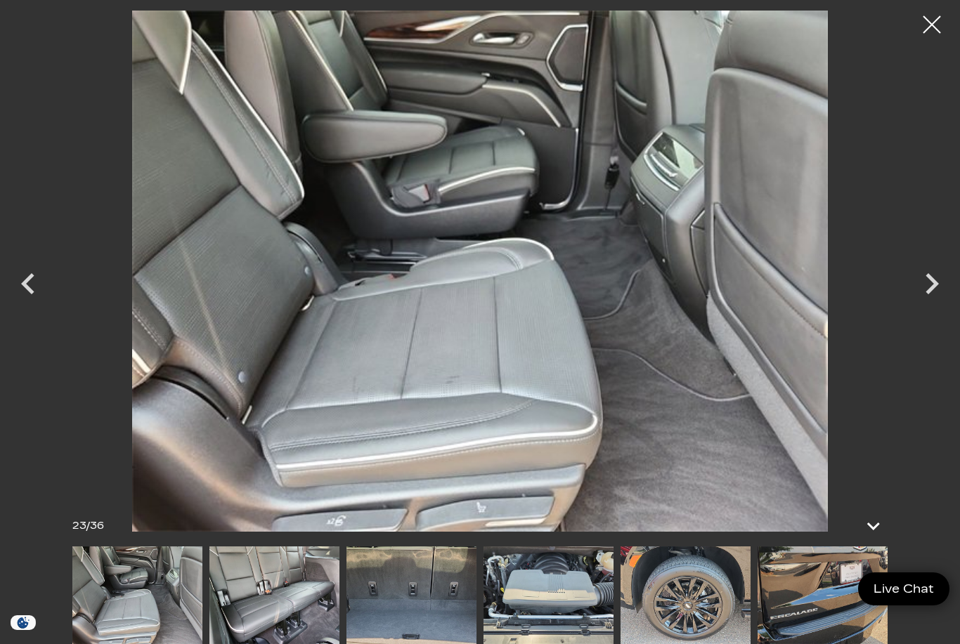
click at [929, 294] on icon "Next" at bounding box center [931, 283] width 13 height 21
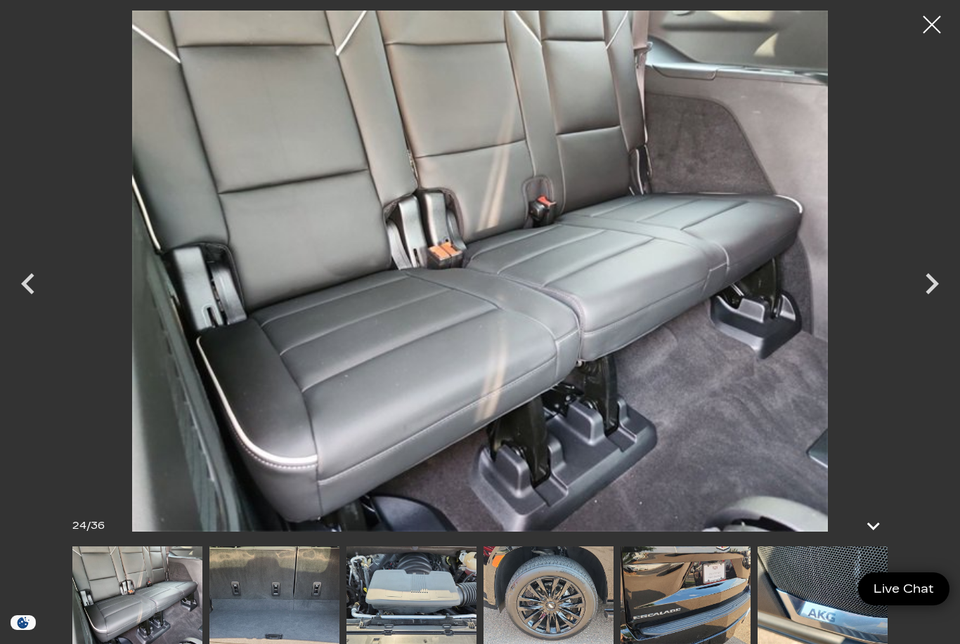
click at [923, 305] on icon "Next" at bounding box center [932, 284] width 42 height 42
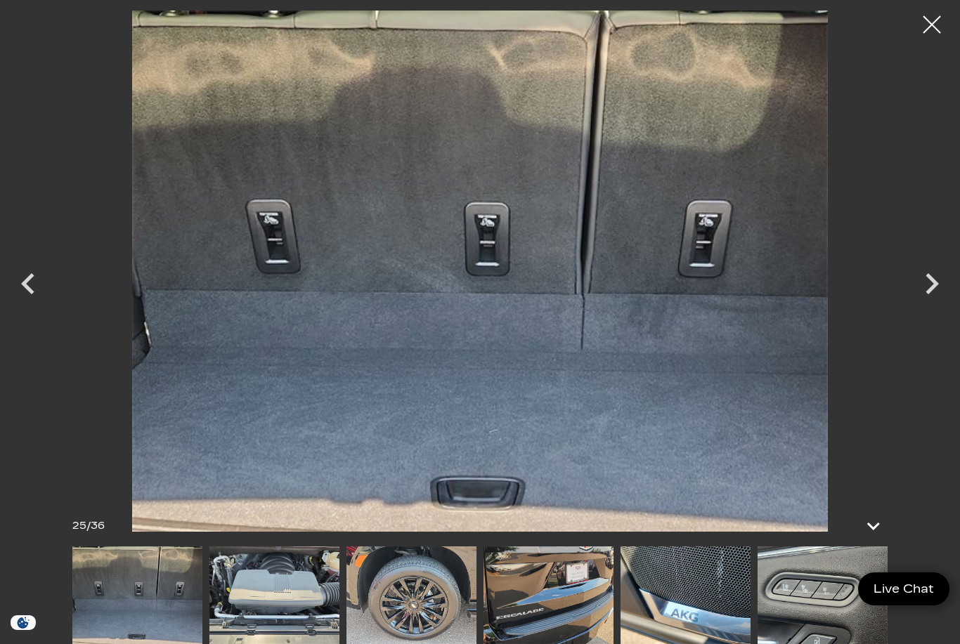
click at [938, 305] on icon "Next" at bounding box center [932, 284] width 42 height 42
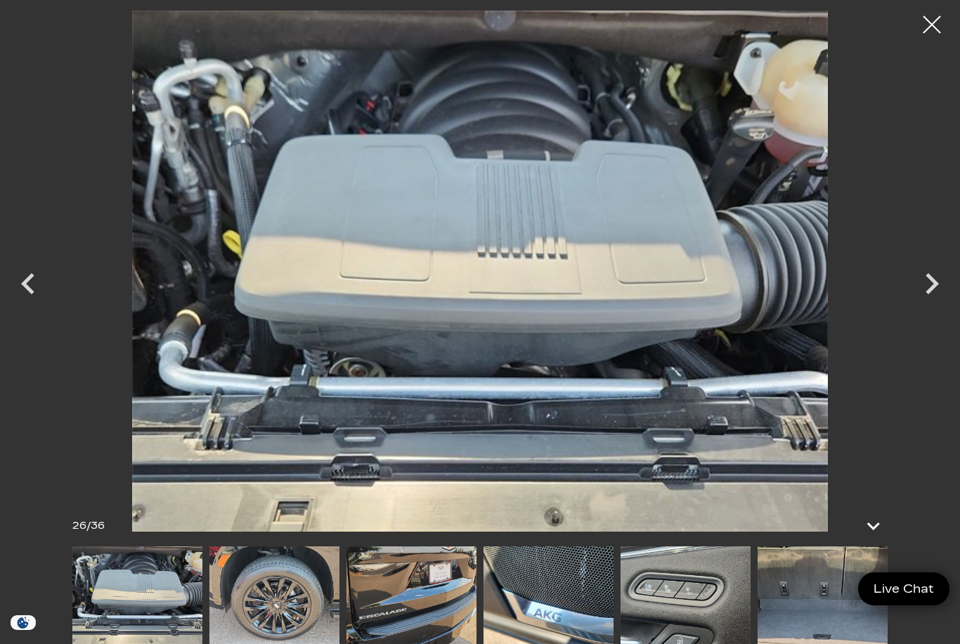
scroll to position [0, 0]
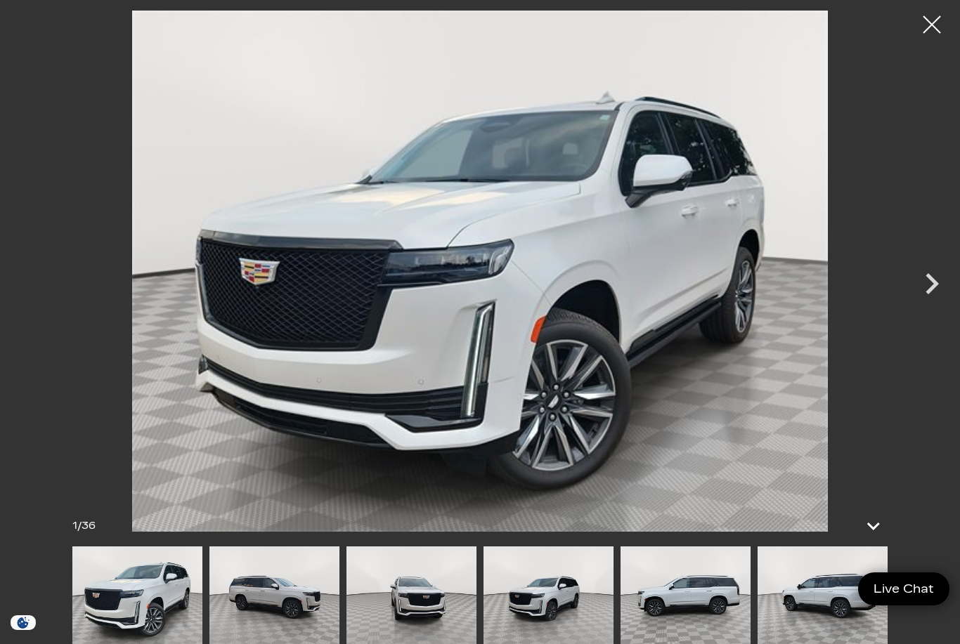
scroll to position [32, 0]
click at [937, 278] on icon "Next" at bounding box center [932, 284] width 42 height 42
click at [937, 285] on icon "Next" at bounding box center [931, 283] width 13 height 21
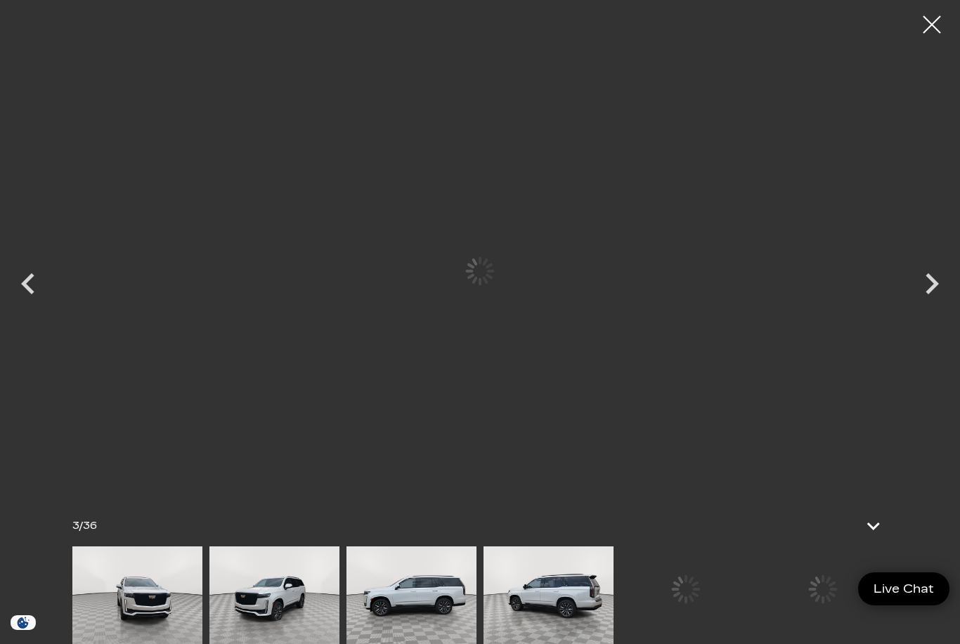
click at [929, 298] on icon "Next" at bounding box center [932, 284] width 42 height 42
click at [925, 289] on icon "Next" at bounding box center [932, 284] width 42 height 42
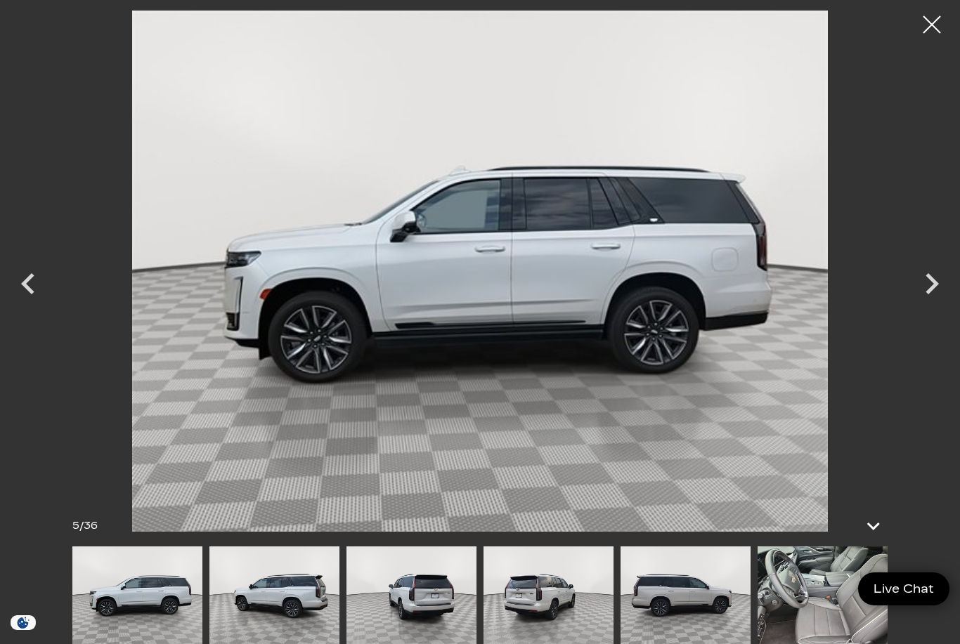
scroll to position [0, 0]
click at [934, 301] on icon "Next" at bounding box center [932, 284] width 42 height 42
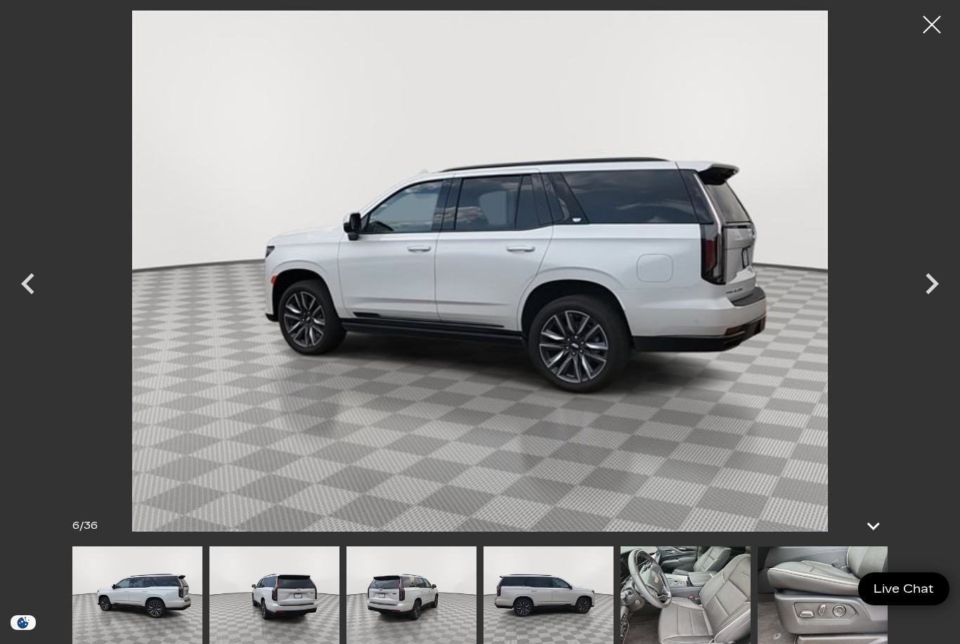
click at [941, 302] on icon "Next" at bounding box center [932, 284] width 42 height 42
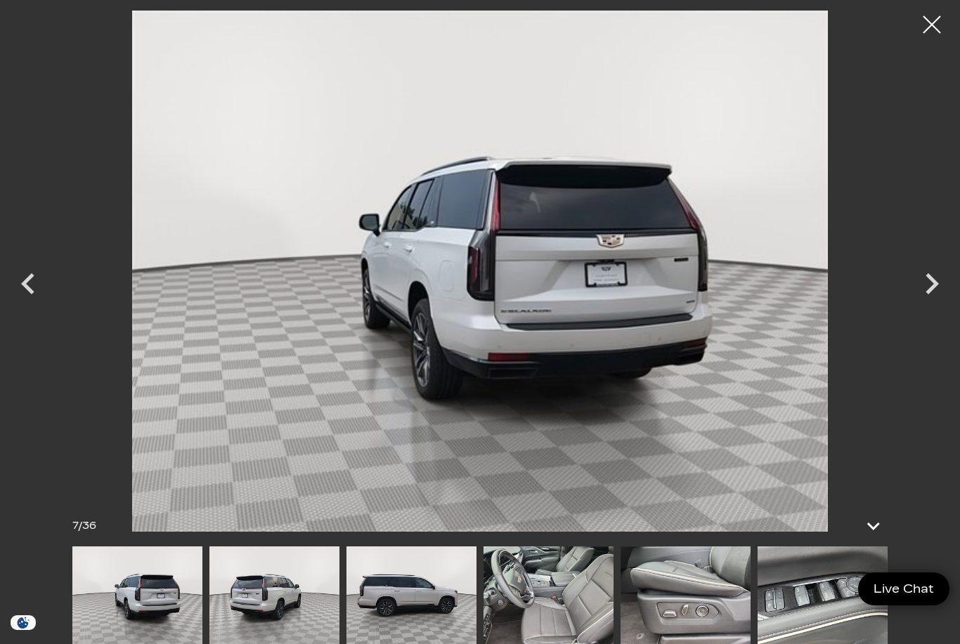
click at [936, 300] on icon "Next" at bounding box center [932, 284] width 42 height 42
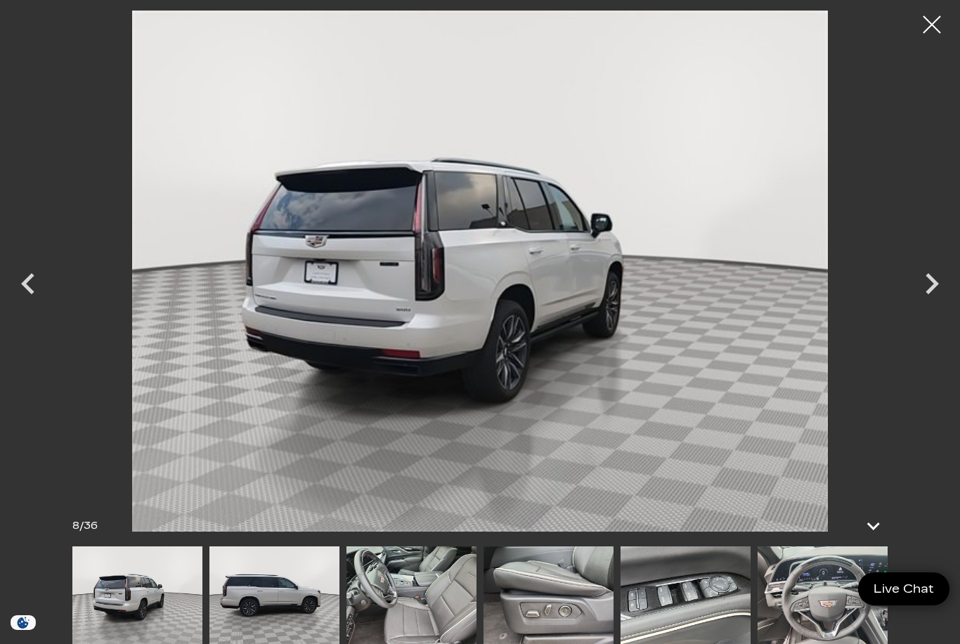
click at [938, 294] on icon "Next" at bounding box center [932, 284] width 42 height 42
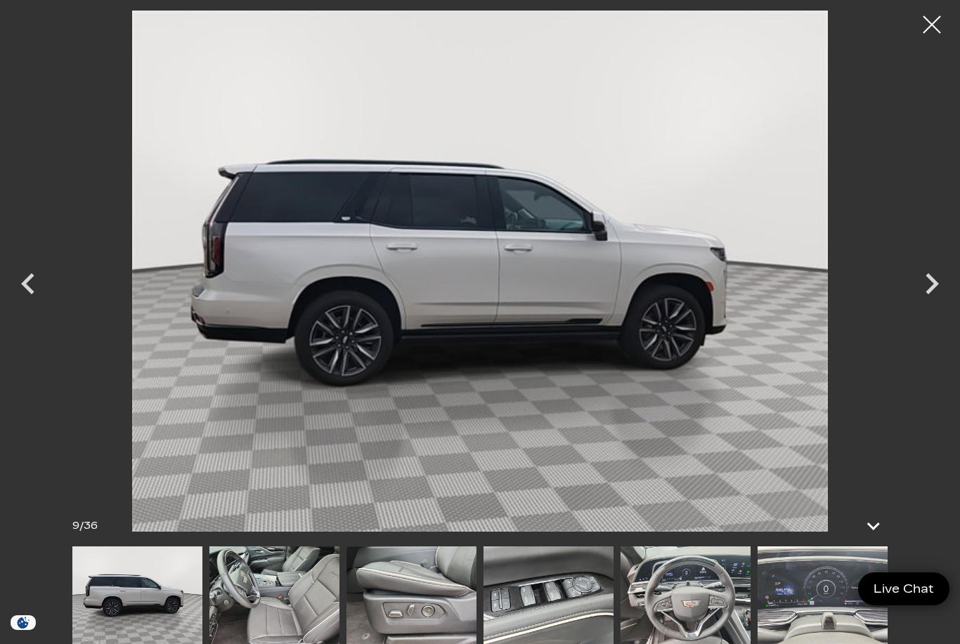
click at [937, 298] on icon "Next" at bounding box center [932, 284] width 42 height 42
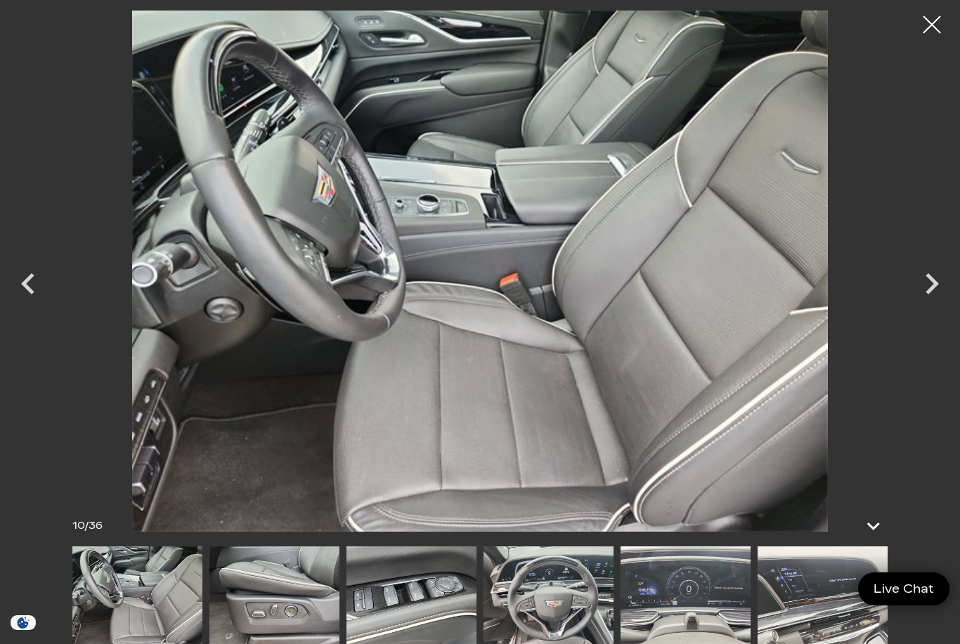
click at [930, 293] on icon "Next" at bounding box center [932, 284] width 42 height 42
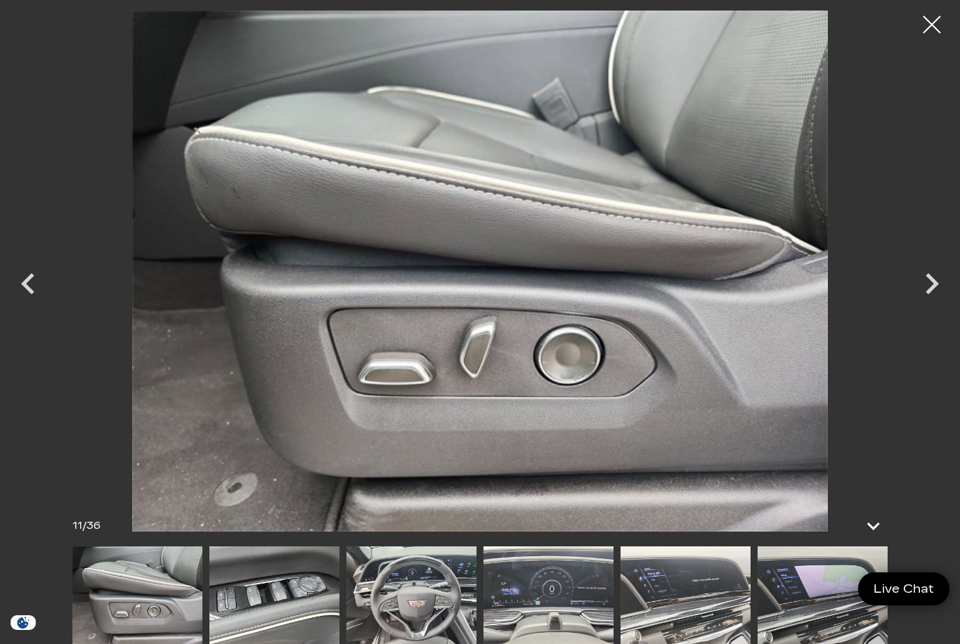
click at [925, 296] on icon "Next" at bounding box center [932, 284] width 42 height 42
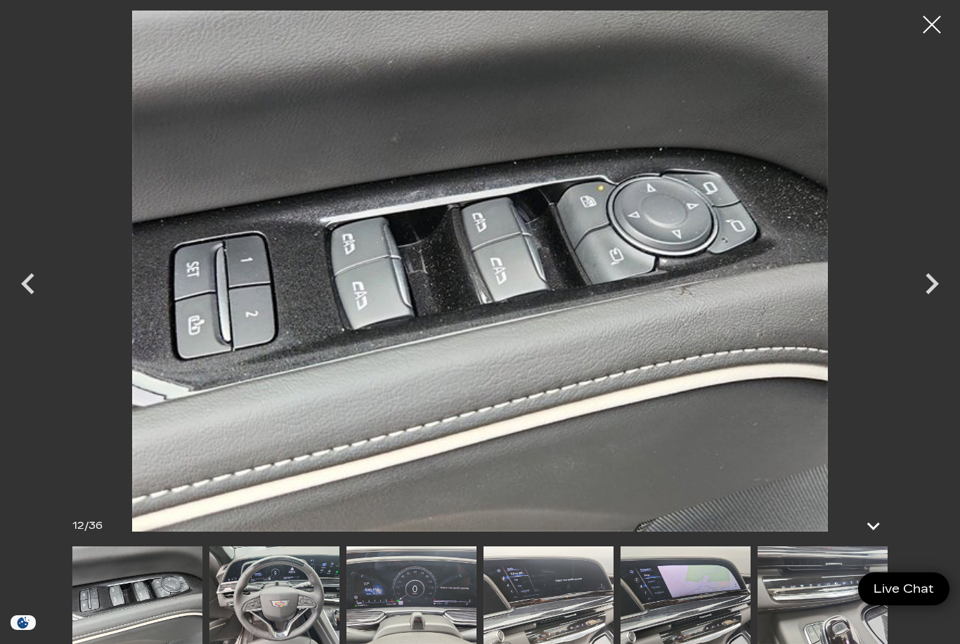
click at [942, 308] on div "Next" at bounding box center [932, 287] width 42 height 63
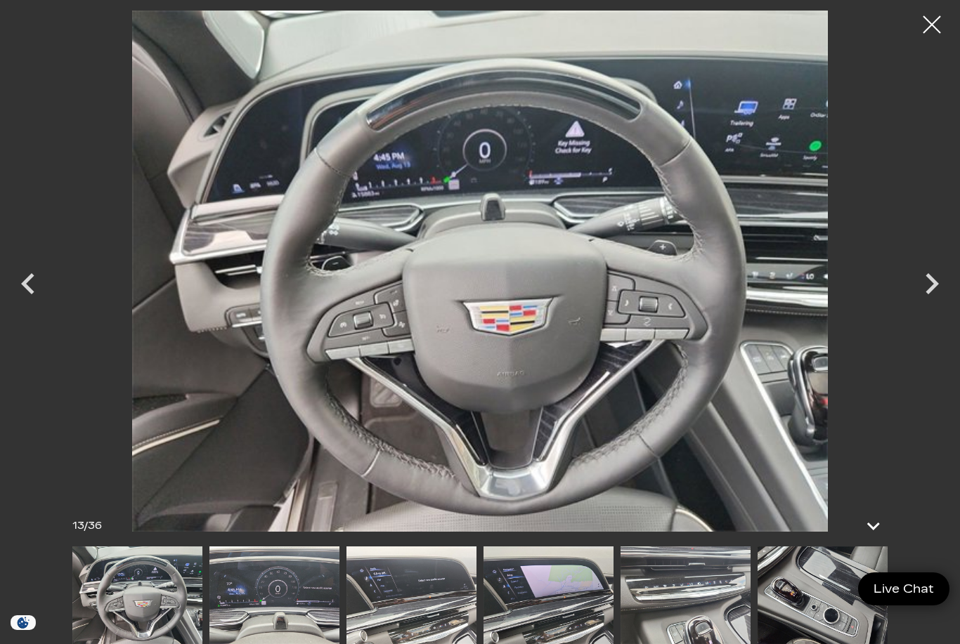
click at [946, 299] on icon "Next" at bounding box center [932, 284] width 42 height 42
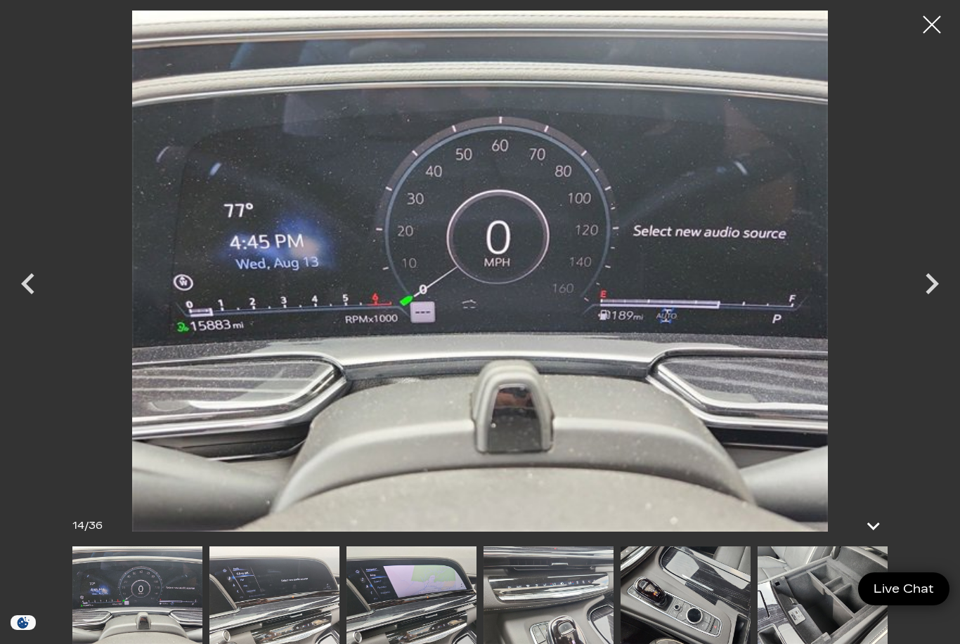
click at [943, 306] on div "Next" at bounding box center [932, 287] width 42 height 63
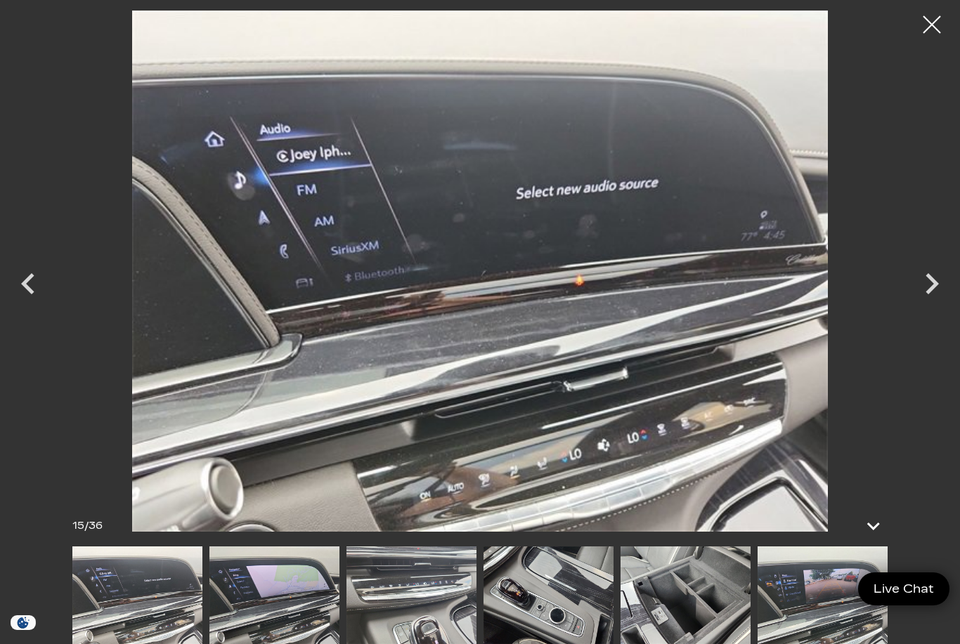
click at [925, 297] on icon "Next" at bounding box center [932, 284] width 42 height 42
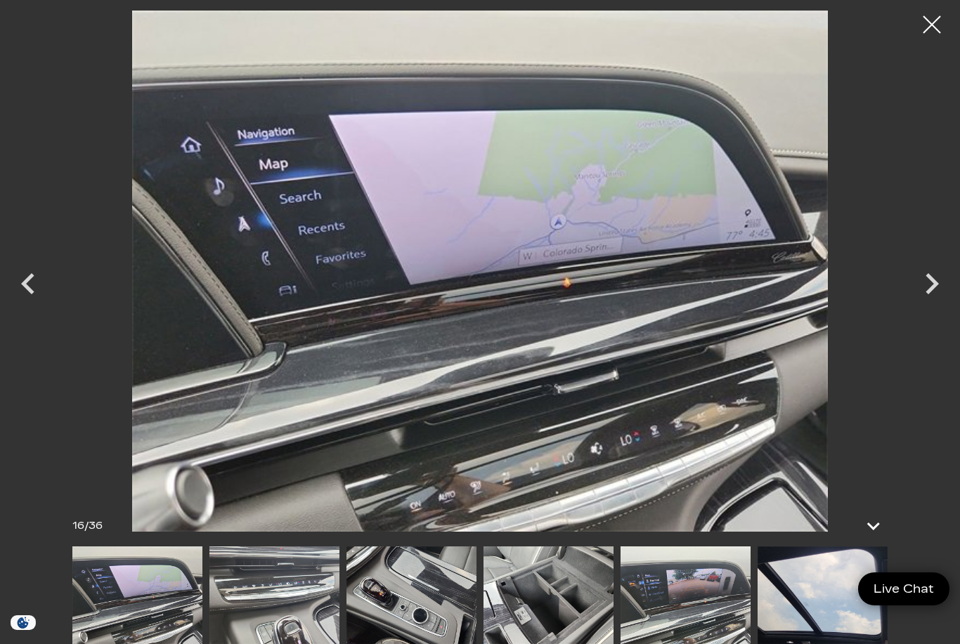
click at [928, 310] on div "Next" at bounding box center [932, 287] width 42 height 63
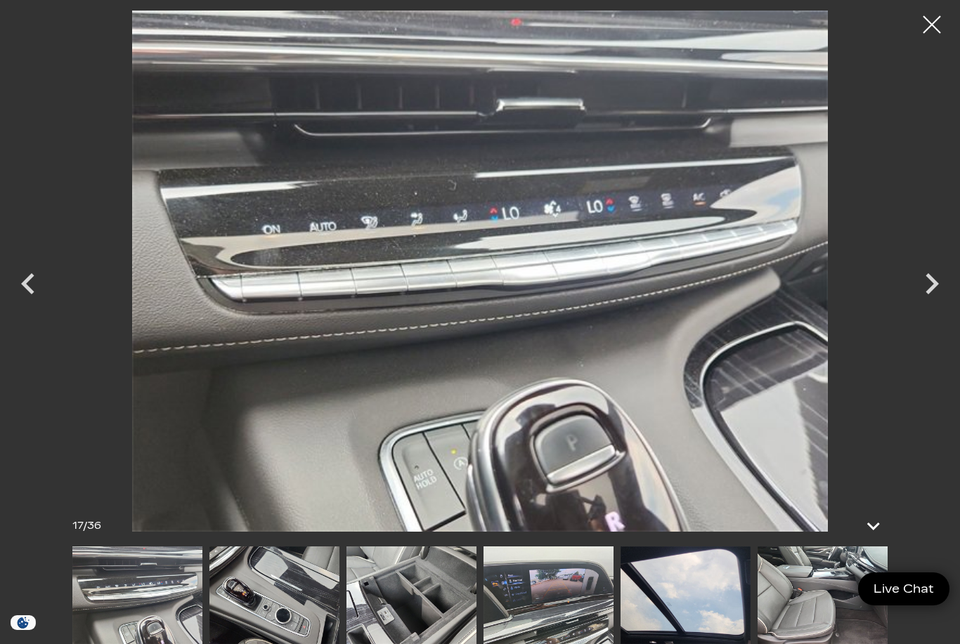
click at [925, 302] on icon "Next" at bounding box center [932, 284] width 42 height 42
